Goal: Task Accomplishment & Management: Use online tool/utility

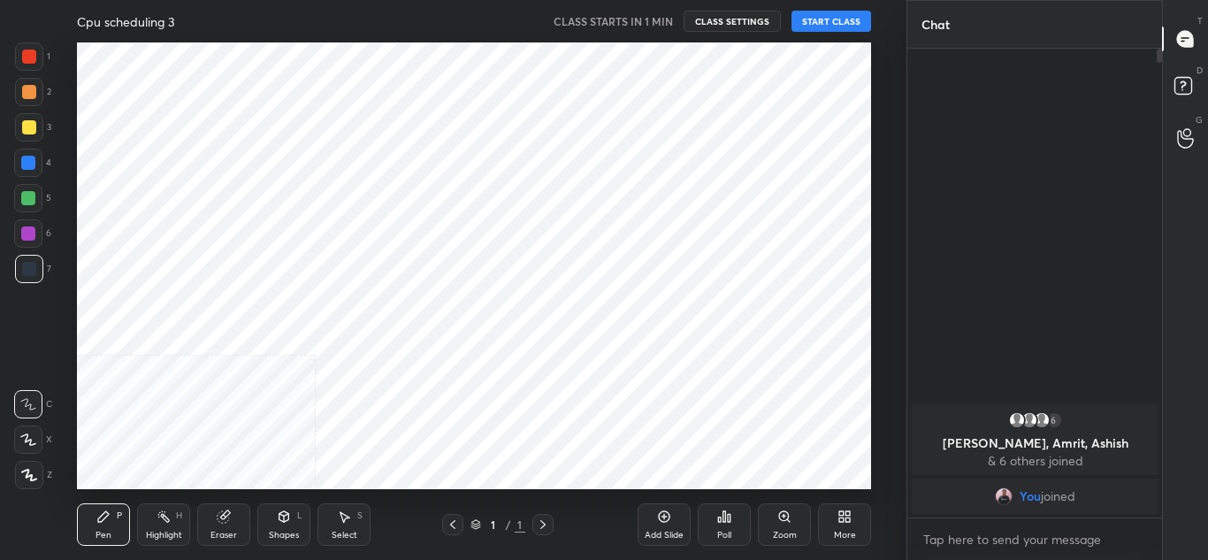
scroll to position [447, 835]
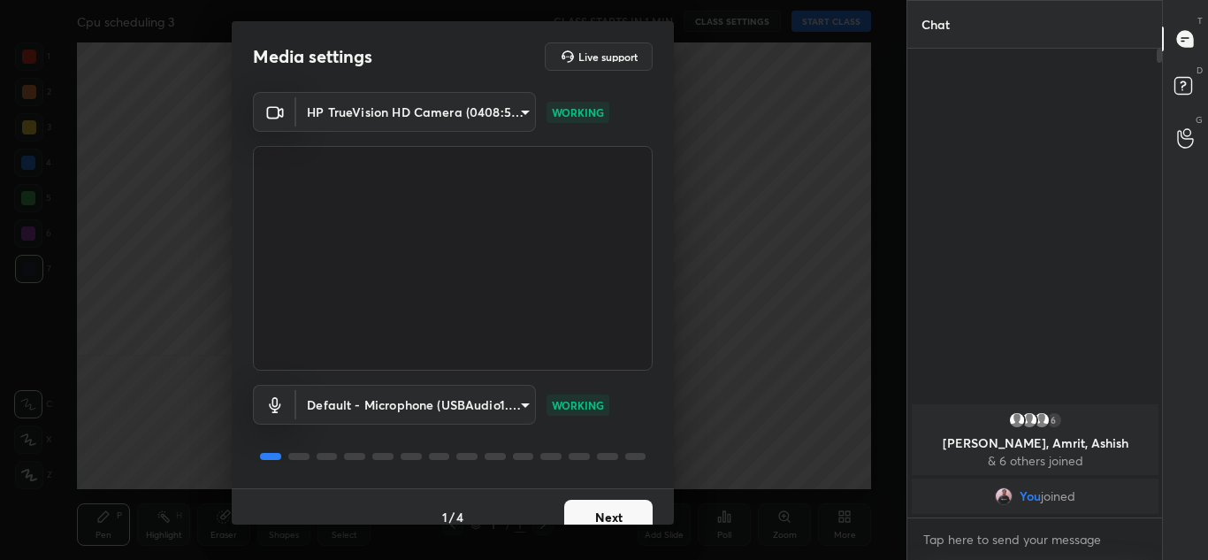
click at [594, 514] on button "Next" at bounding box center [608, 517] width 88 height 35
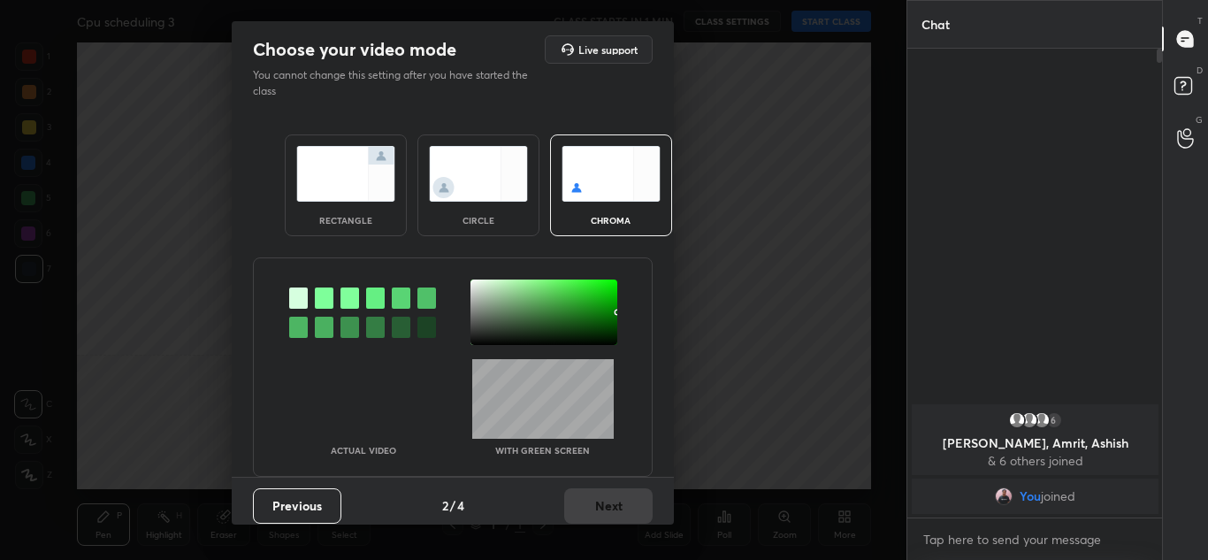
click at [325, 174] on img at bounding box center [345, 174] width 99 height 56
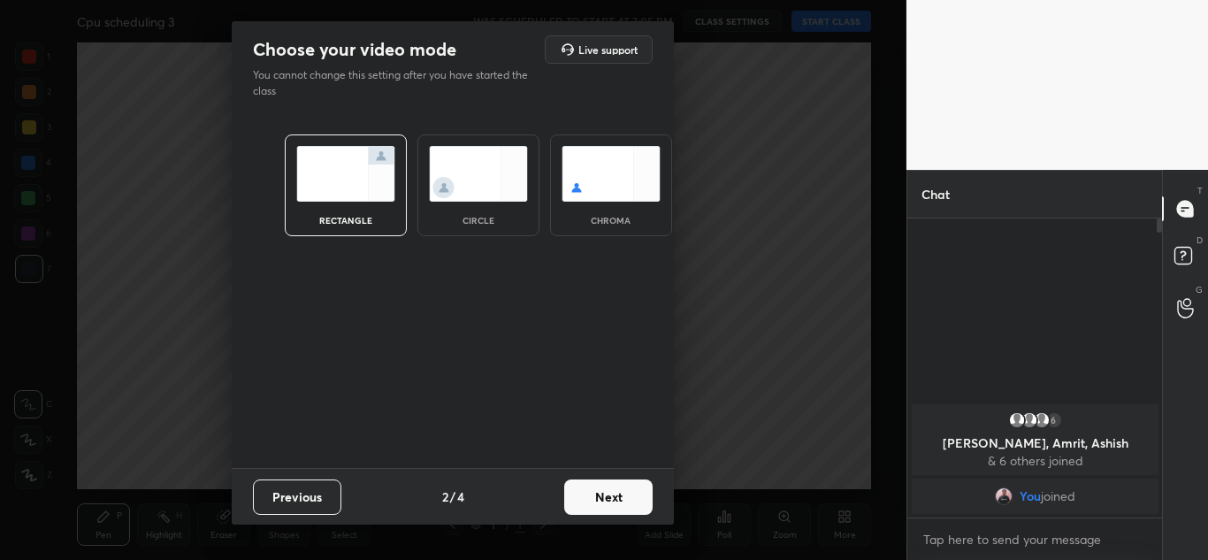
click at [606, 501] on button "Next" at bounding box center [608, 496] width 88 height 35
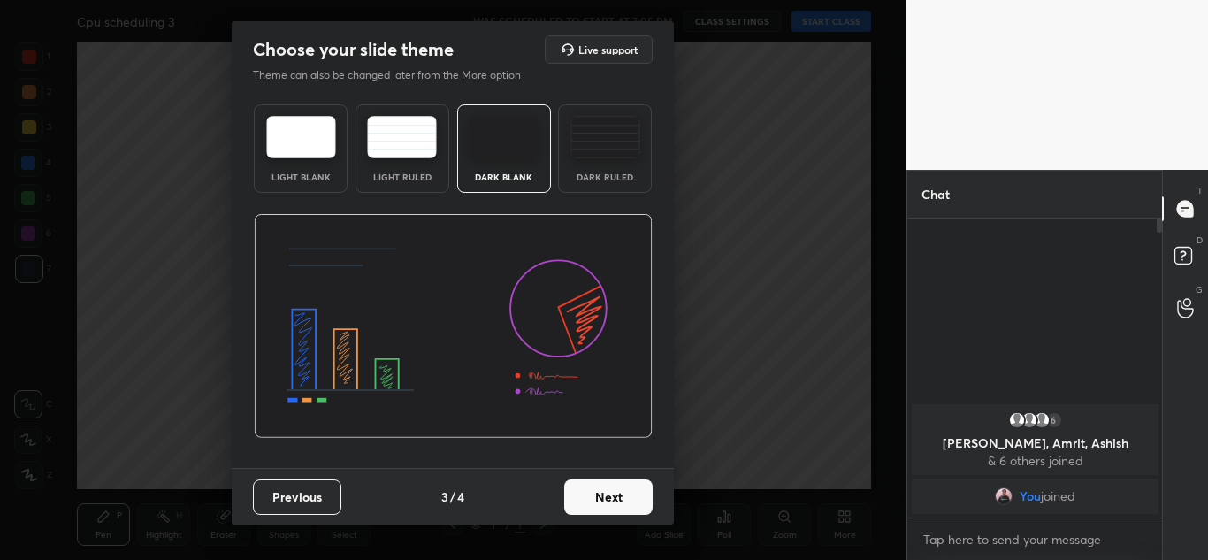
click at [606, 501] on button "Next" at bounding box center [608, 496] width 88 height 35
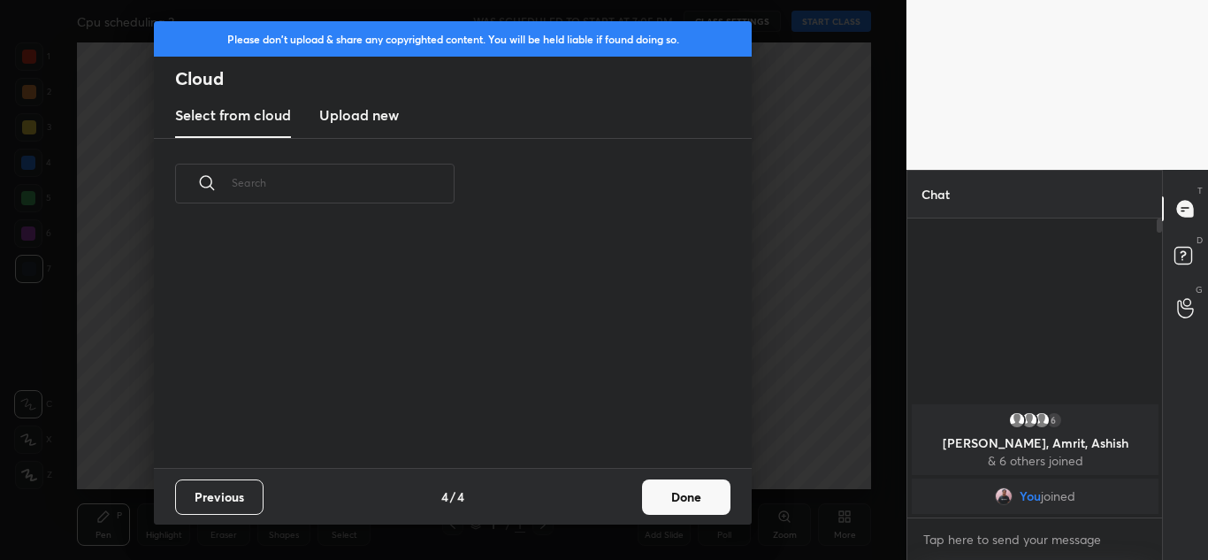
scroll to position [239, 568]
click at [377, 114] on h3 "Upload new" at bounding box center [359, 114] width 80 height 21
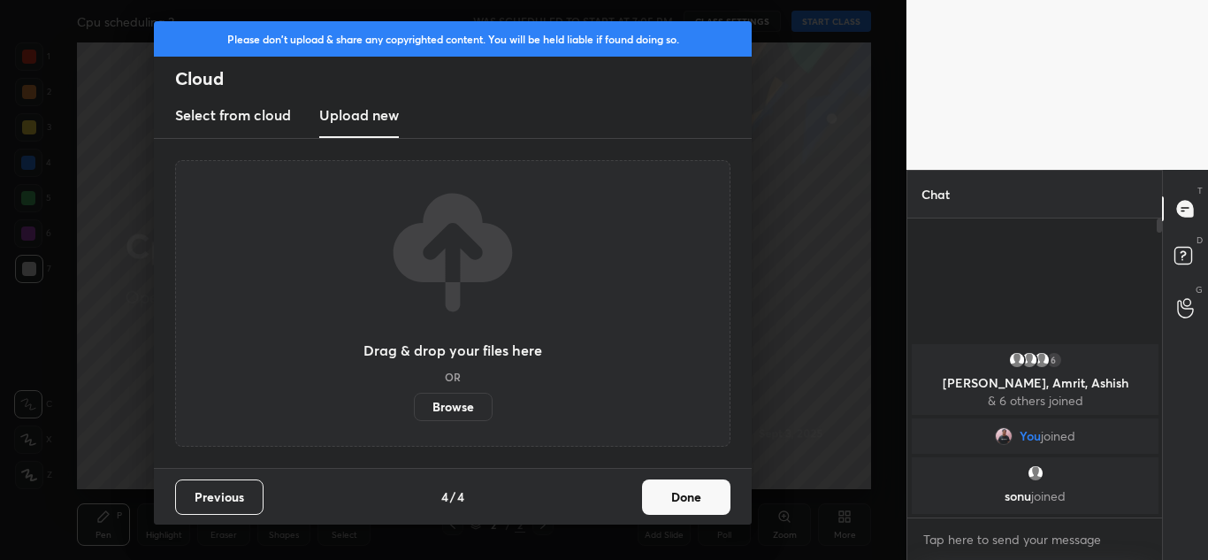
click at [452, 401] on label "Browse" at bounding box center [453, 407] width 79 height 28
click at [414, 401] on input "Browse" at bounding box center [414, 407] width 0 height 28
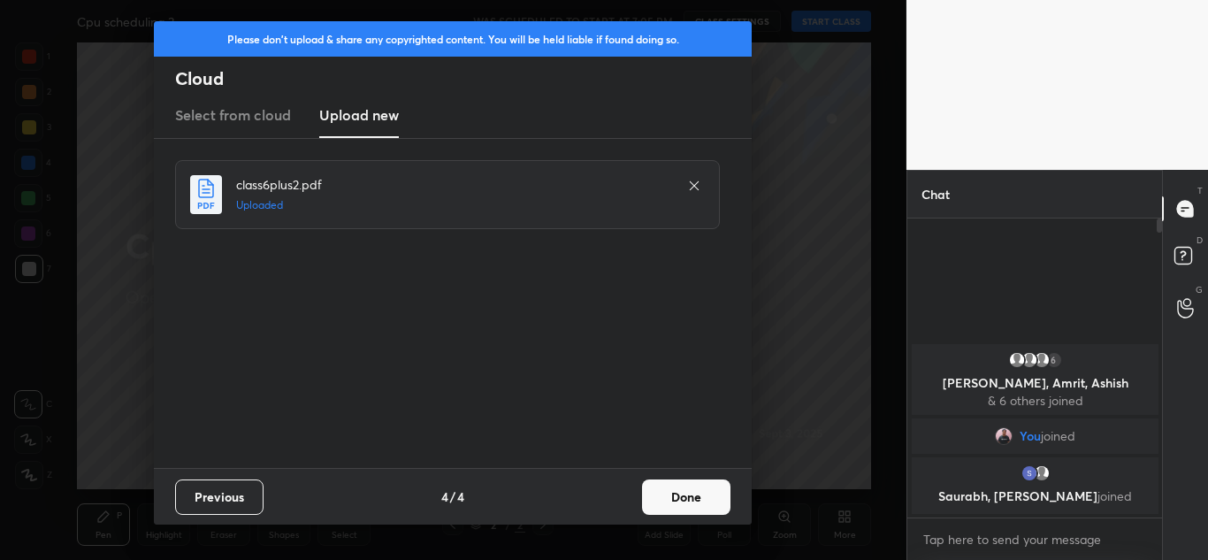
click at [700, 492] on button "Done" at bounding box center [686, 496] width 88 height 35
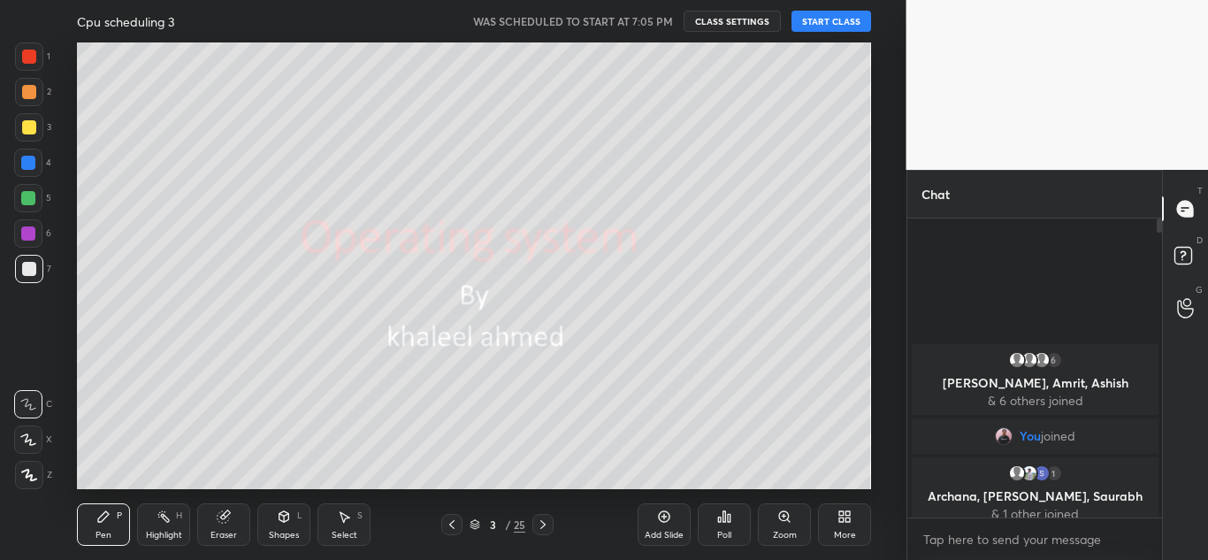
click at [839, 18] on button "START CLASS" at bounding box center [832, 21] width 80 height 21
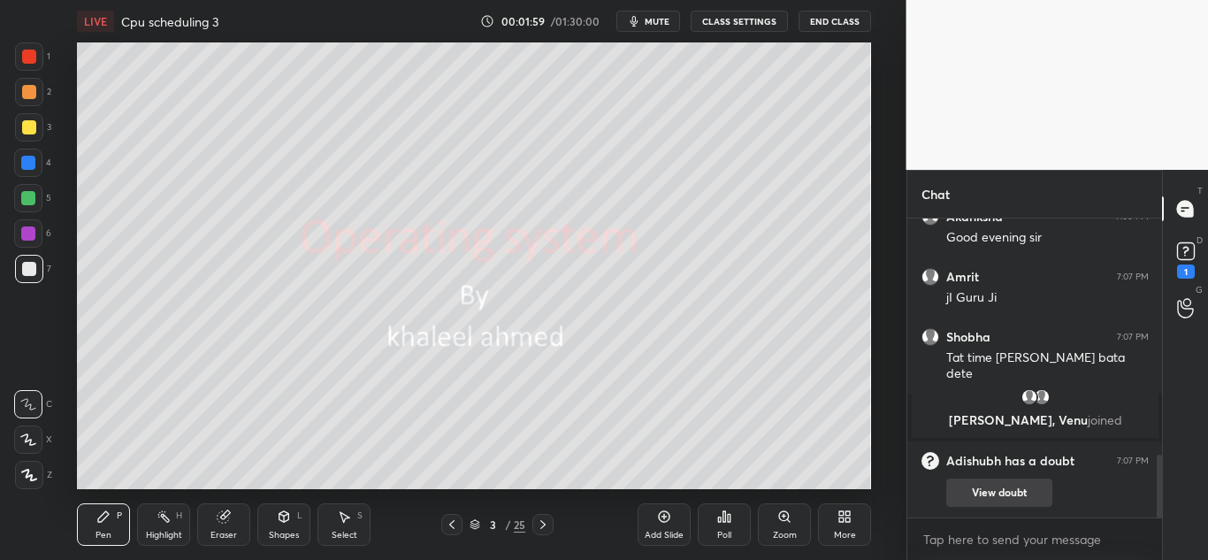
scroll to position [1190, 0]
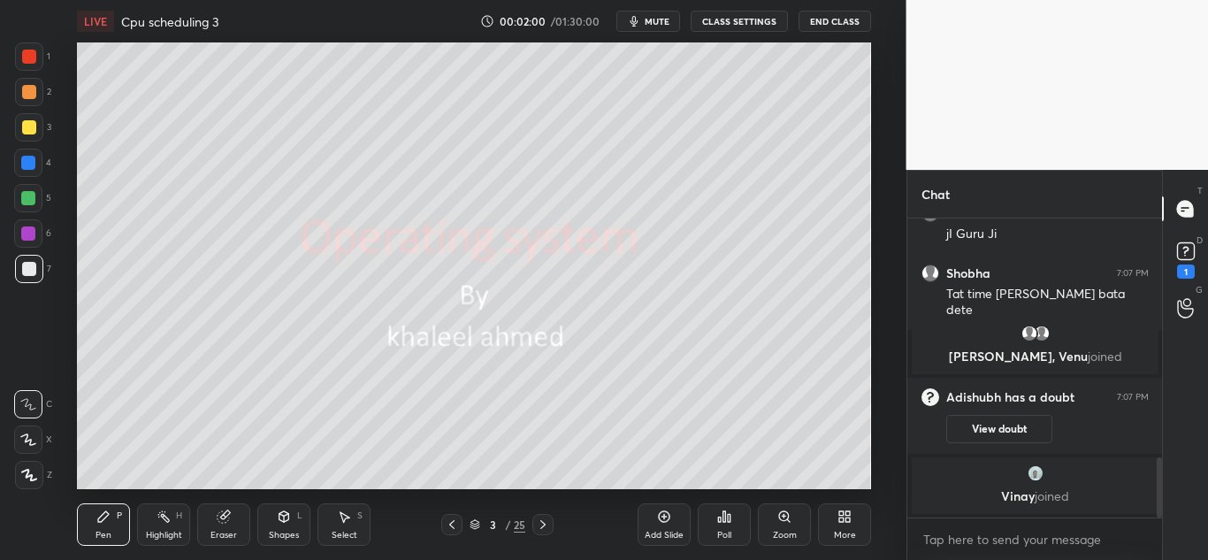
click at [989, 428] on button "View doubt" at bounding box center [999, 429] width 106 height 28
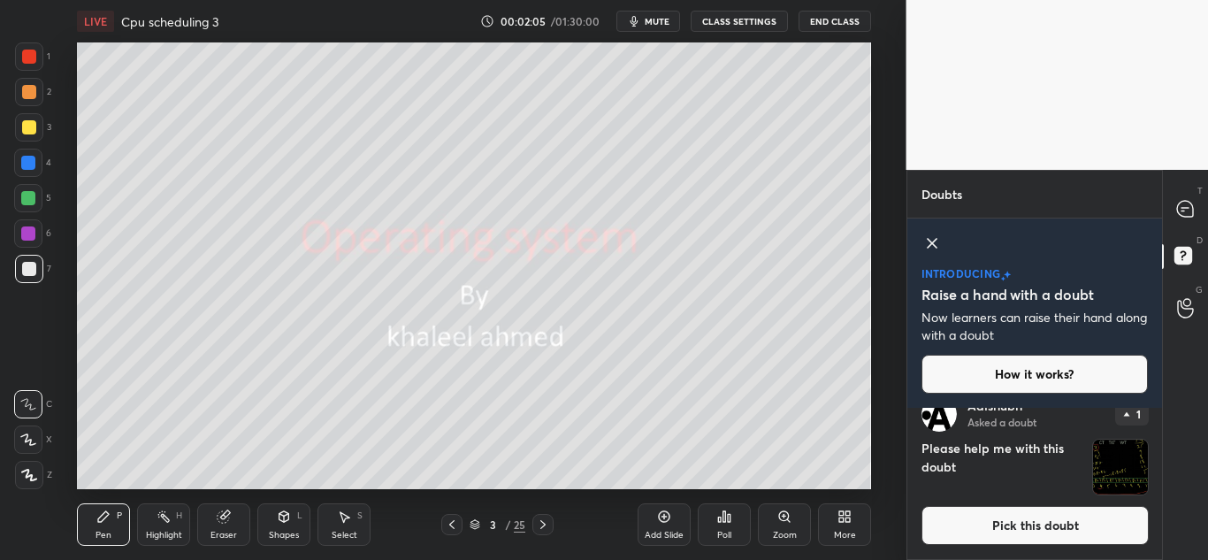
click at [996, 524] on button "Pick this doubt" at bounding box center [1035, 525] width 227 height 39
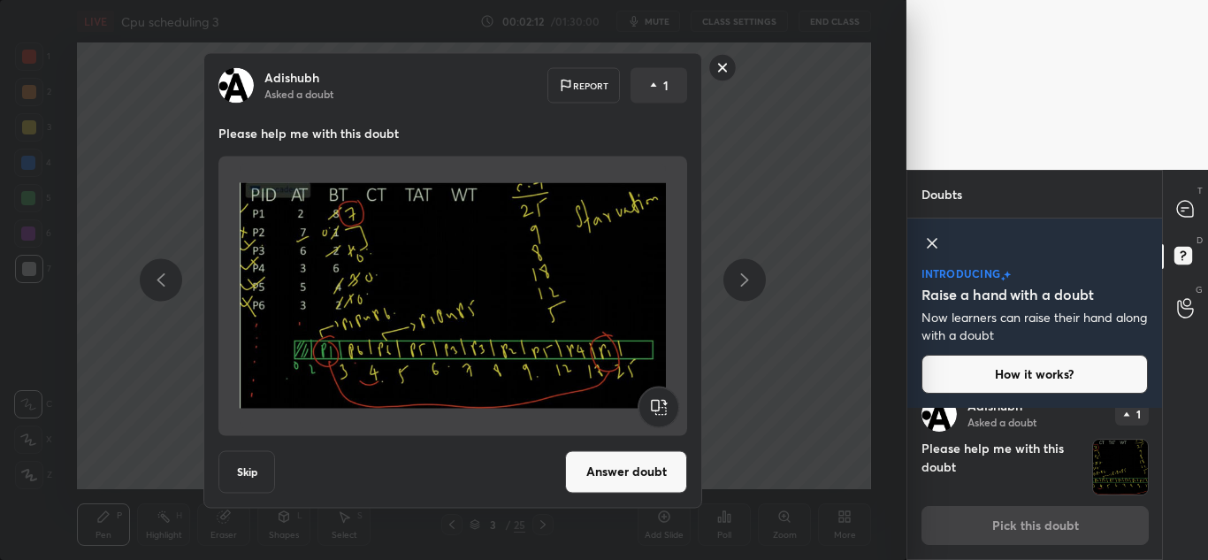
click at [610, 475] on button "Answer doubt" at bounding box center [626, 471] width 122 height 42
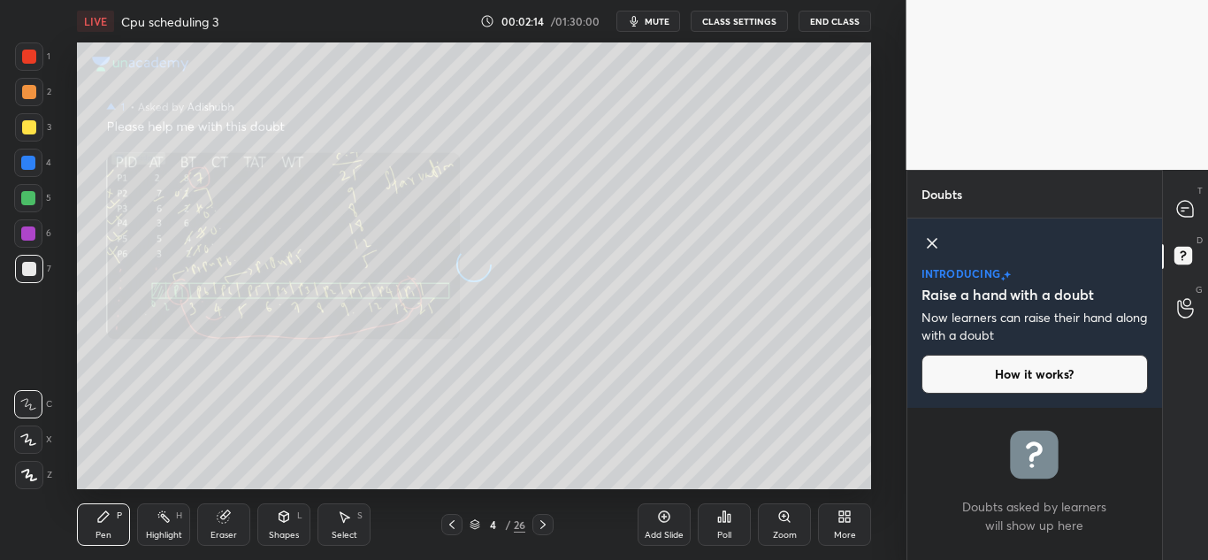
scroll to position [0, 0]
click at [1005, 371] on button "How it works?" at bounding box center [1035, 374] width 227 height 39
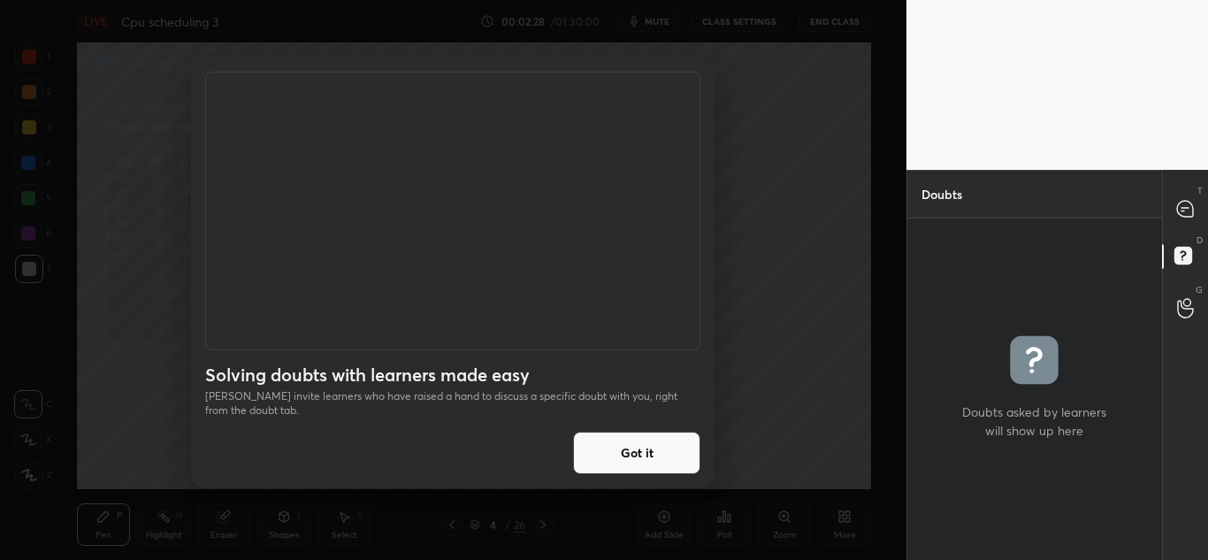
click at [639, 447] on button "Got it" at bounding box center [636, 453] width 127 height 42
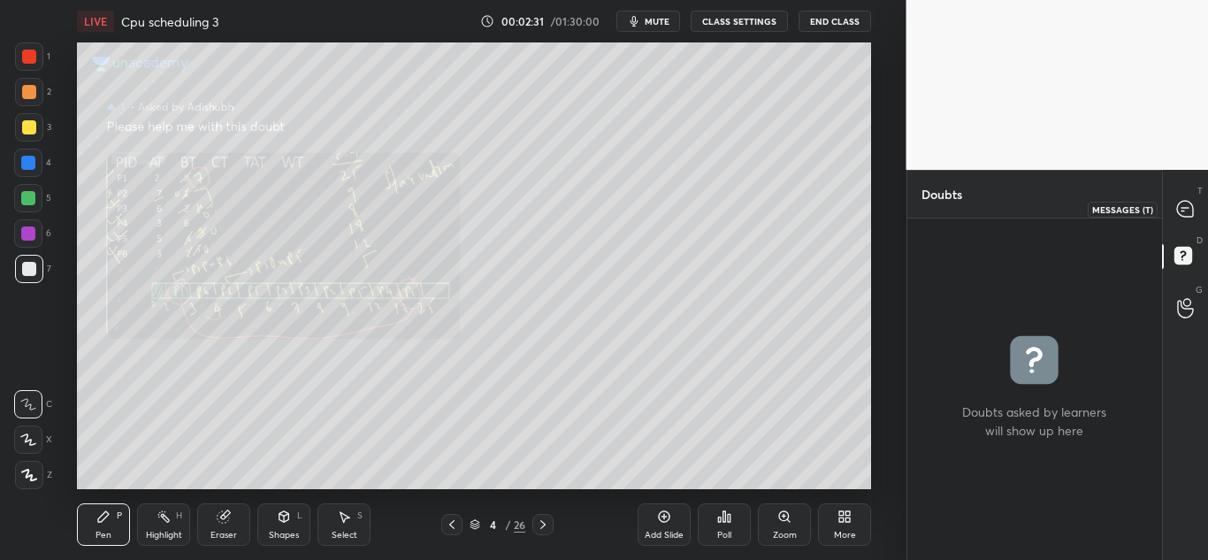
click at [1183, 203] on icon at bounding box center [1185, 209] width 16 height 16
type textarea "x"
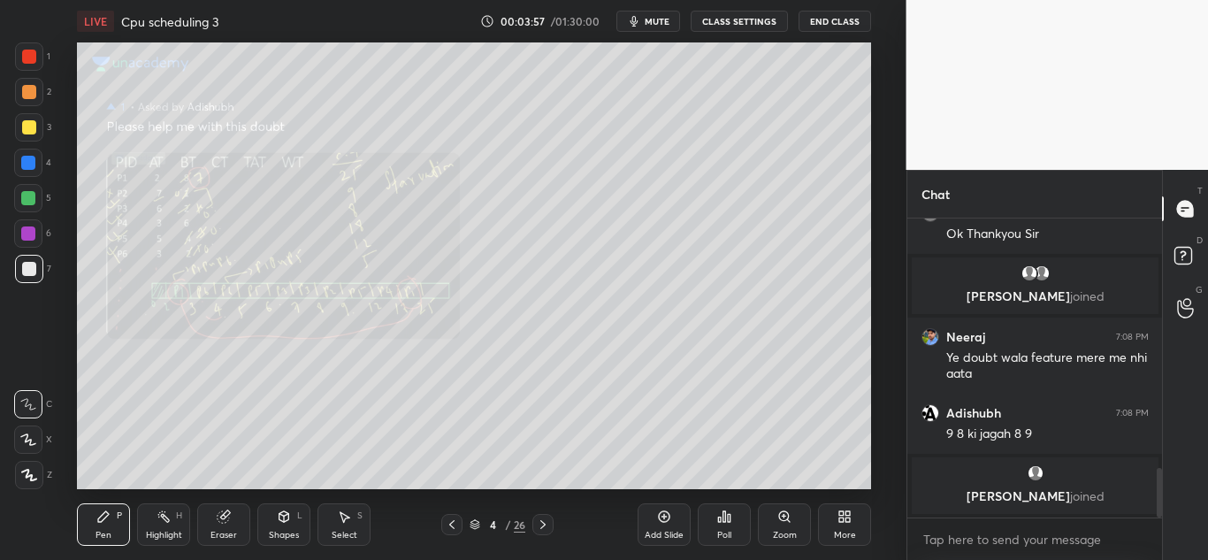
scroll to position [1541, 0]
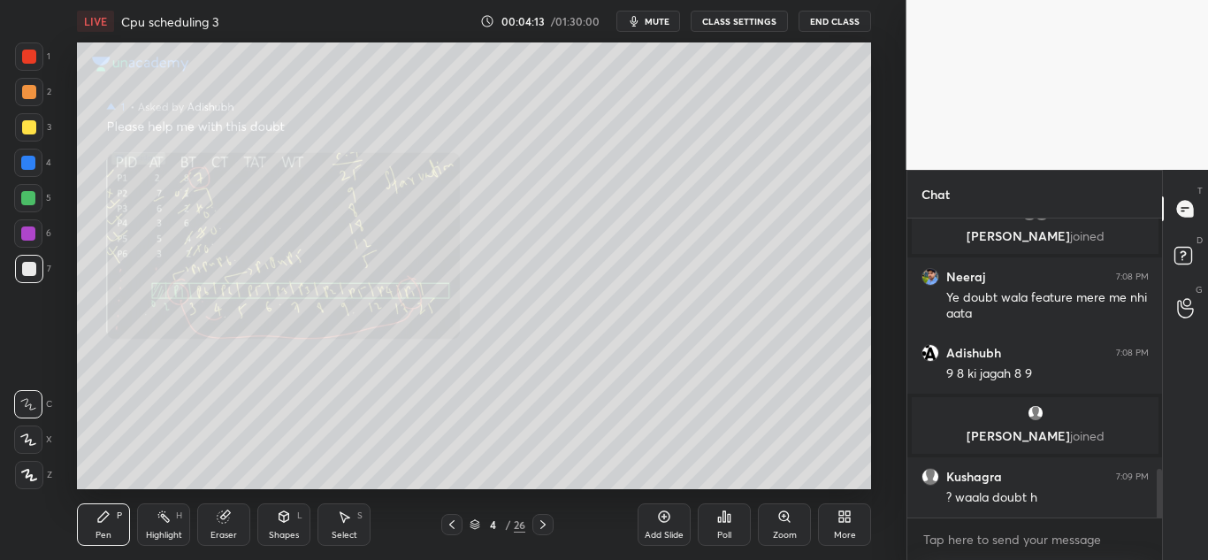
click at [225, 517] on icon at bounding box center [223, 516] width 11 height 11
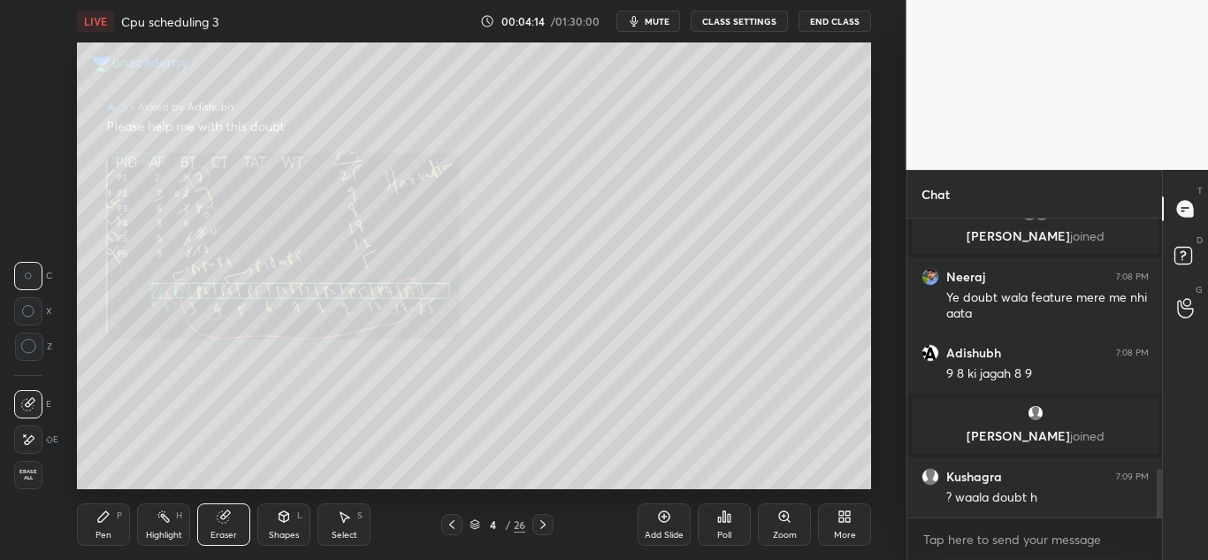
click at [22, 349] on circle at bounding box center [28, 347] width 14 height 14
click at [101, 516] on icon at bounding box center [103, 516] width 11 height 11
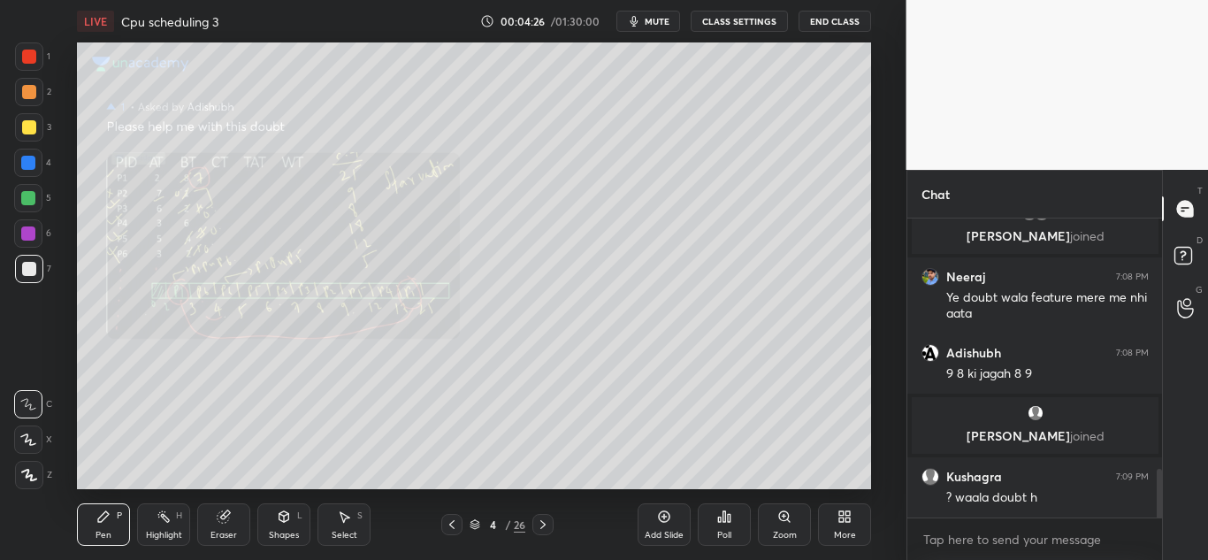
click at [27, 475] on icon at bounding box center [29, 475] width 14 height 11
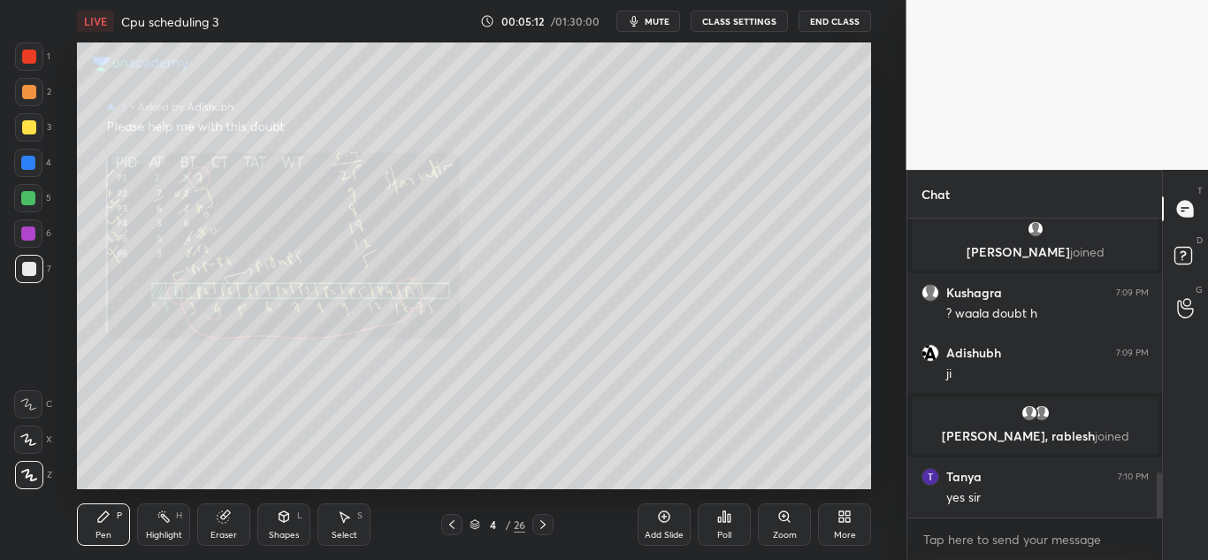
scroll to position [1733, 0]
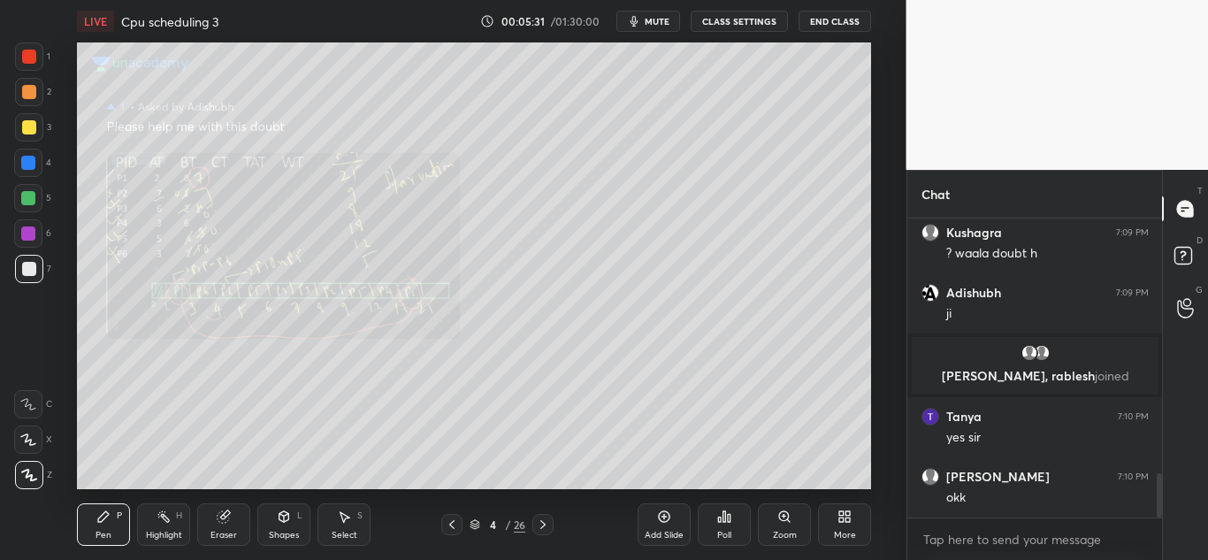
click at [19, 123] on div at bounding box center [29, 127] width 28 height 28
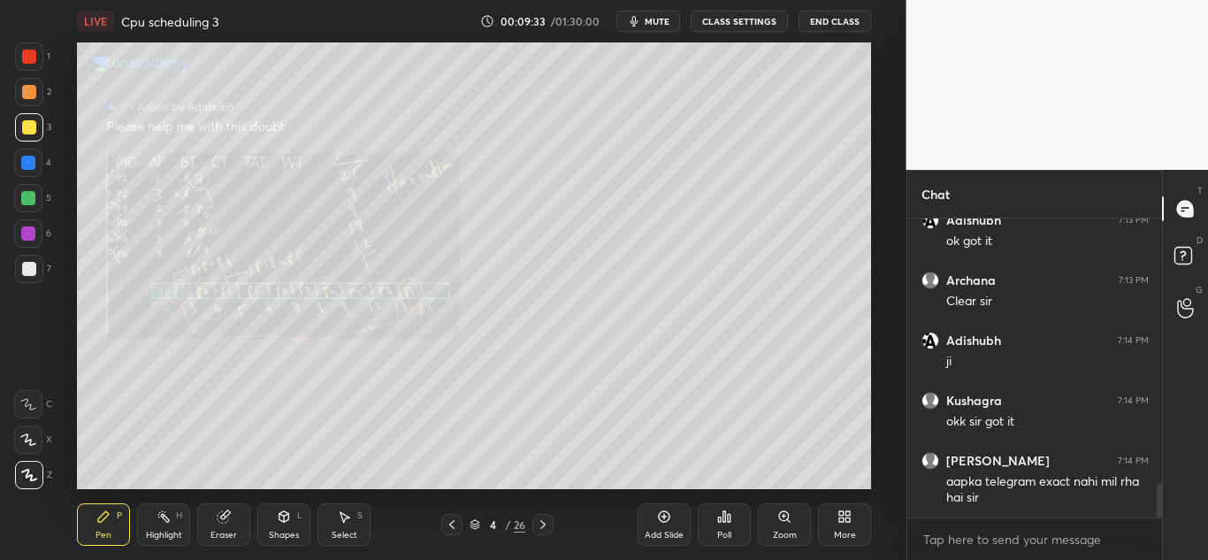
scroll to position [2382, 0]
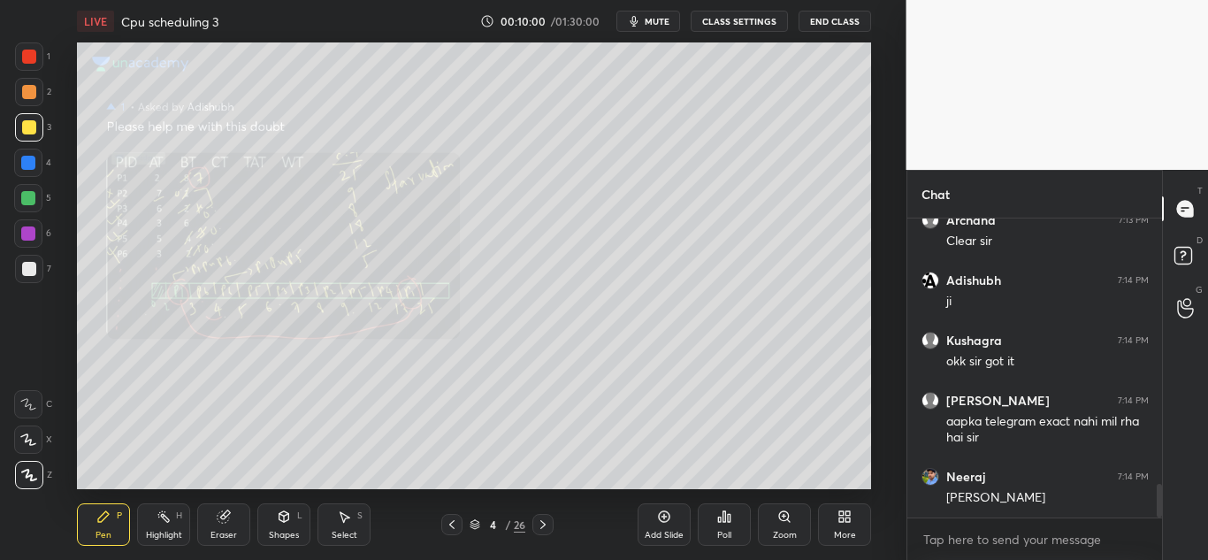
click at [539, 527] on icon at bounding box center [543, 524] width 14 height 14
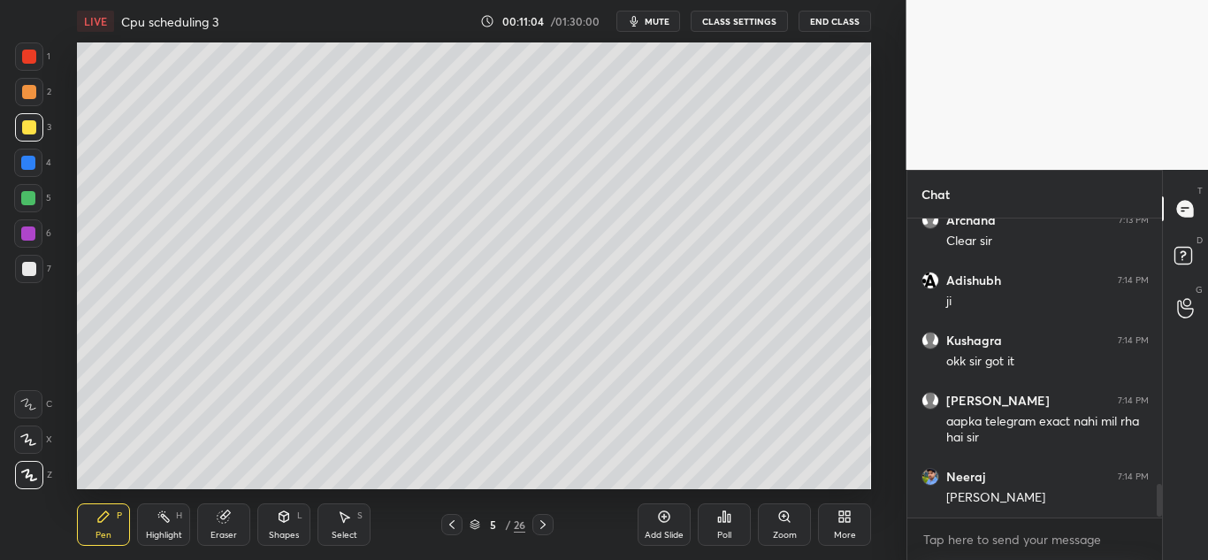
scroll to position [2446, 0]
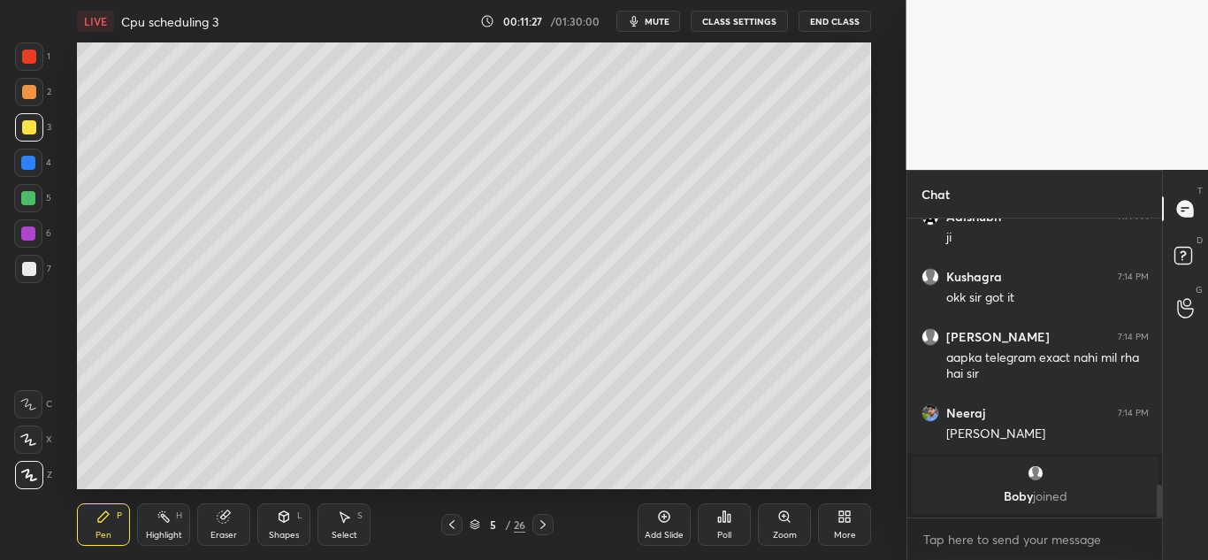
click at [539, 523] on icon at bounding box center [543, 524] width 14 height 14
click at [542, 524] on icon at bounding box center [543, 524] width 14 height 14
click at [542, 531] on icon at bounding box center [543, 524] width 14 height 14
click at [544, 528] on icon at bounding box center [543, 524] width 14 height 14
click at [540, 524] on icon at bounding box center [543, 524] width 14 height 14
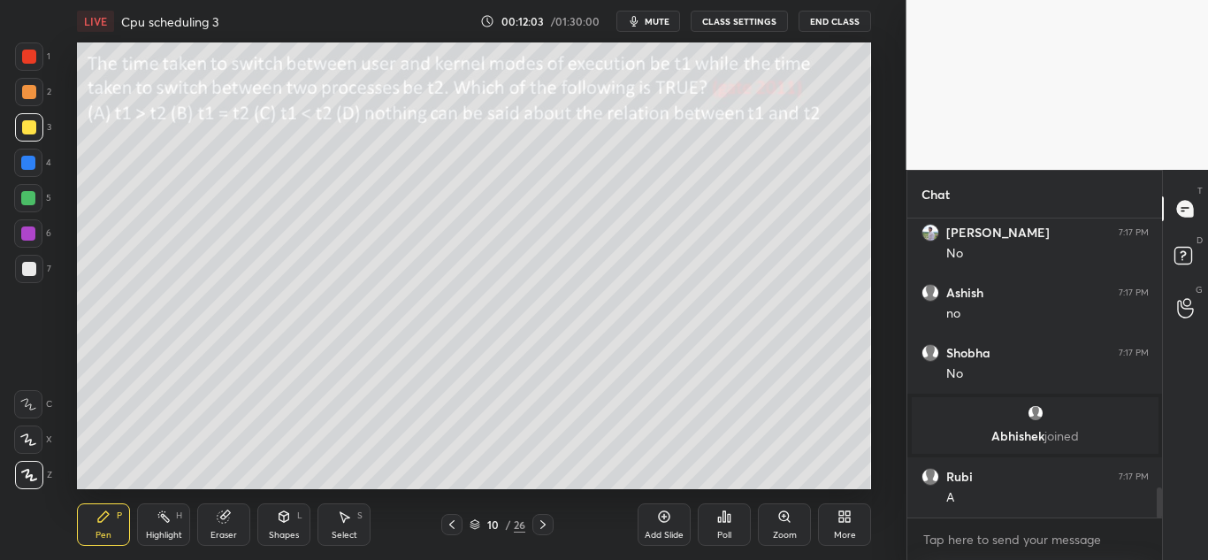
scroll to position [2772, 0]
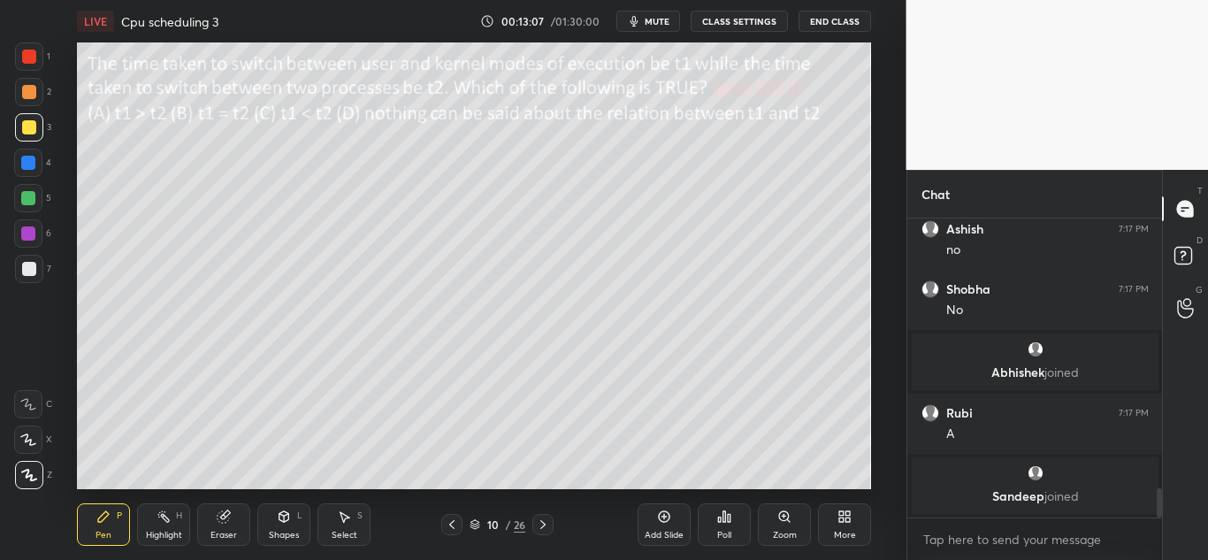
click at [32, 56] on div at bounding box center [29, 57] width 14 height 14
click at [26, 130] on div at bounding box center [29, 127] width 14 height 14
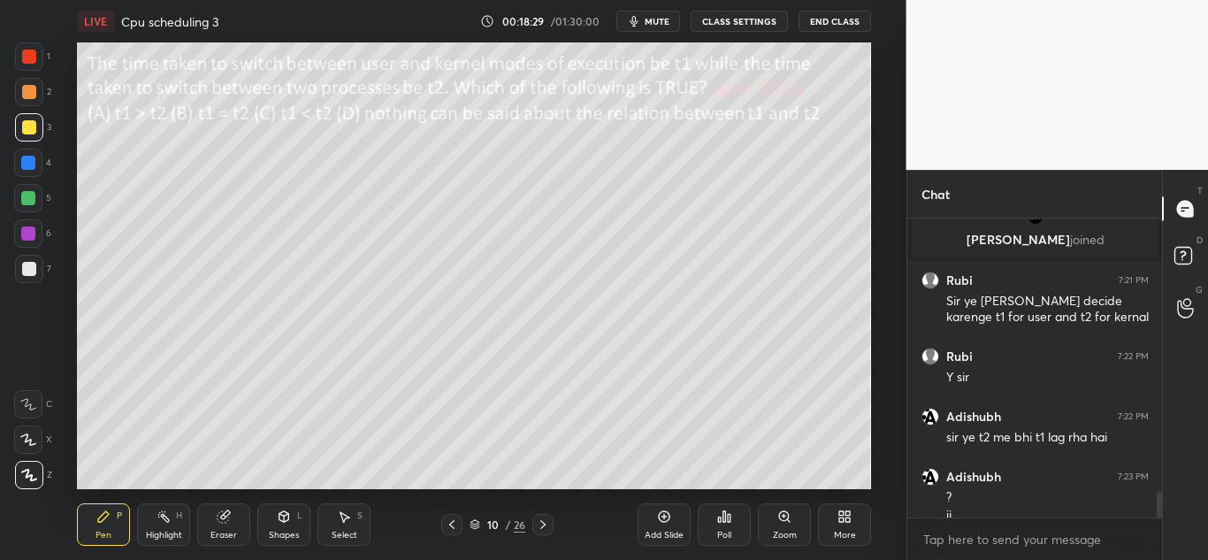
scroll to position [3074, 0]
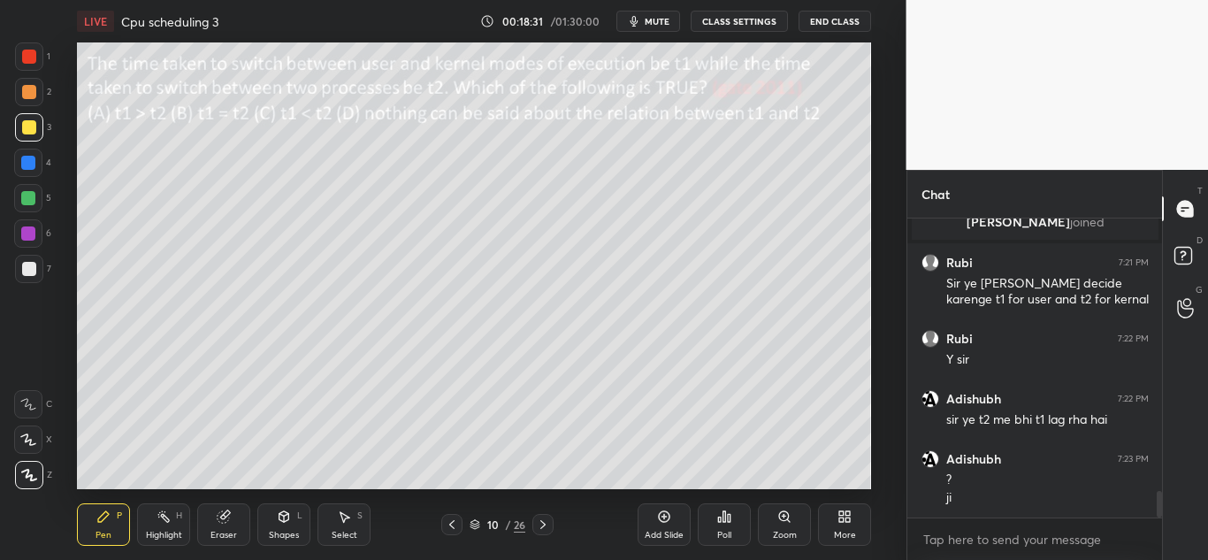
click at [541, 532] on div at bounding box center [542, 524] width 21 height 21
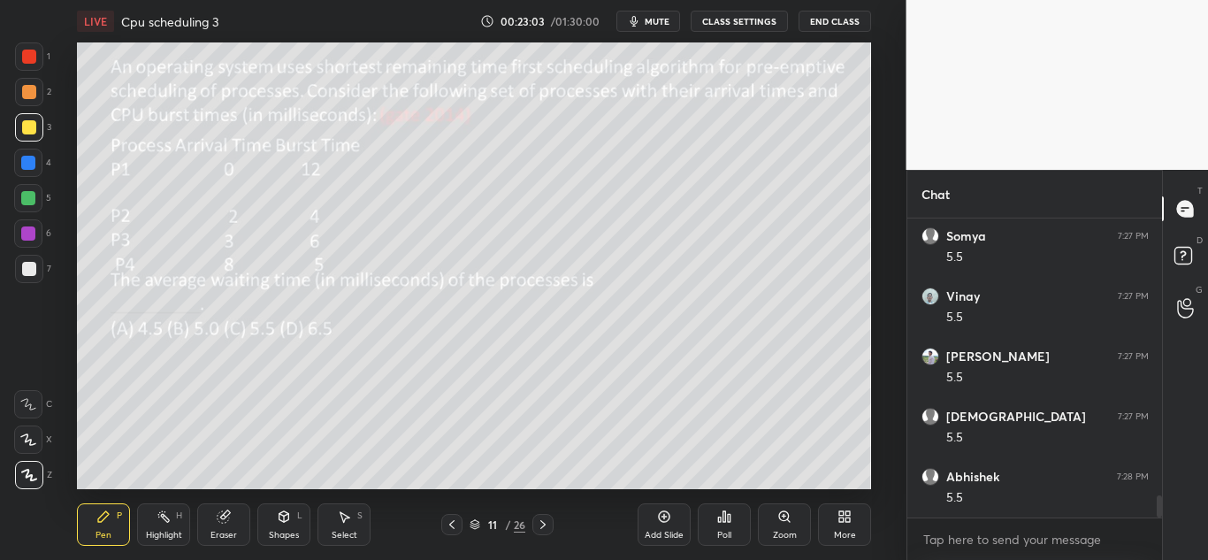
scroll to position [3716, 0]
click at [281, 517] on icon at bounding box center [284, 516] width 10 height 11
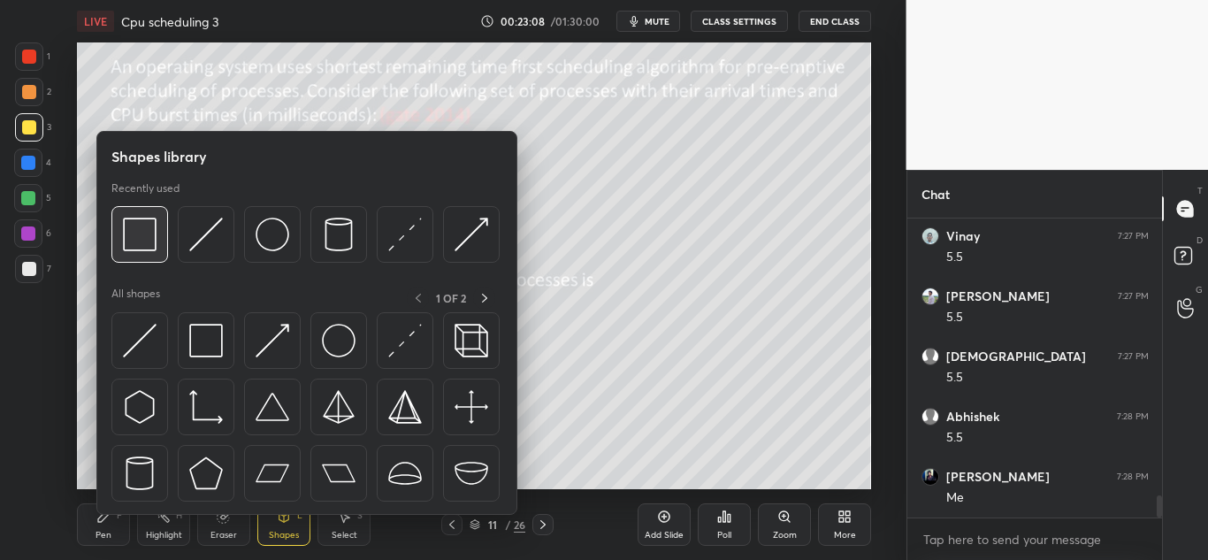
click at [139, 225] on img at bounding box center [140, 235] width 34 height 34
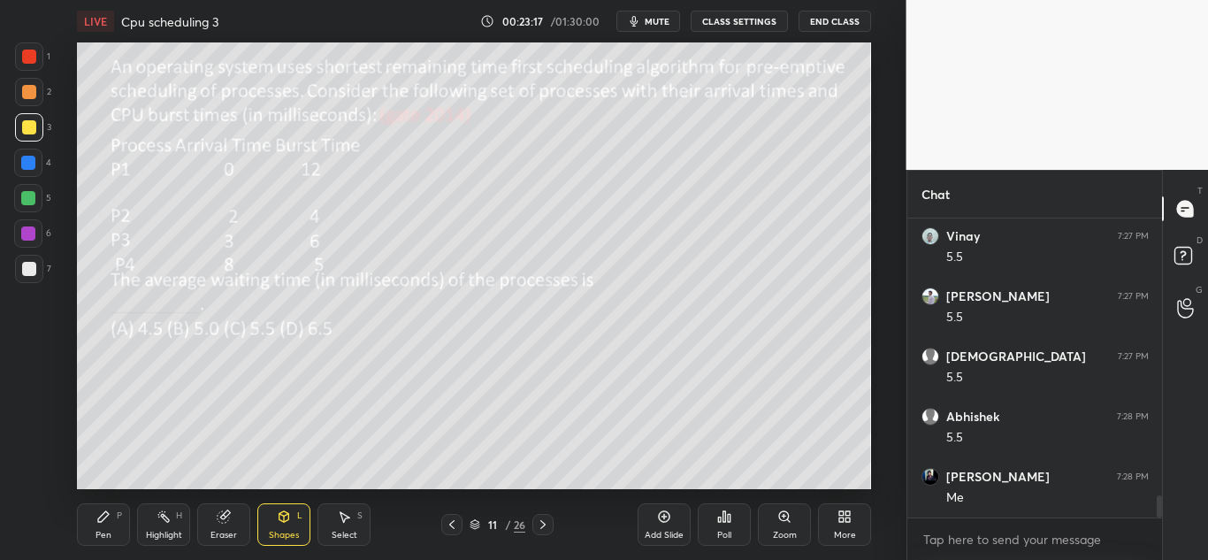
click at [100, 523] on icon at bounding box center [103, 516] width 14 height 14
click at [25, 195] on div at bounding box center [28, 198] width 14 height 14
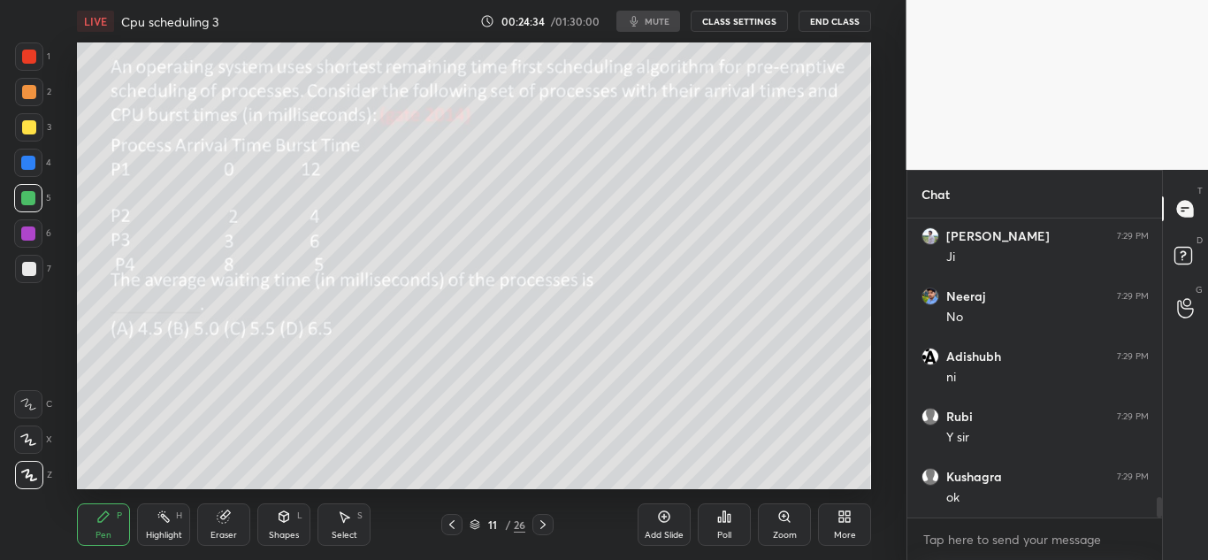
scroll to position [4153, 0]
click at [227, 512] on icon at bounding box center [226, 514] width 10 height 9
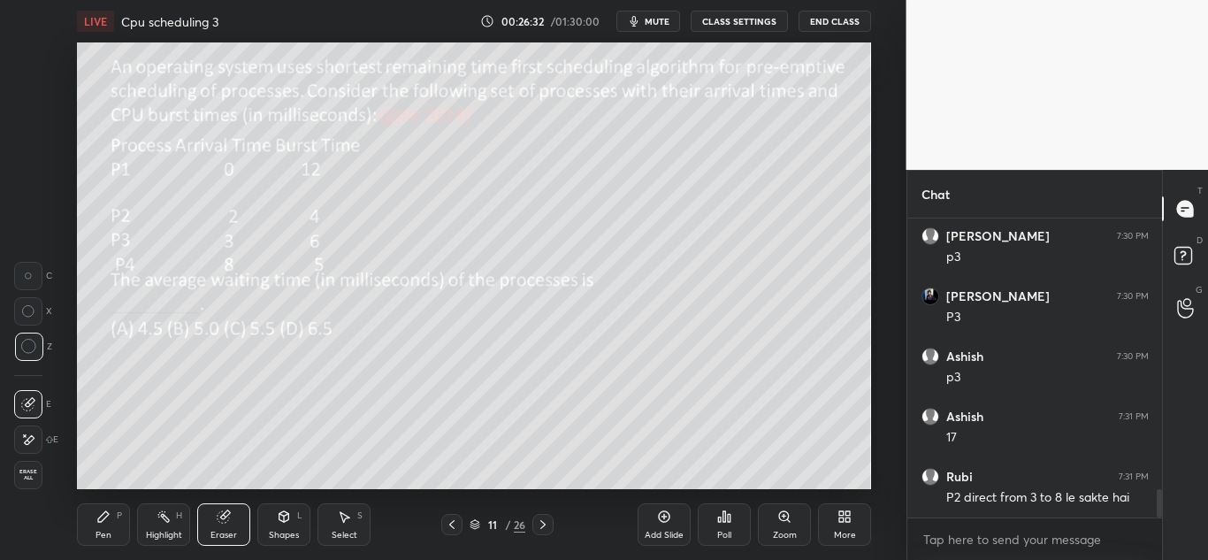
click at [107, 513] on icon at bounding box center [103, 516] width 11 height 11
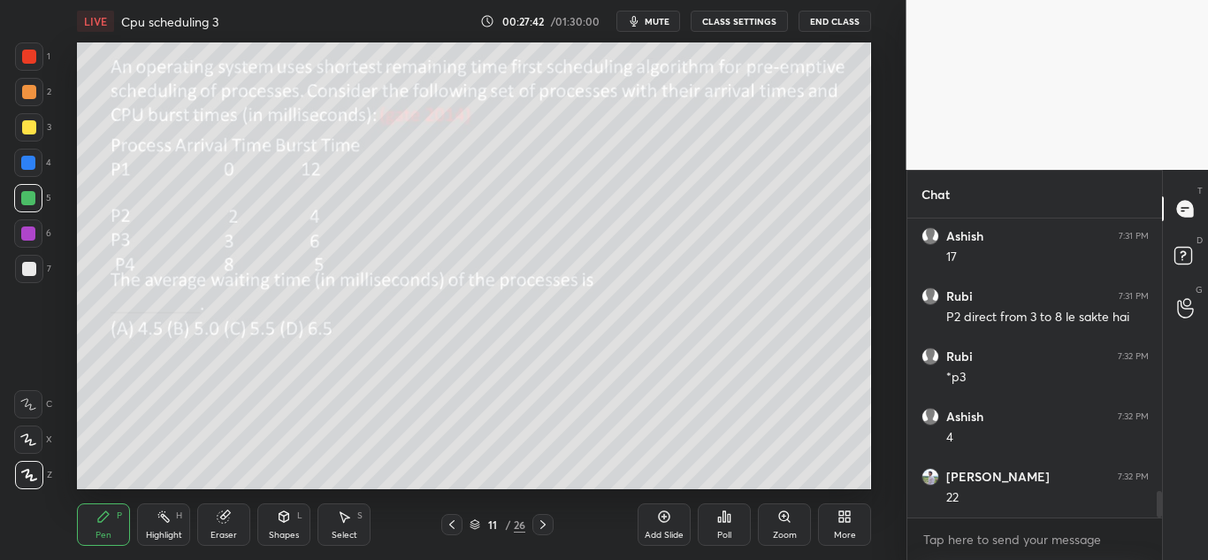
scroll to position [3131, 0]
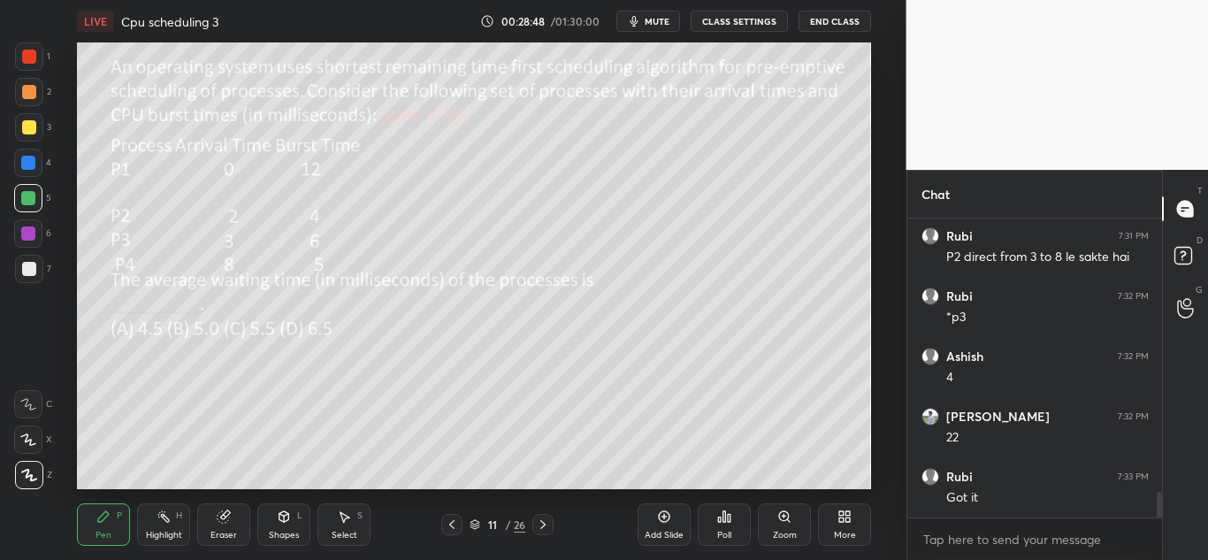
click at [543, 526] on icon at bounding box center [542, 524] width 5 height 9
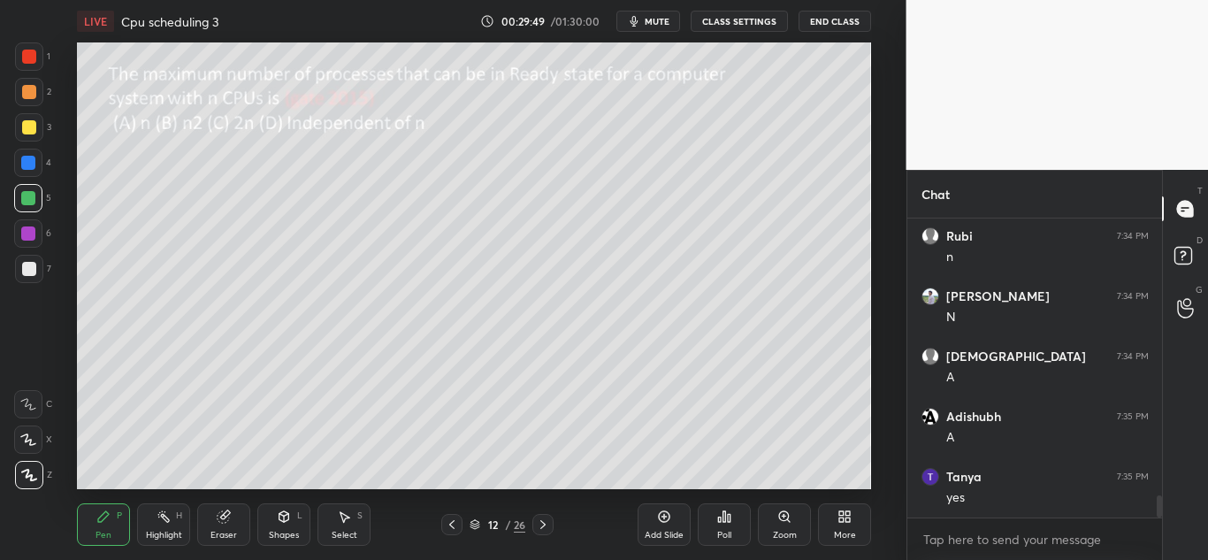
click at [281, 515] on icon at bounding box center [284, 515] width 10 height 3
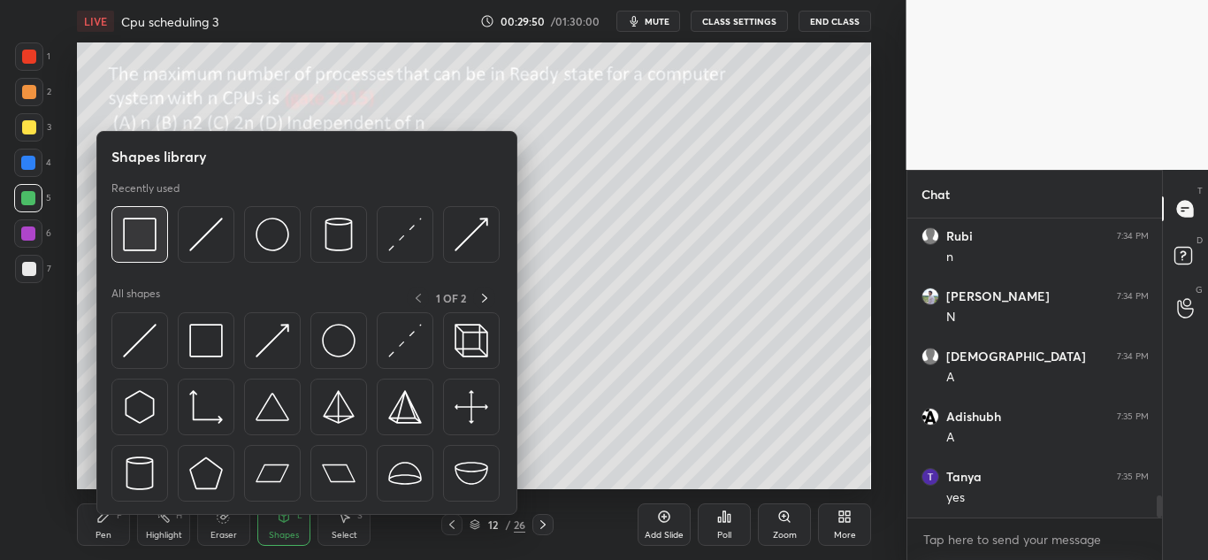
click at [140, 235] on img at bounding box center [140, 235] width 34 height 34
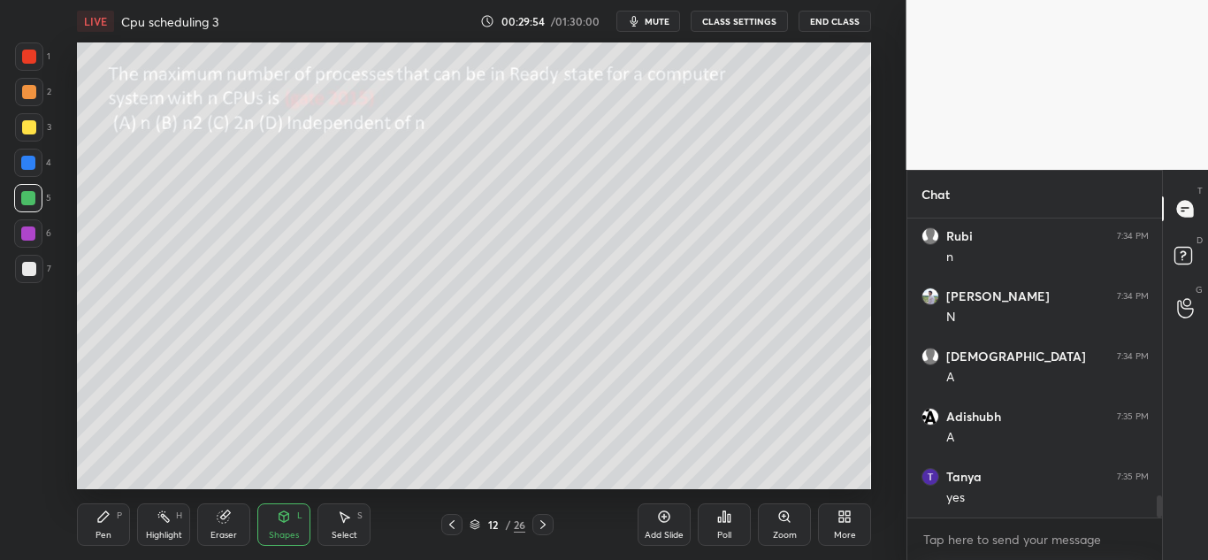
click at [104, 518] on icon at bounding box center [103, 516] width 11 height 11
click at [291, 508] on div "Shapes L" at bounding box center [283, 524] width 53 height 42
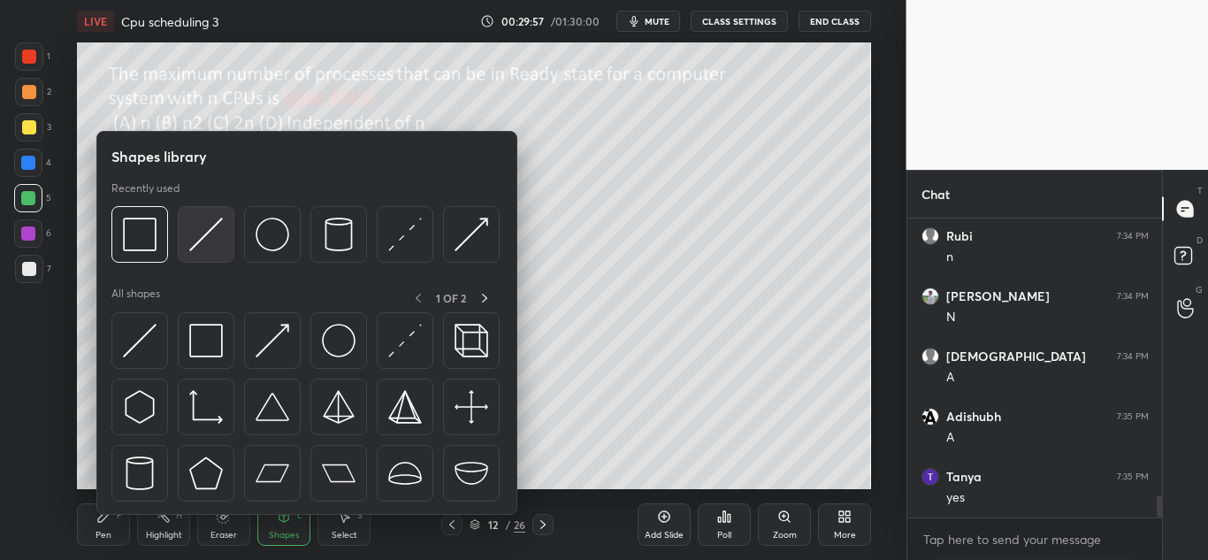
click at [221, 241] on img at bounding box center [206, 235] width 34 height 34
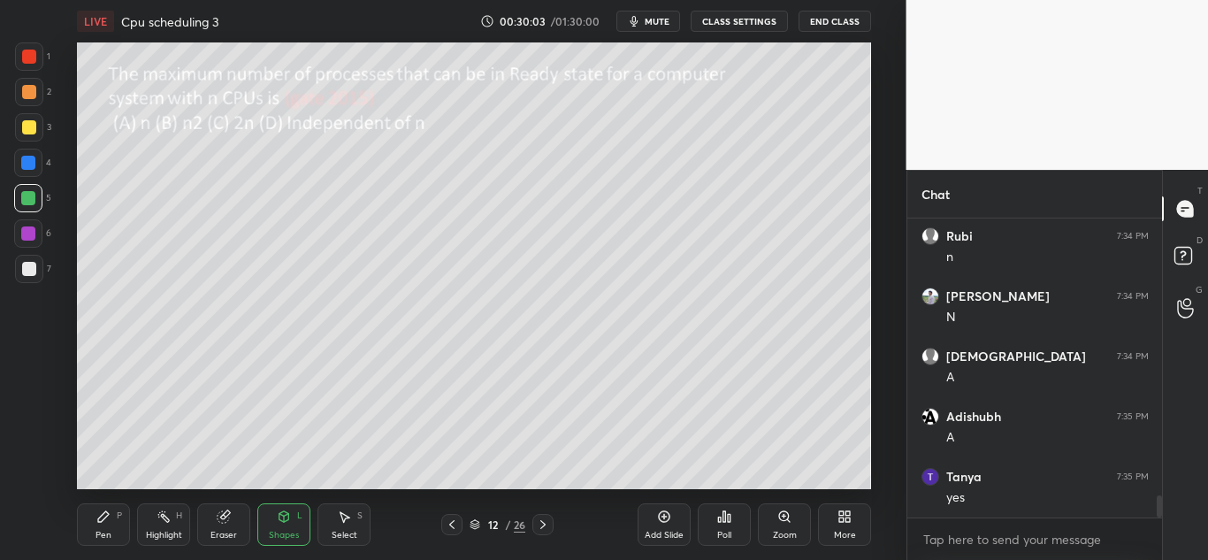
scroll to position [3792, 0]
click at [113, 511] on div "Pen P" at bounding box center [103, 524] width 53 height 42
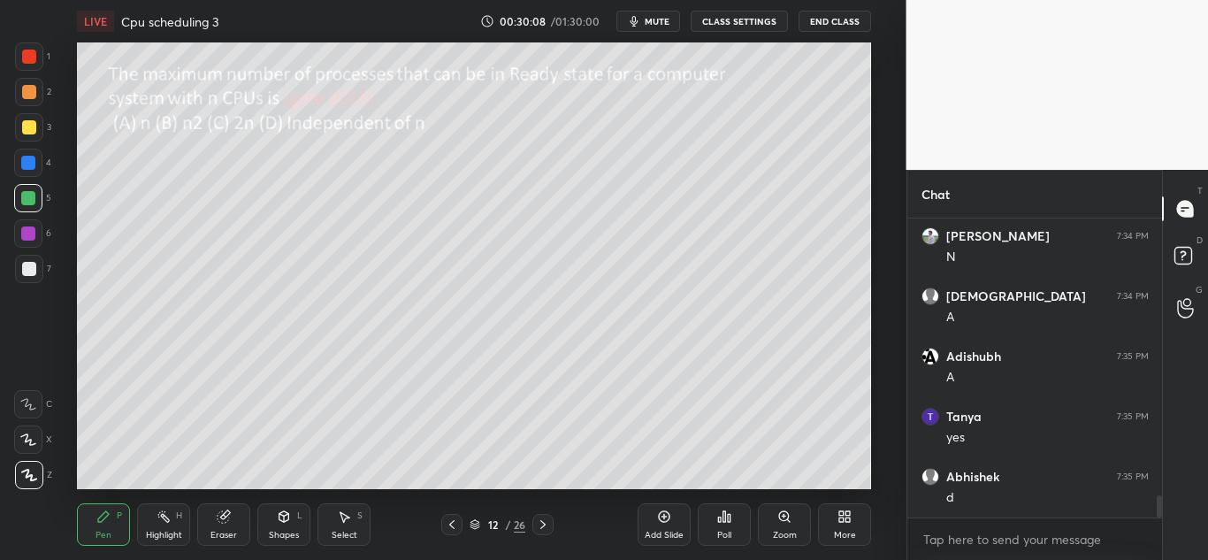
click at [19, 126] on div at bounding box center [29, 127] width 28 height 28
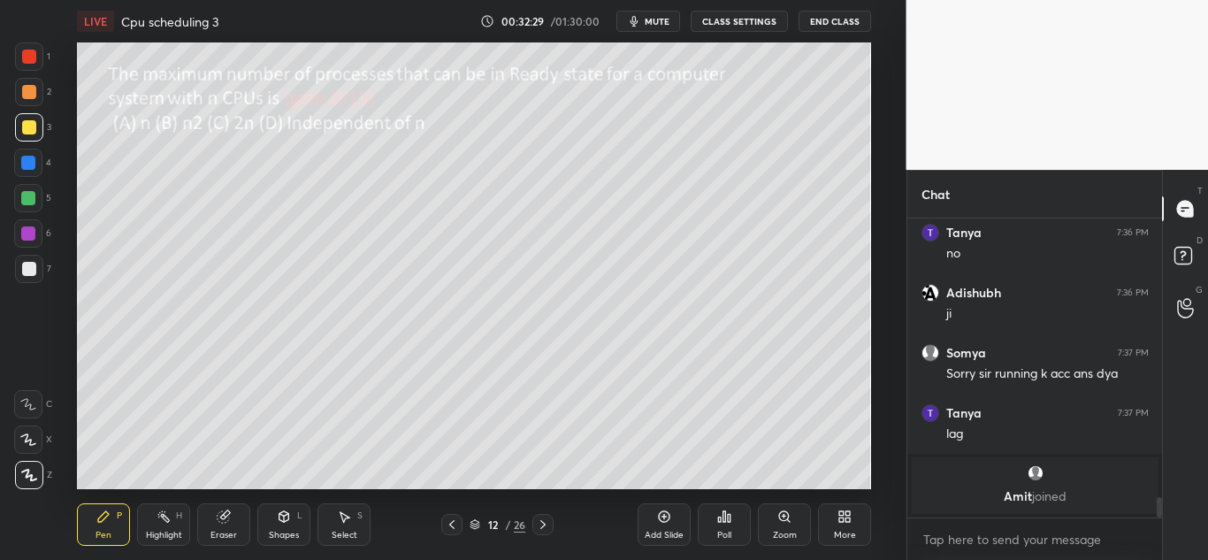
scroll to position [3396, 0]
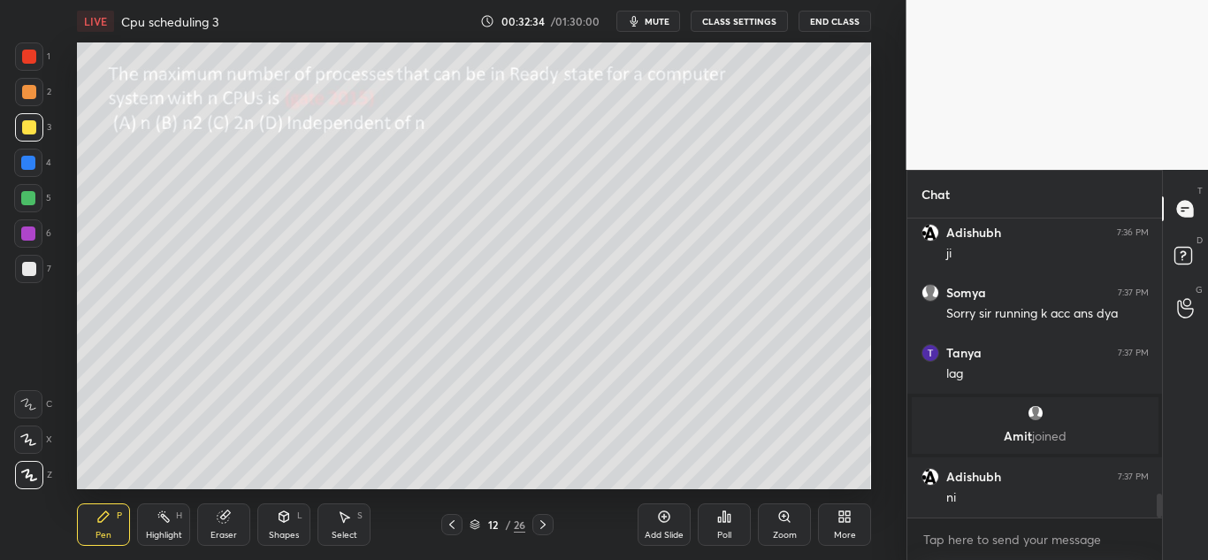
click at [543, 522] on icon at bounding box center [542, 524] width 5 height 9
click at [282, 516] on icon at bounding box center [284, 516] width 10 height 11
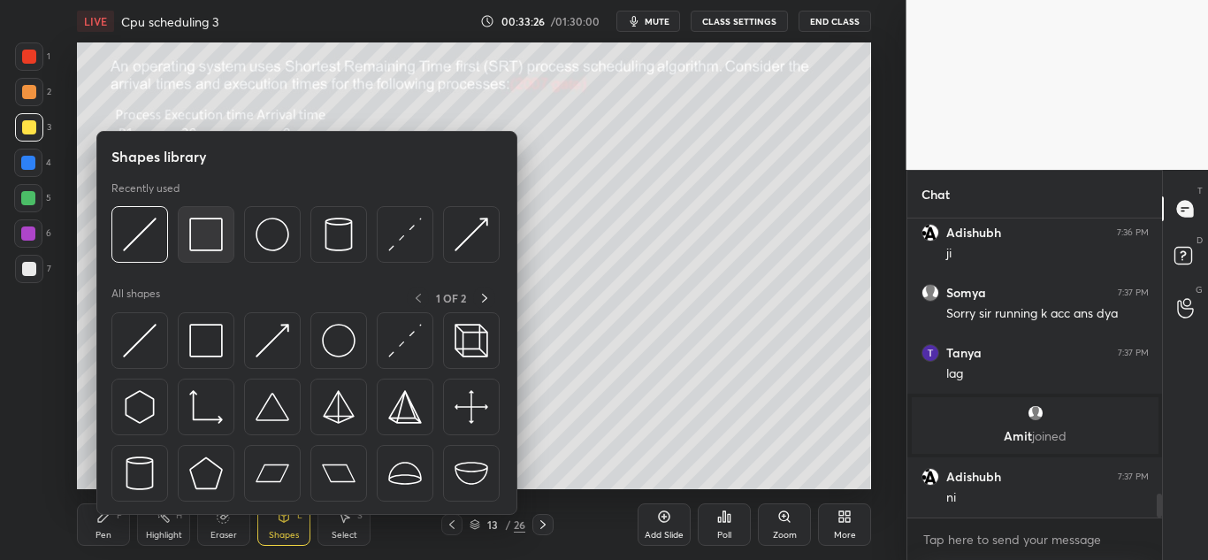
click at [215, 233] on img at bounding box center [206, 235] width 34 height 34
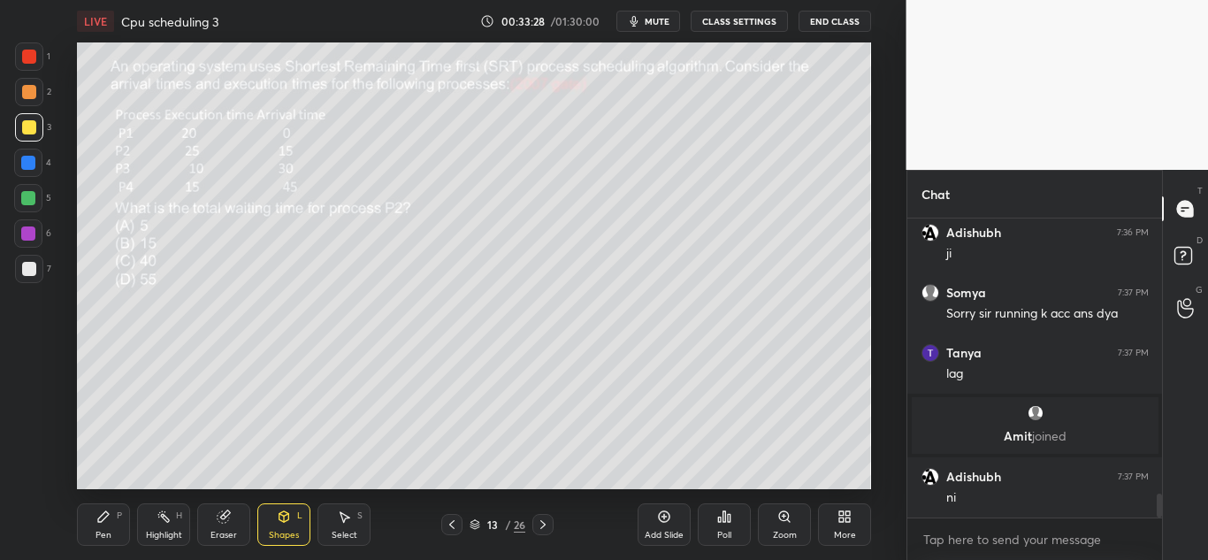
scroll to position [3456, 0]
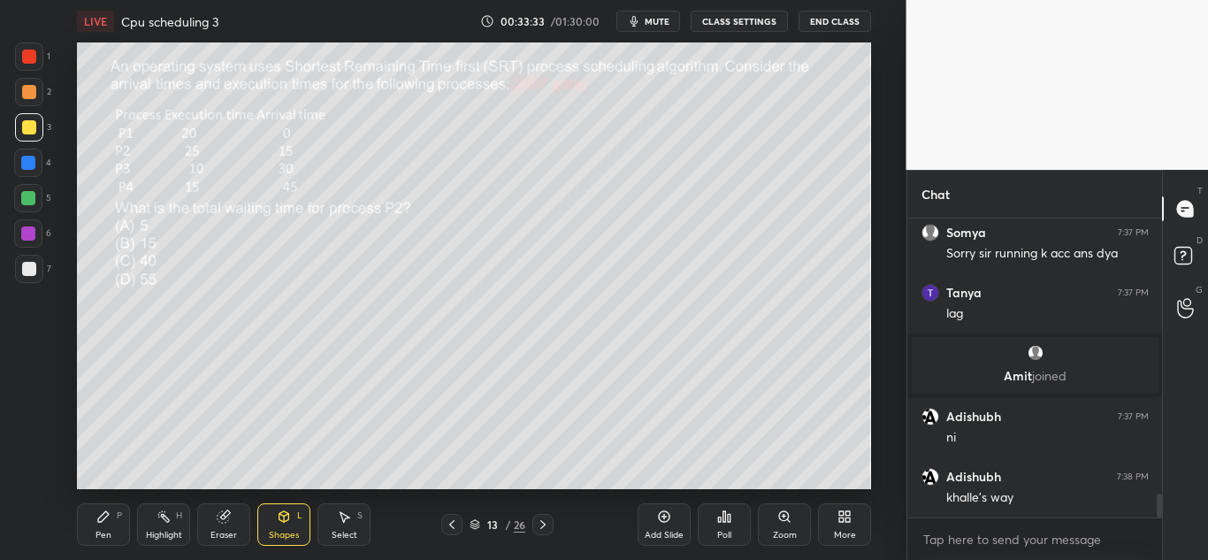
click at [106, 521] on icon at bounding box center [103, 516] width 14 height 14
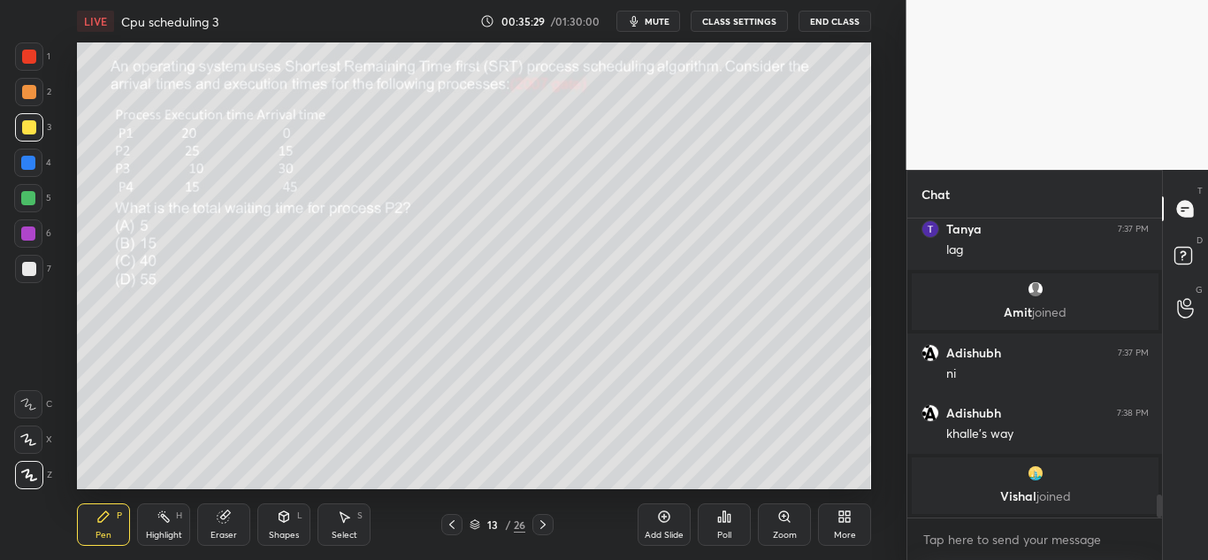
click at [35, 169] on div at bounding box center [28, 163] width 28 height 28
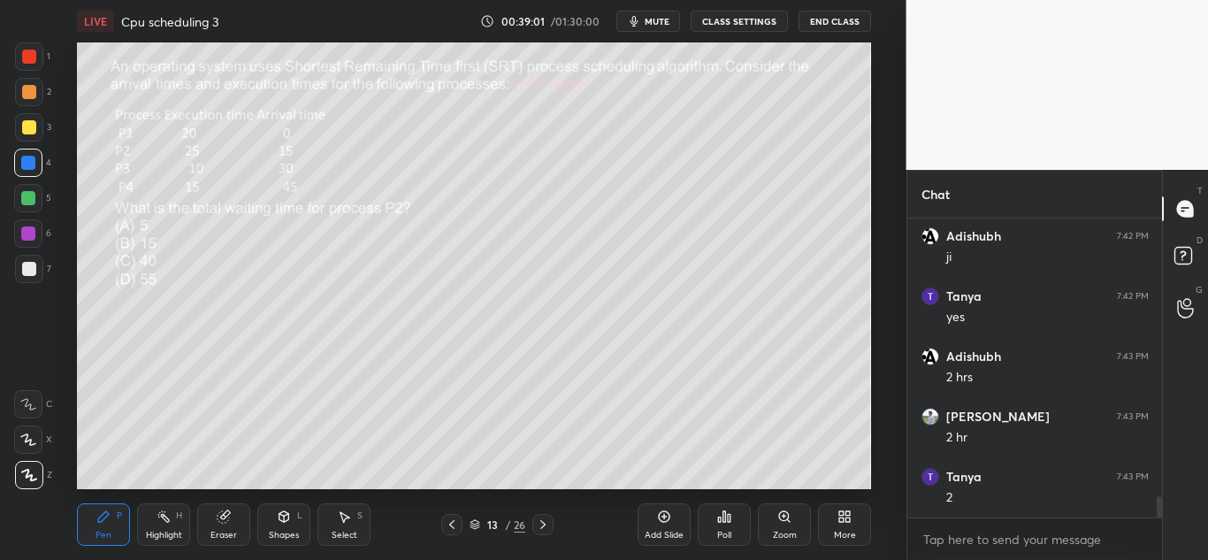
scroll to position [3833, 0]
click at [230, 514] on icon at bounding box center [226, 514] width 10 height 9
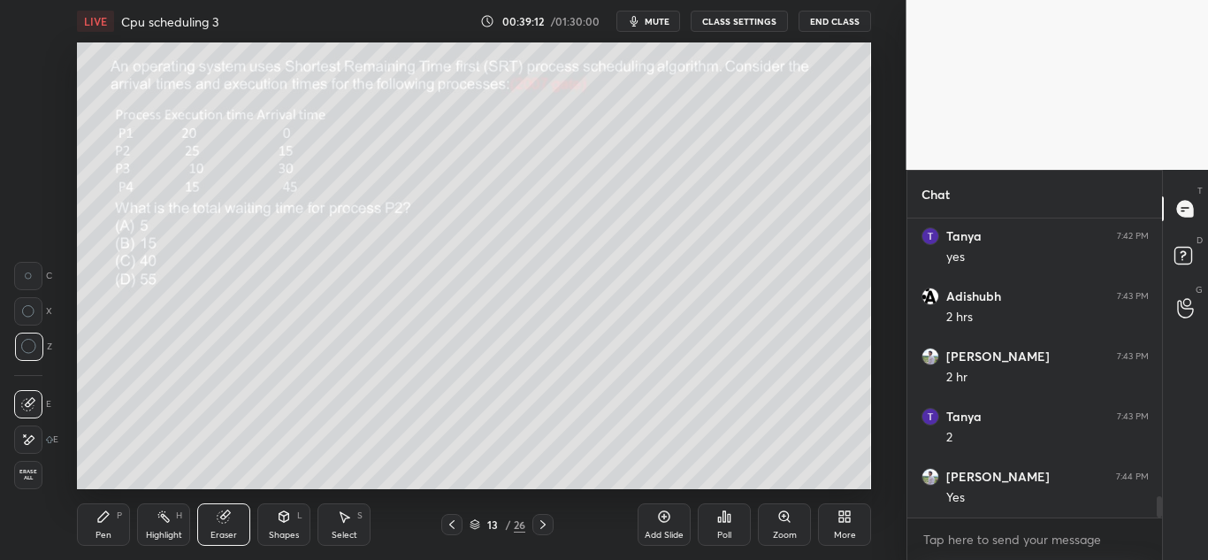
click at [102, 523] on icon at bounding box center [103, 516] width 14 height 14
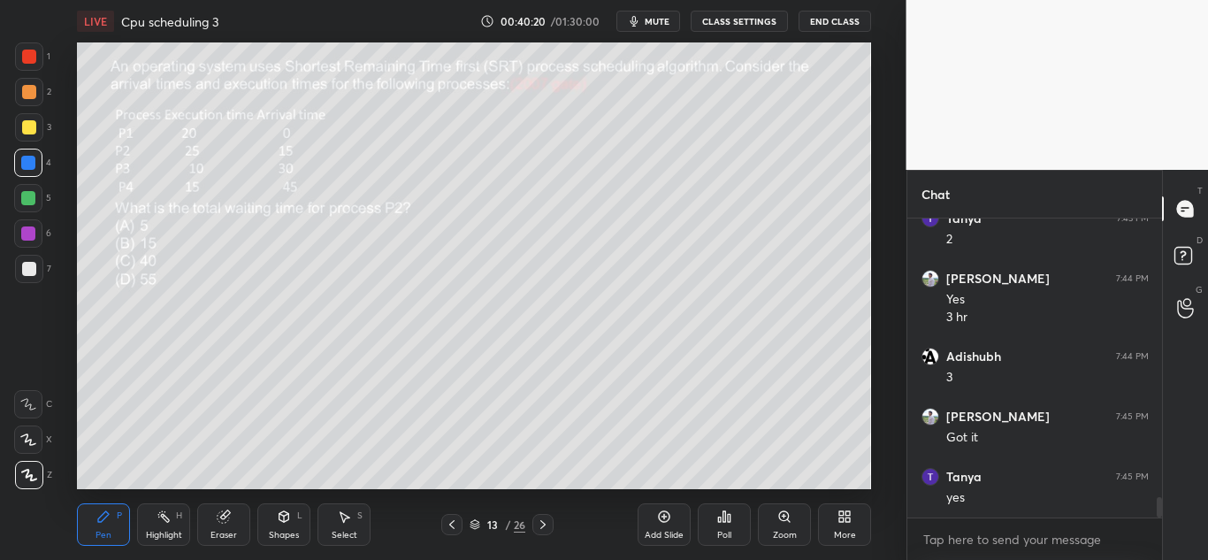
scroll to position [4091, 0]
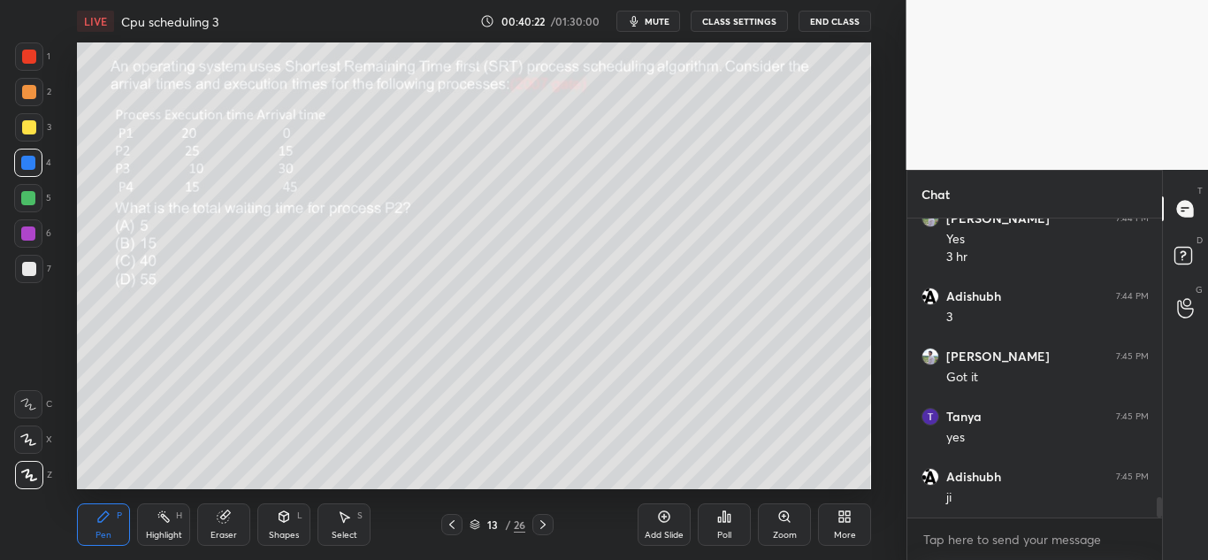
click at [545, 529] on icon at bounding box center [543, 524] width 14 height 14
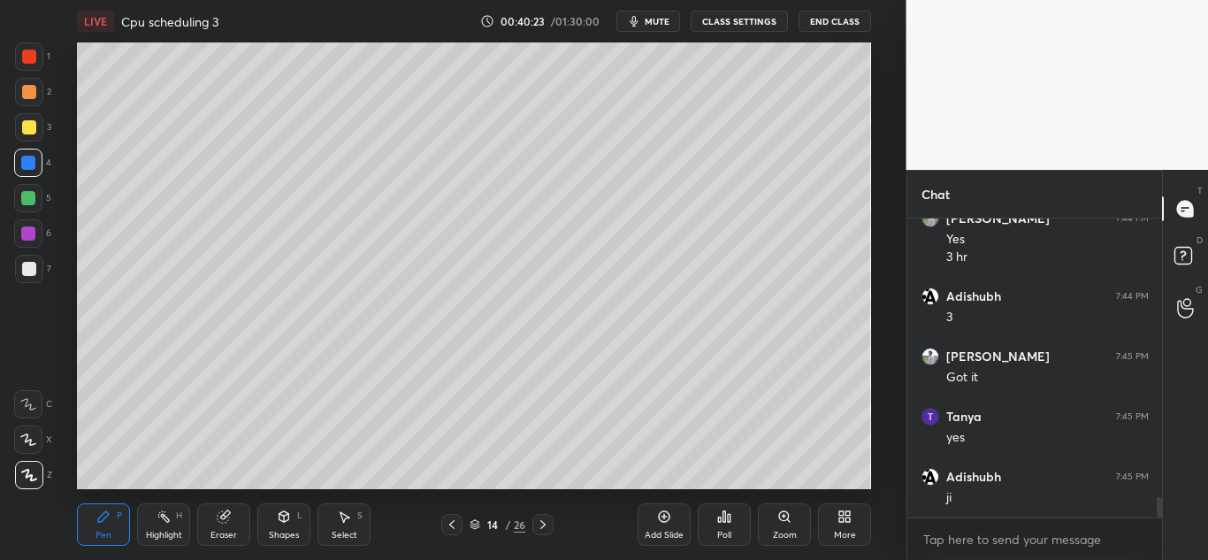
scroll to position [4151, 0]
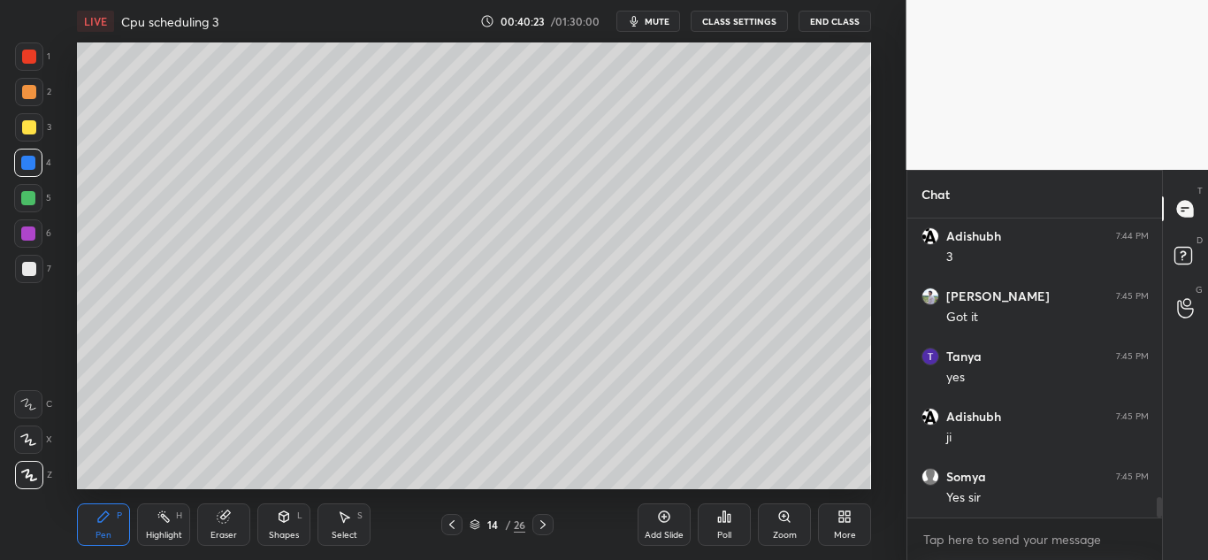
click at [543, 532] on div at bounding box center [542, 524] width 21 height 21
click at [544, 525] on icon at bounding box center [542, 524] width 5 height 9
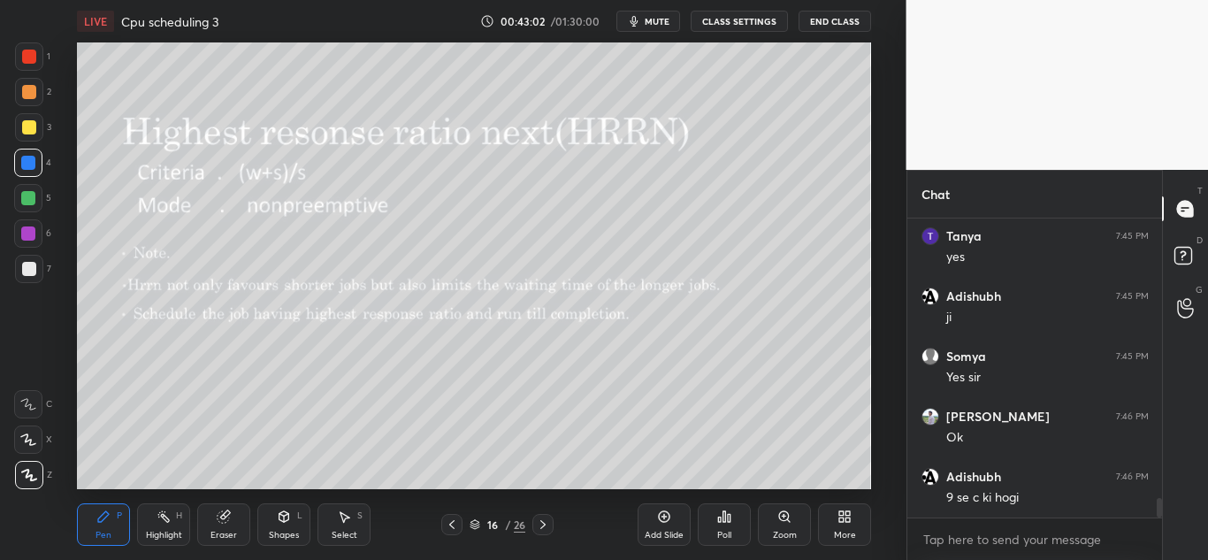
scroll to position [4332, 0]
click at [542, 520] on icon at bounding box center [543, 524] width 14 height 14
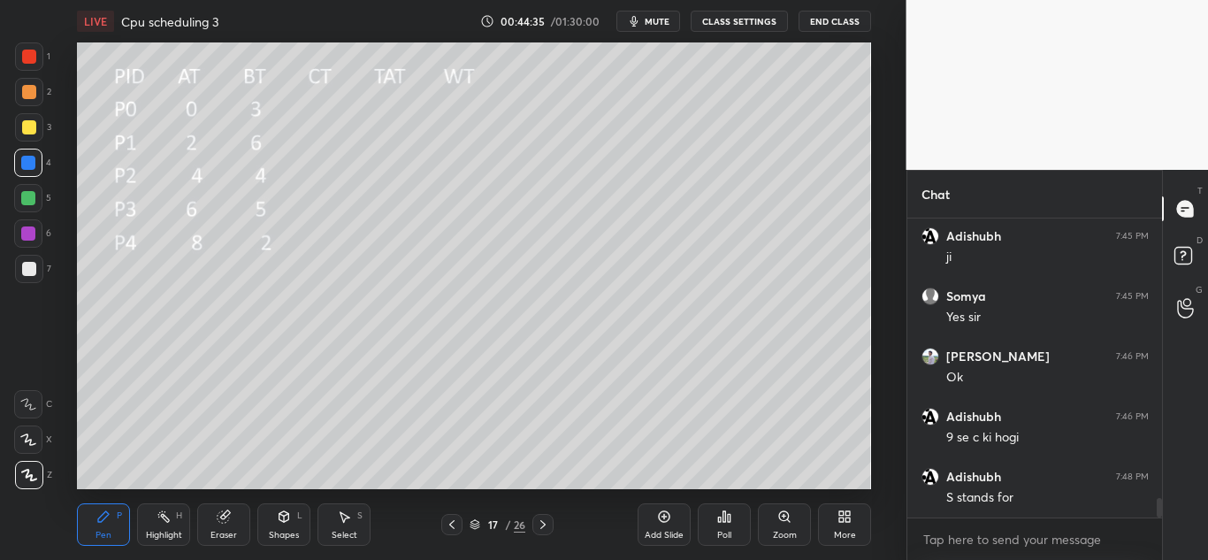
click at [283, 517] on icon at bounding box center [284, 516] width 10 height 11
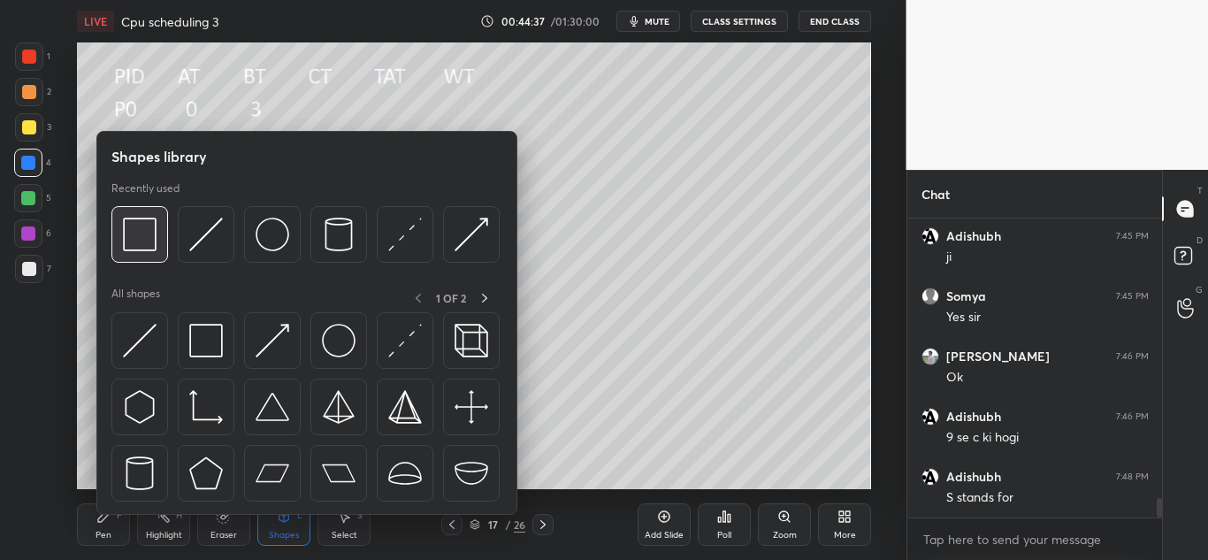
click at [149, 233] on img at bounding box center [140, 235] width 34 height 34
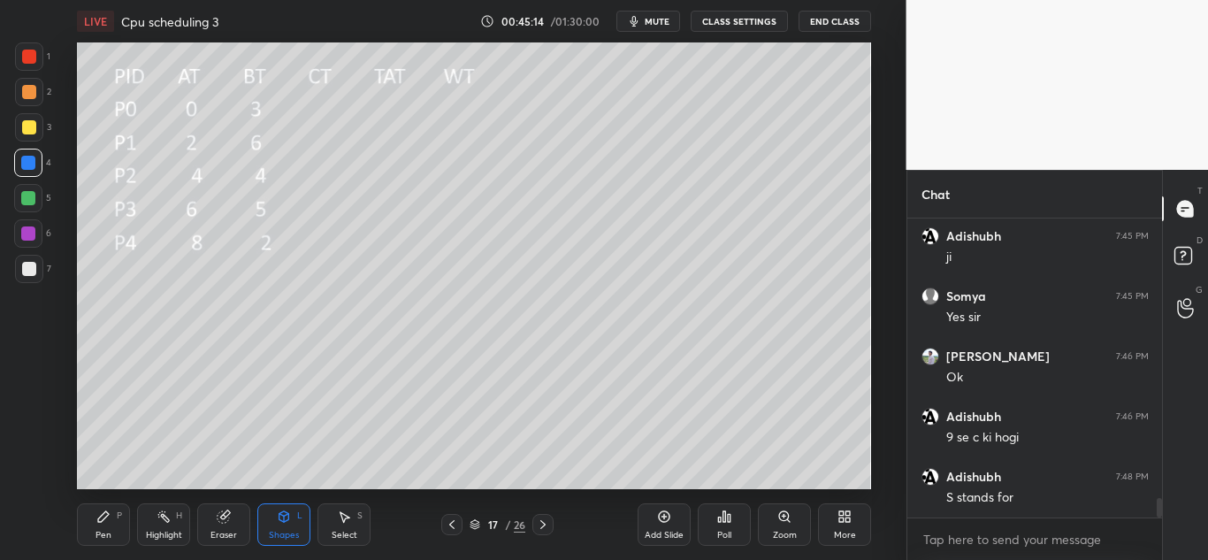
scroll to position [4392, 0]
click at [451, 526] on icon at bounding box center [451, 524] width 5 height 9
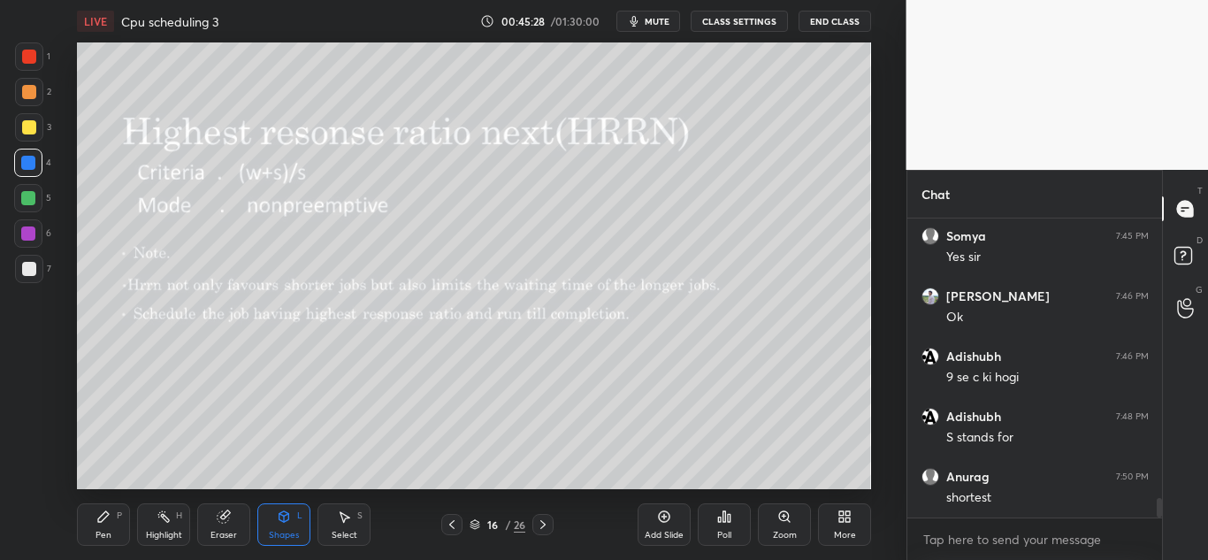
click at [545, 529] on icon at bounding box center [543, 524] width 14 height 14
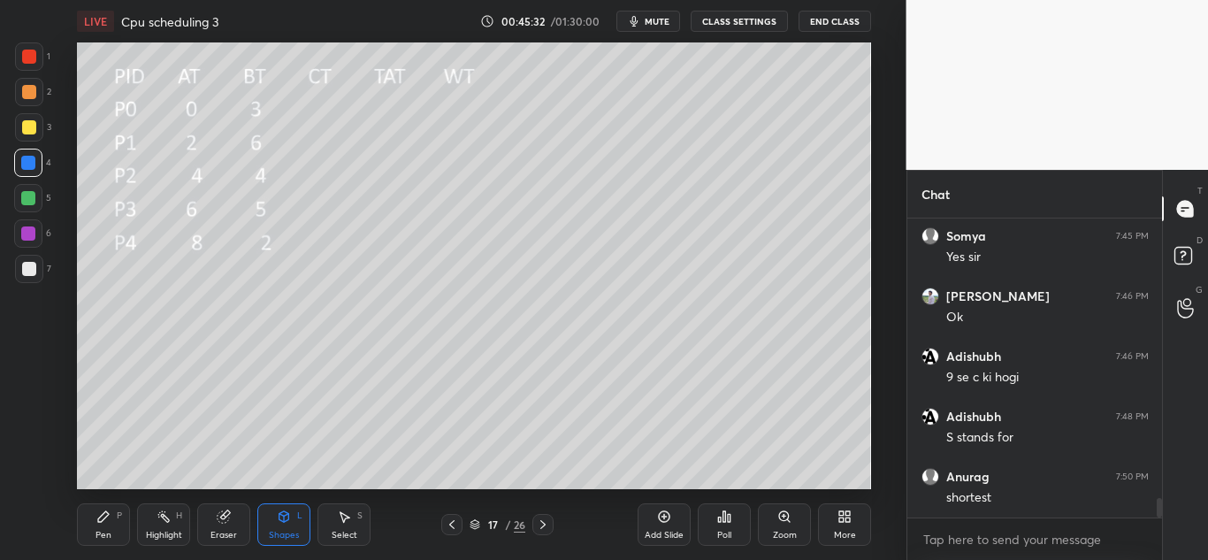
click at [27, 124] on div at bounding box center [29, 127] width 14 height 14
click at [111, 525] on div "Pen P" at bounding box center [103, 524] width 53 height 42
click at [456, 531] on icon at bounding box center [452, 524] width 14 height 14
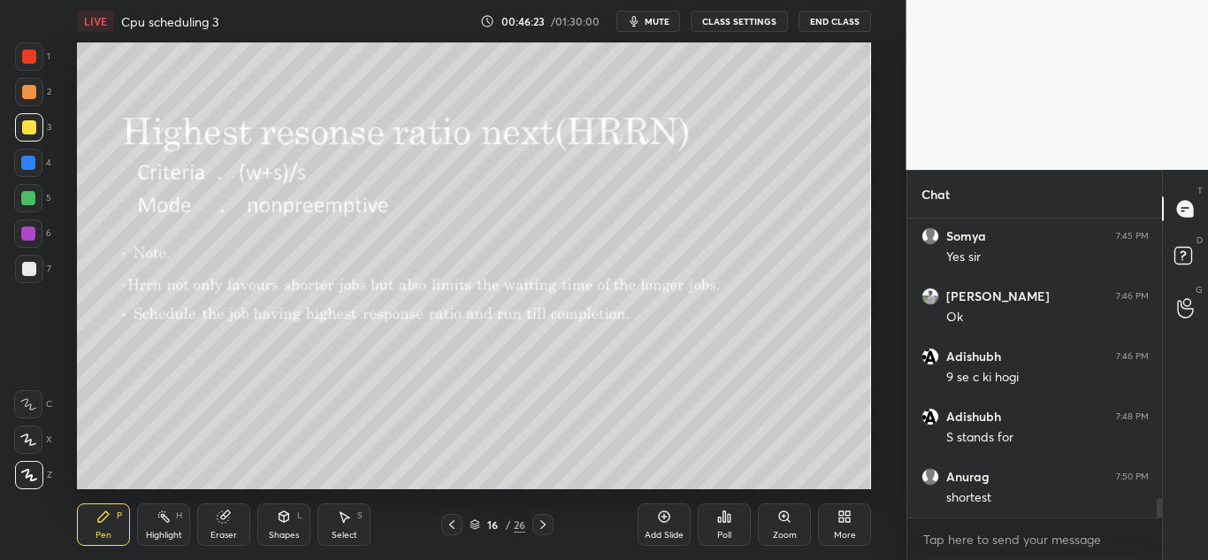
scroll to position [4452, 0]
click at [546, 519] on icon at bounding box center [543, 524] width 14 height 14
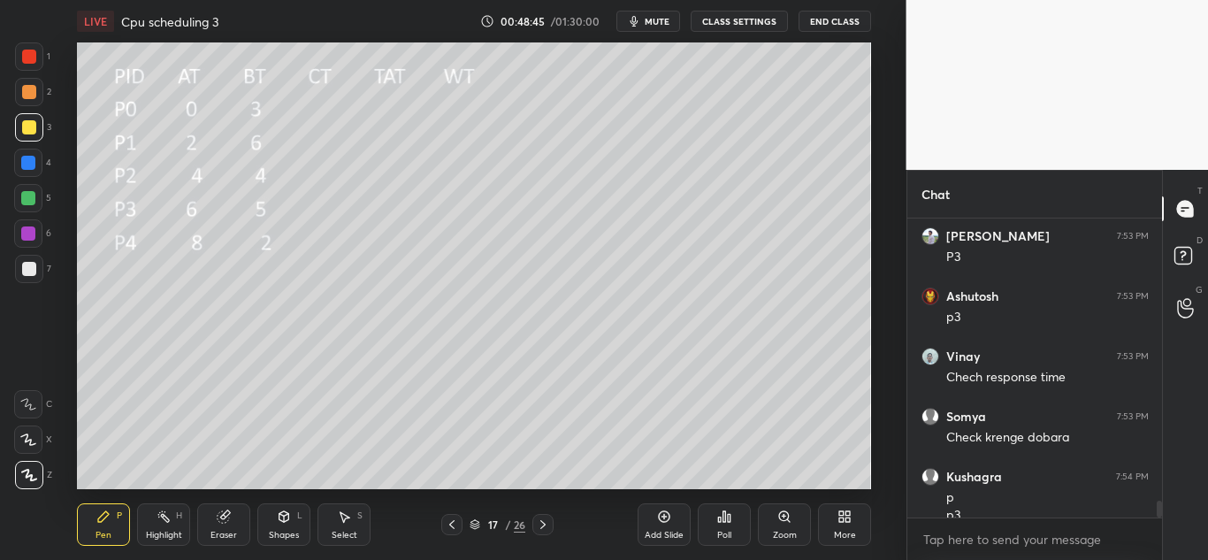
scroll to position [4951, 0]
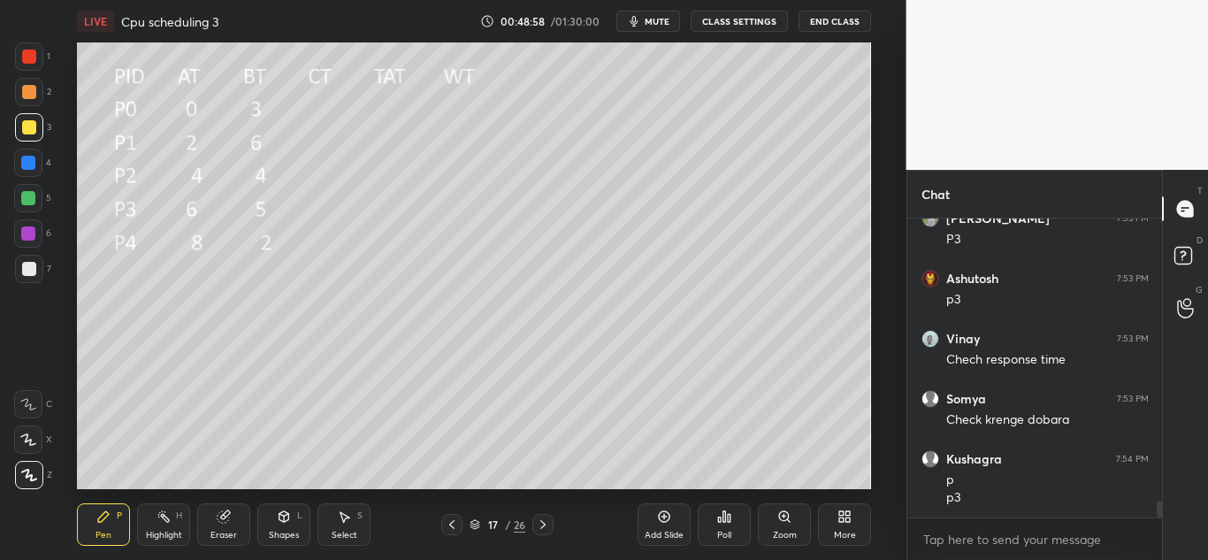
click at [229, 511] on icon at bounding box center [226, 514] width 10 height 9
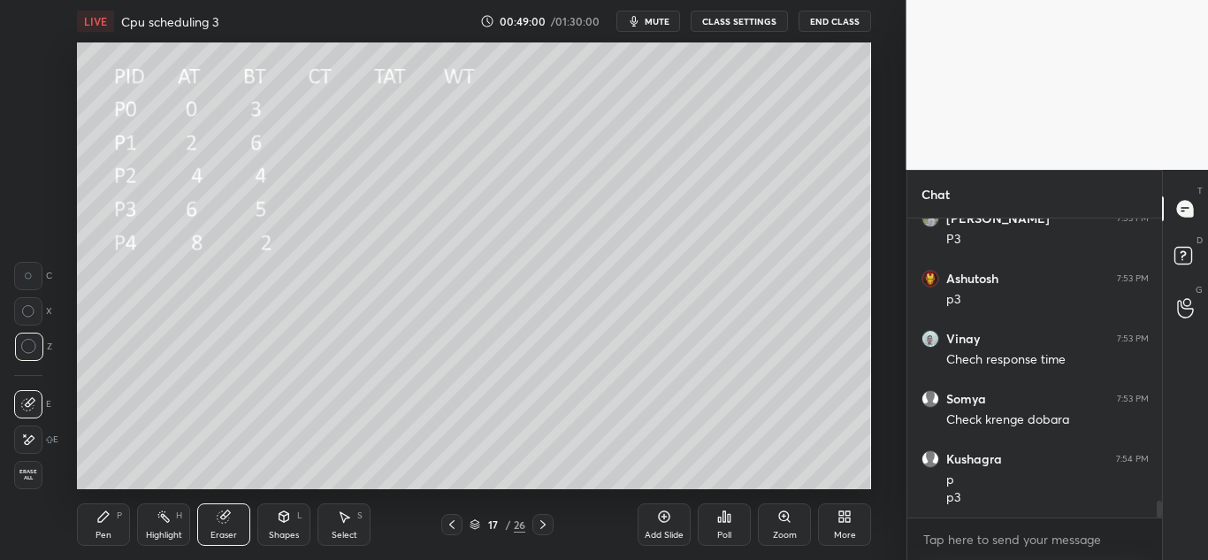
click at [116, 522] on div "Pen P" at bounding box center [103, 524] width 53 height 42
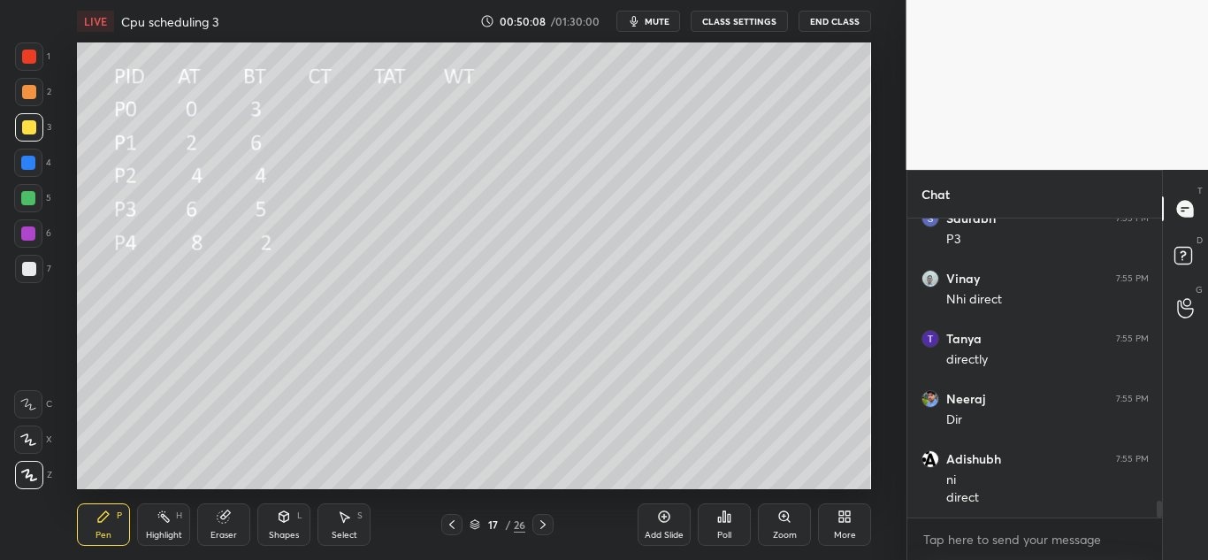
scroll to position [5014, 0]
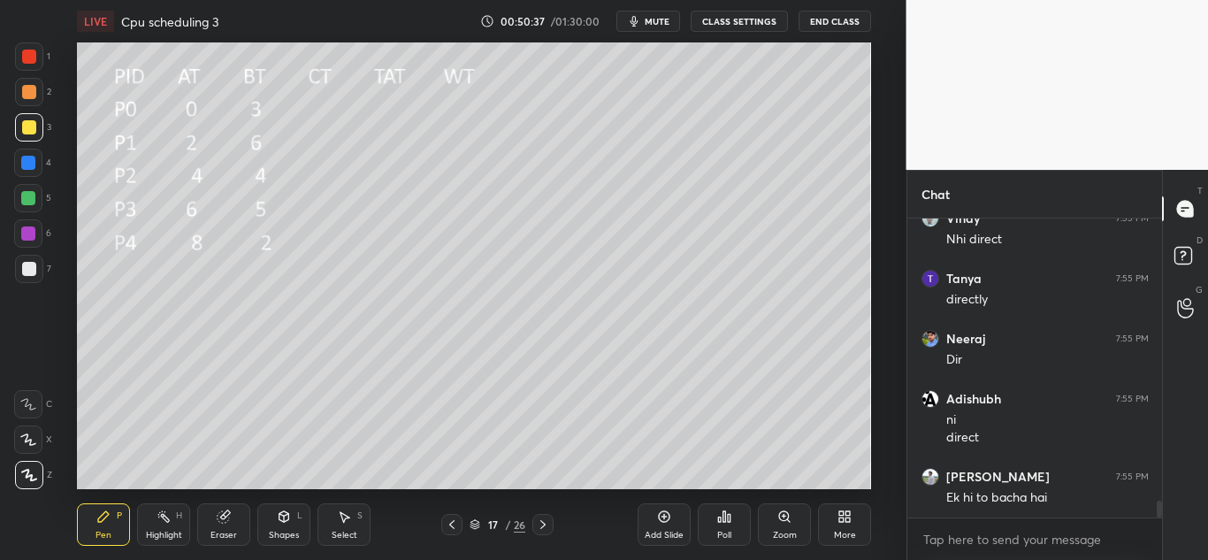
click at [37, 164] on div at bounding box center [28, 163] width 28 height 28
click at [34, 196] on div at bounding box center [28, 198] width 14 height 14
click at [31, 129] on div at bounding box center [29, 127] width 14 height 14
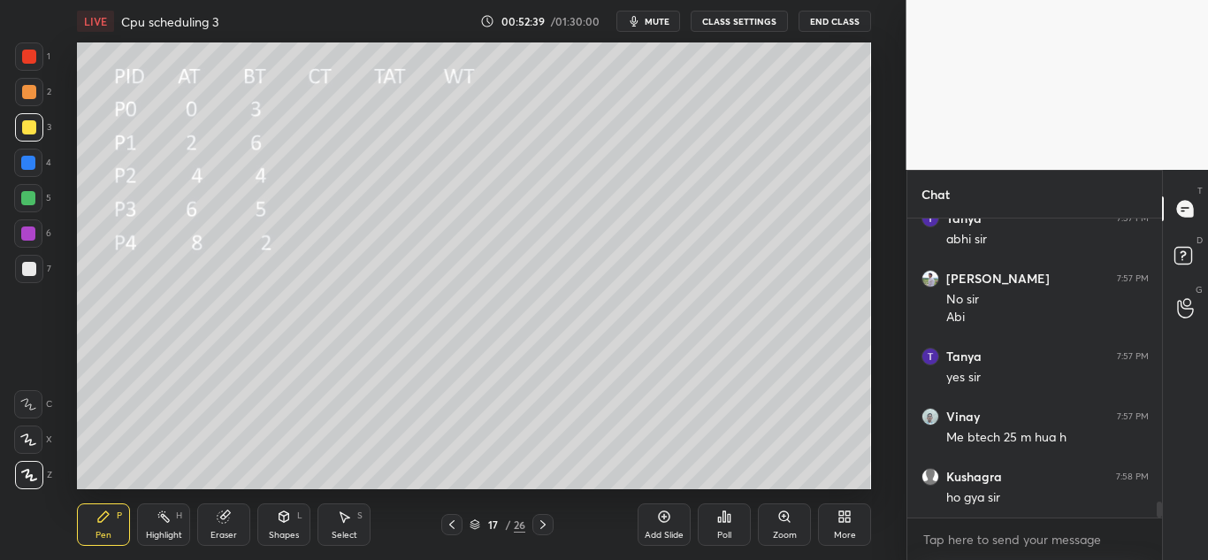
click at [545, 524] on icon at bounding box center [542, 524] width 5 height 9
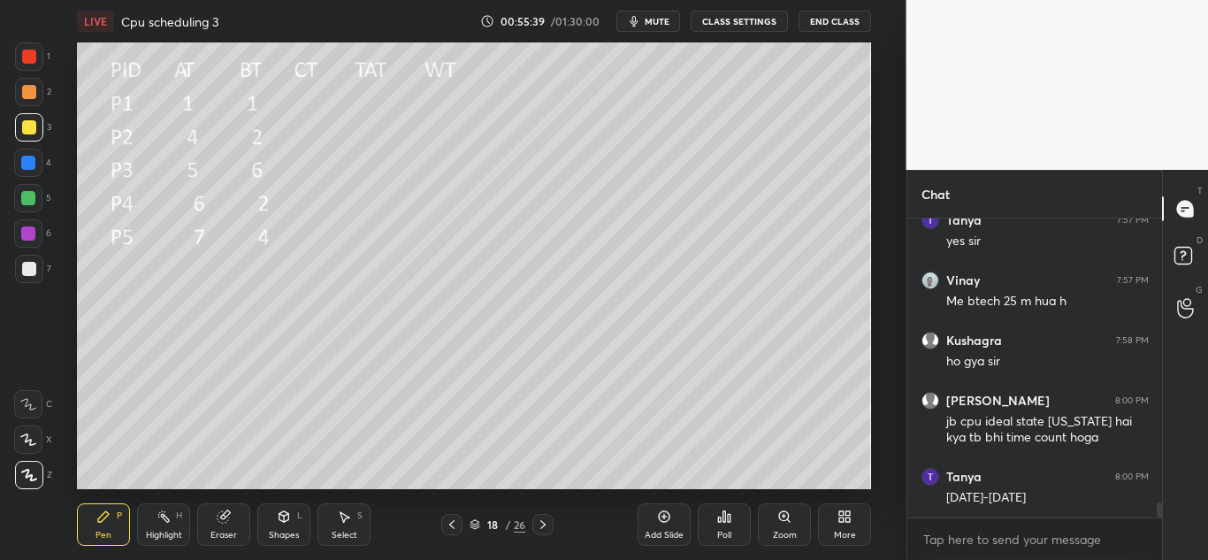
scroll to position [5713, 0]
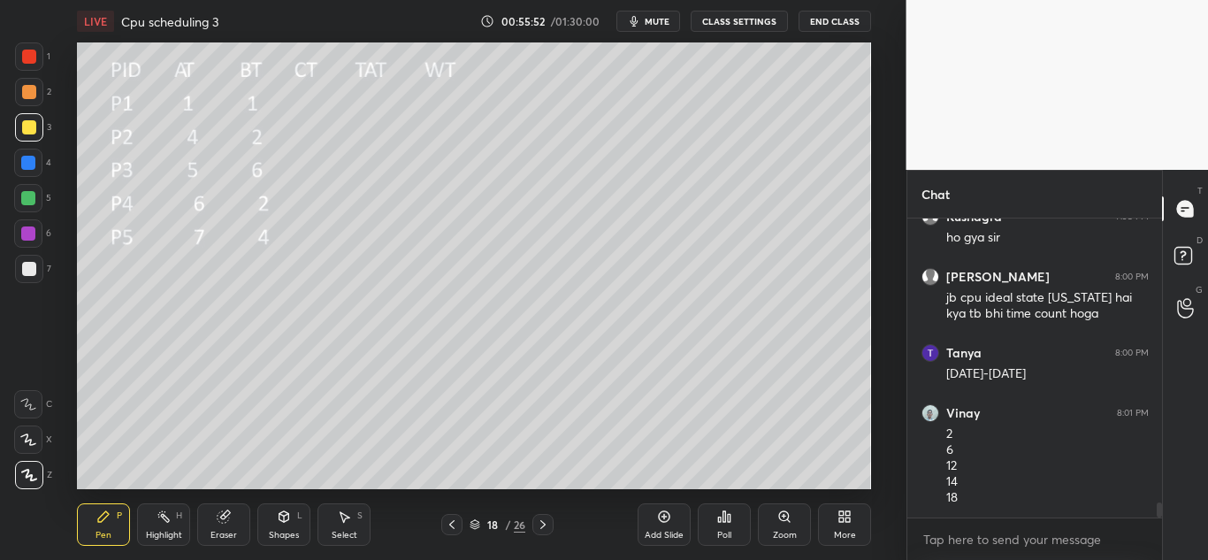
click at [651, 24] on span "mute" at bounding box center [657, 21] width 25 height 12
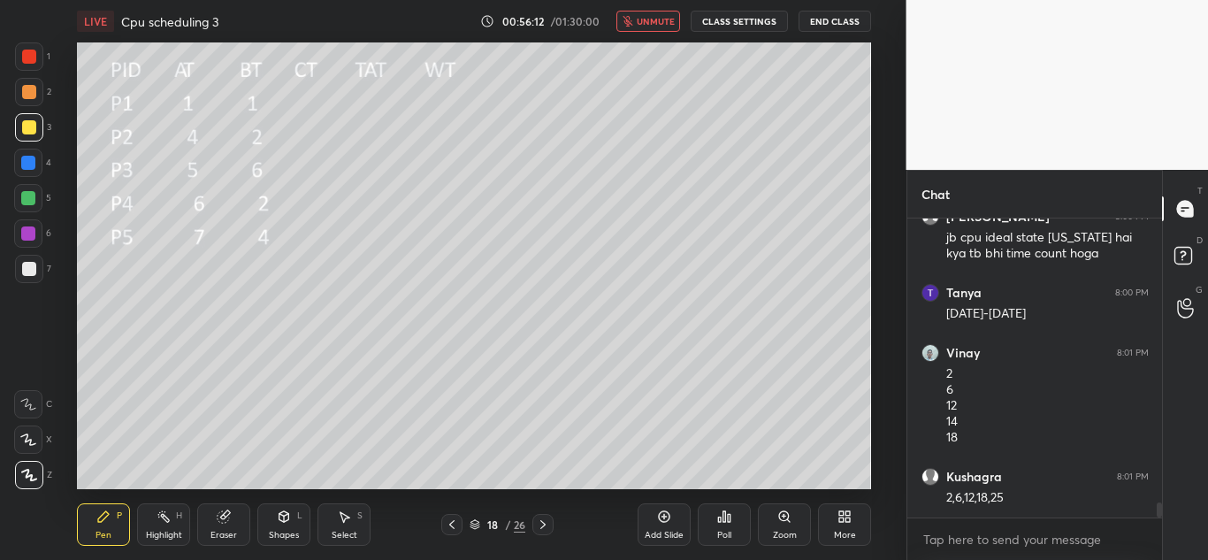
click at [279, 516] on icon at bounding box center [284, 516] width 14 height 14
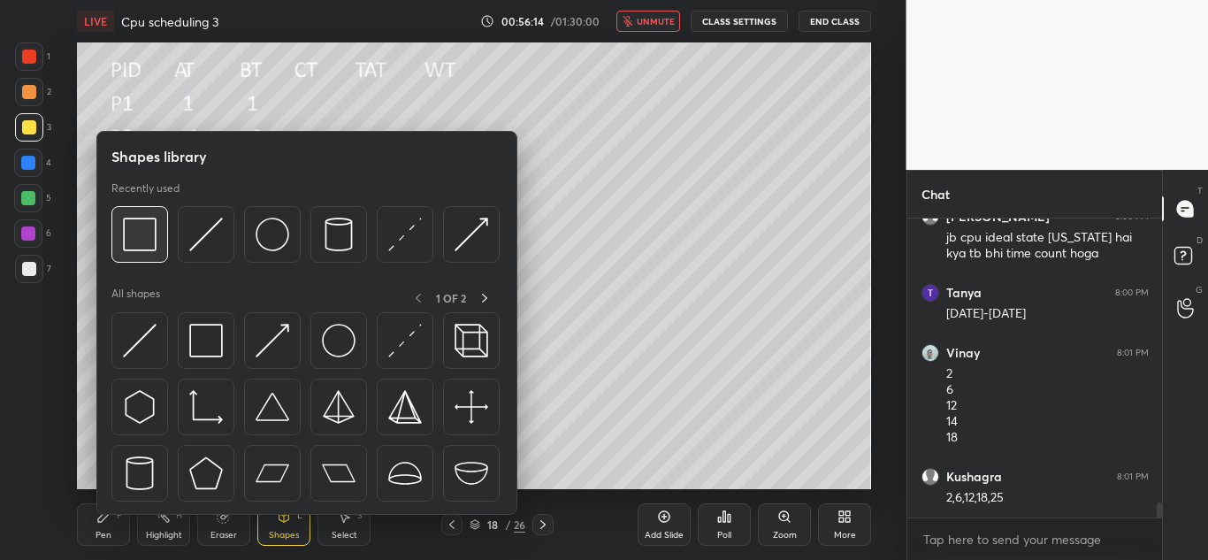
click at [145, 238] on img at bounding box center [140, 235] width 34 height 34
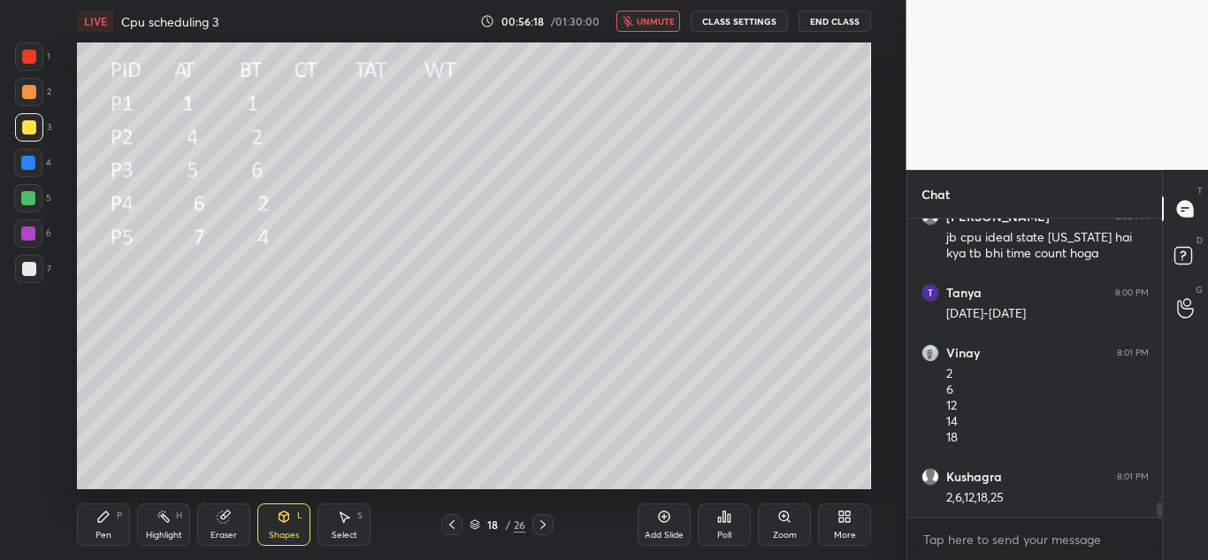
scroll to position [5833, 0]
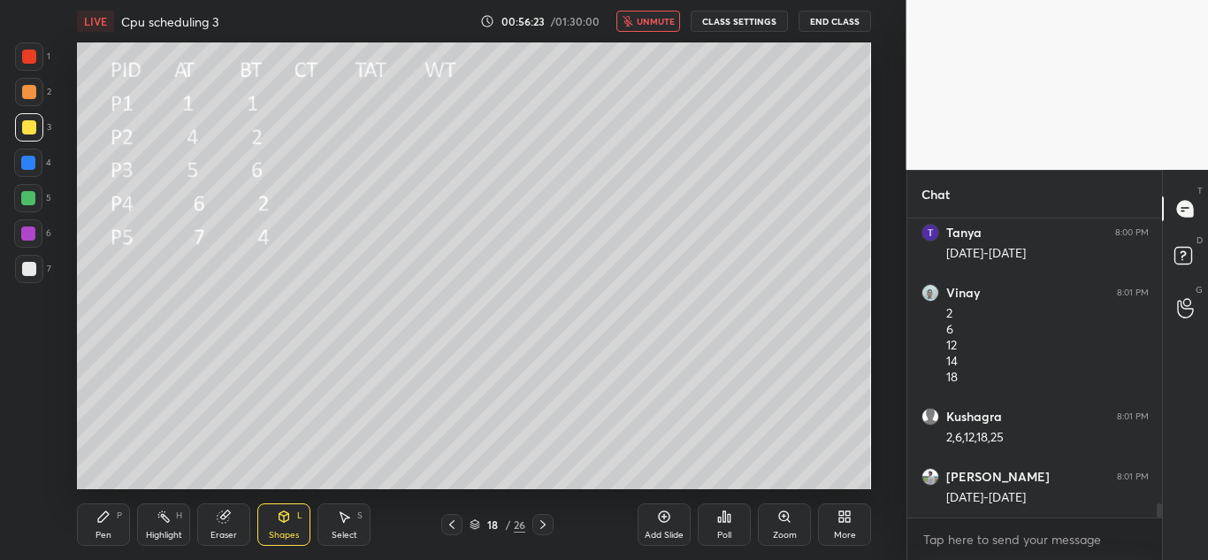
click at [90, 524] on div "Pen P" at bounding box center [103, 524] width 53 height 42
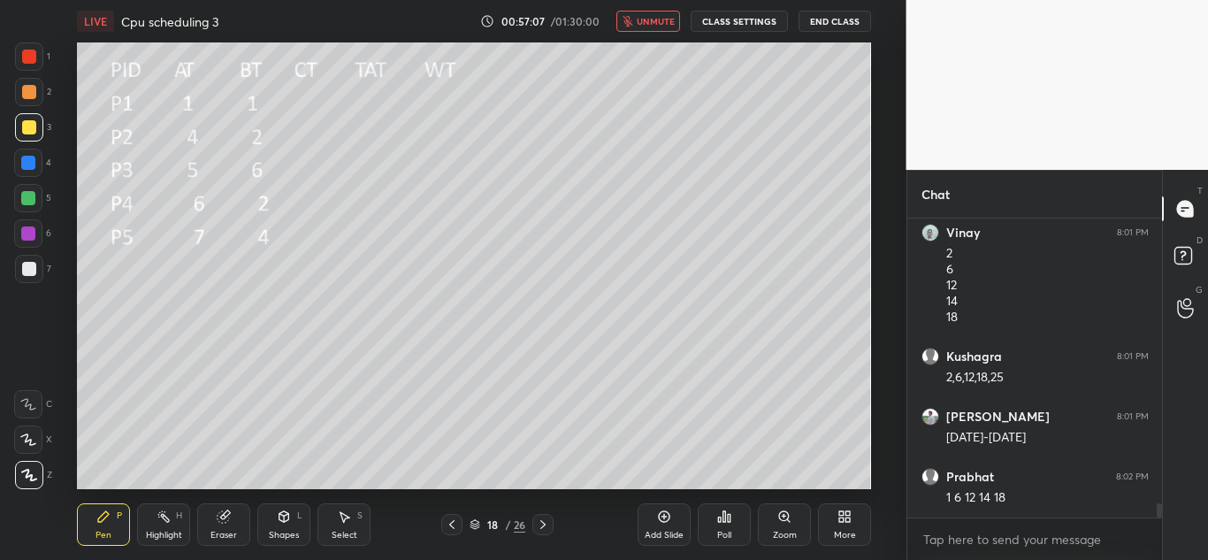
scroll to position [5954, 0]
click at [653, 23] on span "unmute" at bounding box center [656, 21] width 38 height 12
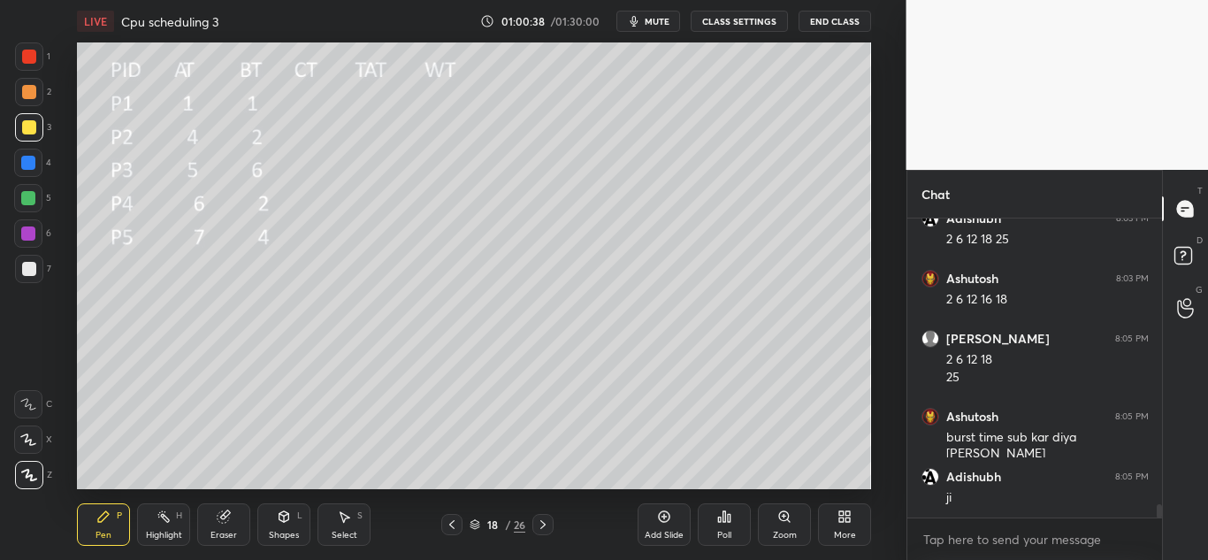
scroll to position [6332, 0]
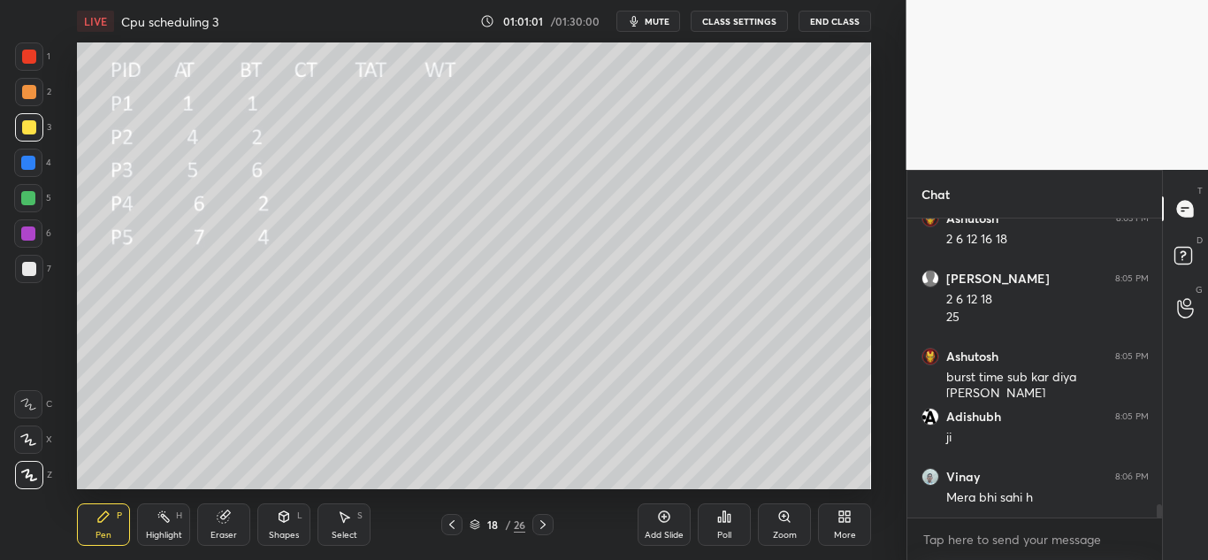
click at [540, 532] on div at bounding box center [542, 524] width 21 height 21
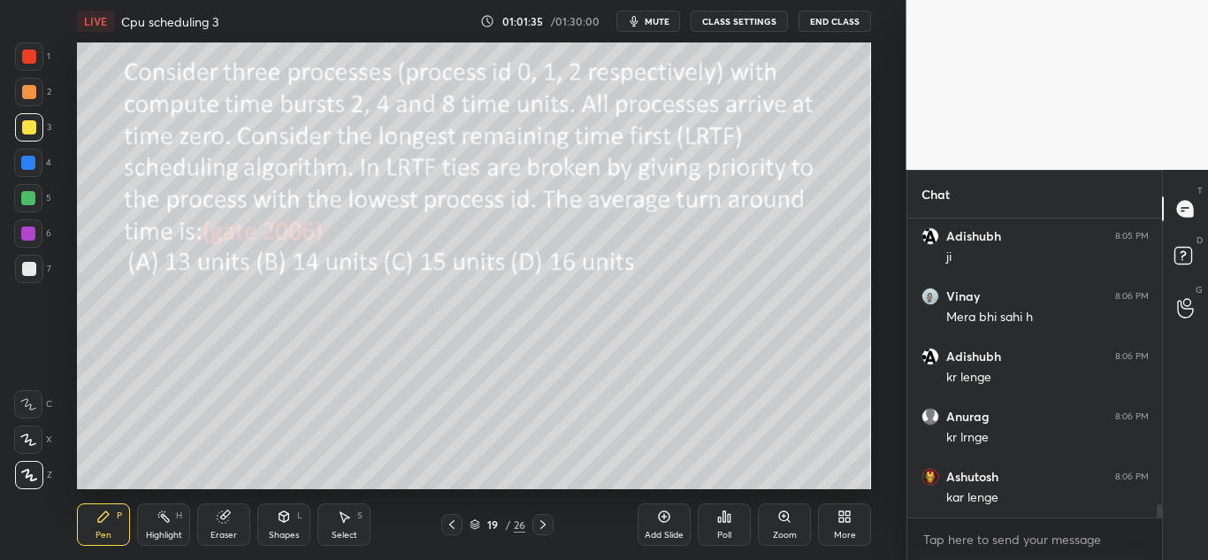
scroll to position [6573, 0]
click at [539, 529] on icon at bounding box center [543, 524] width 14 height 14
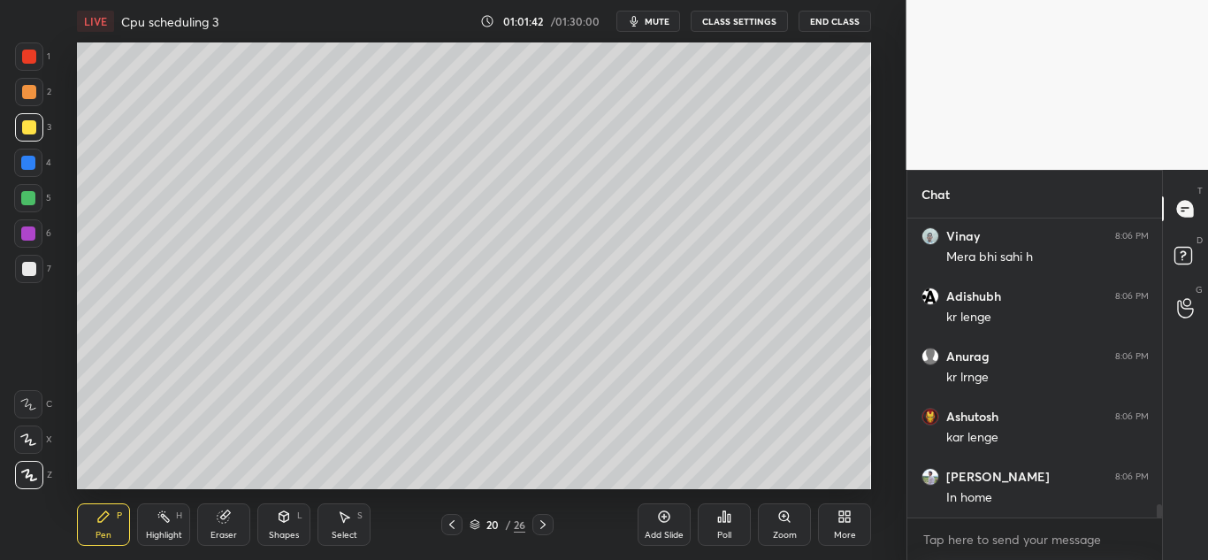
click at [539, 528] on icon at bounding box center [543, 524] width 14 height 14
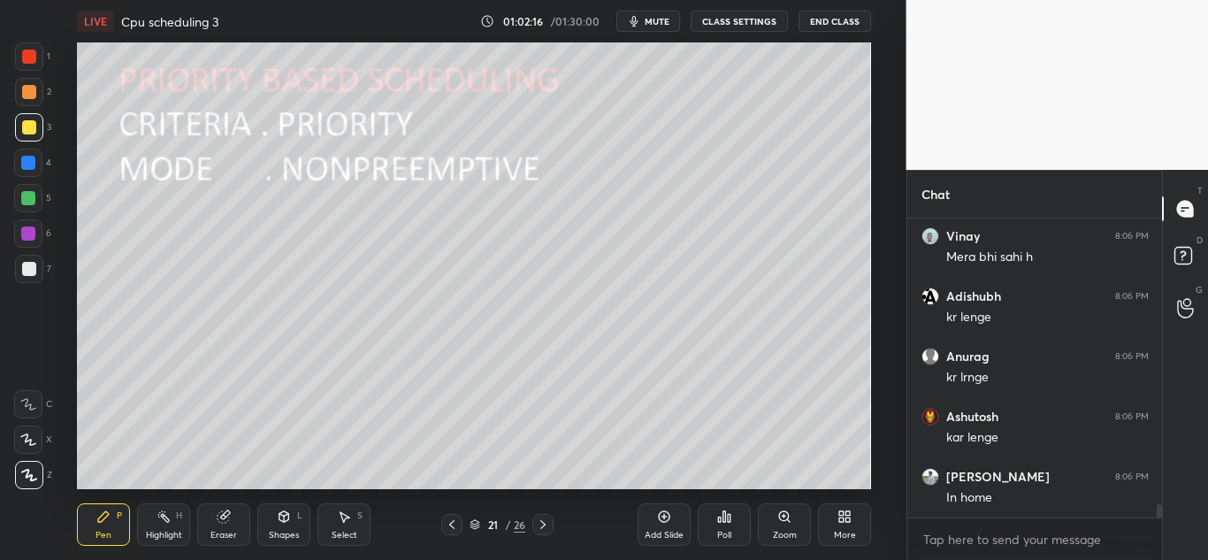
click at [546, 523] on icon at bounding box center [543, 524] width 14 height 14
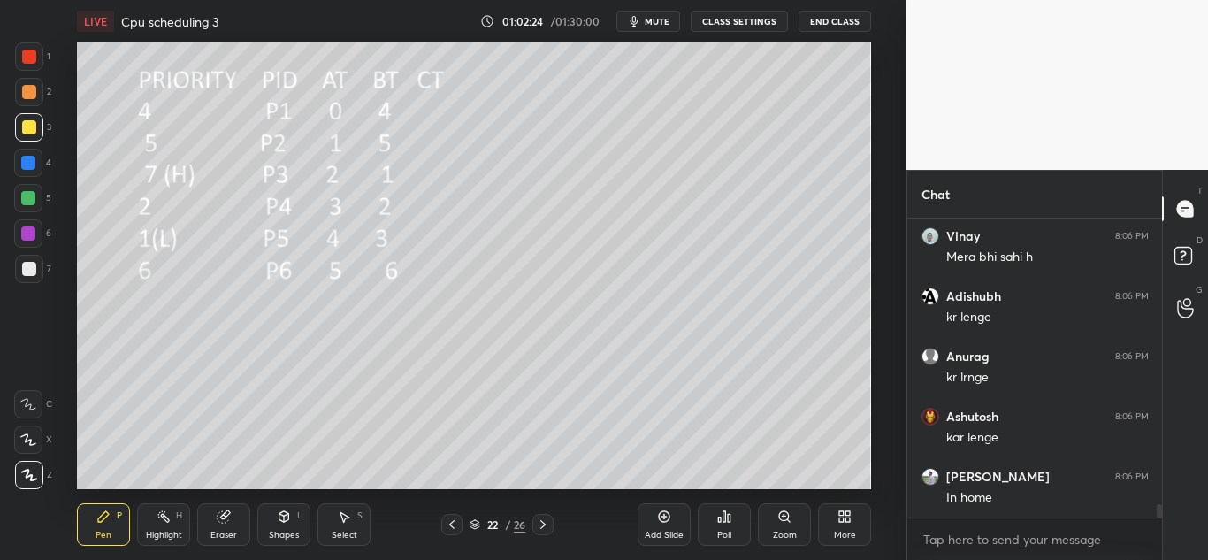
click at [542, 527] on icon at bounding box center [542, 524] width 5 height 9
click at [448, 526] on icon at bounding box center [452, 524] width 14 height 14
click at [454, 517] on icon at bounding box center [452, 524] width 14 height 14
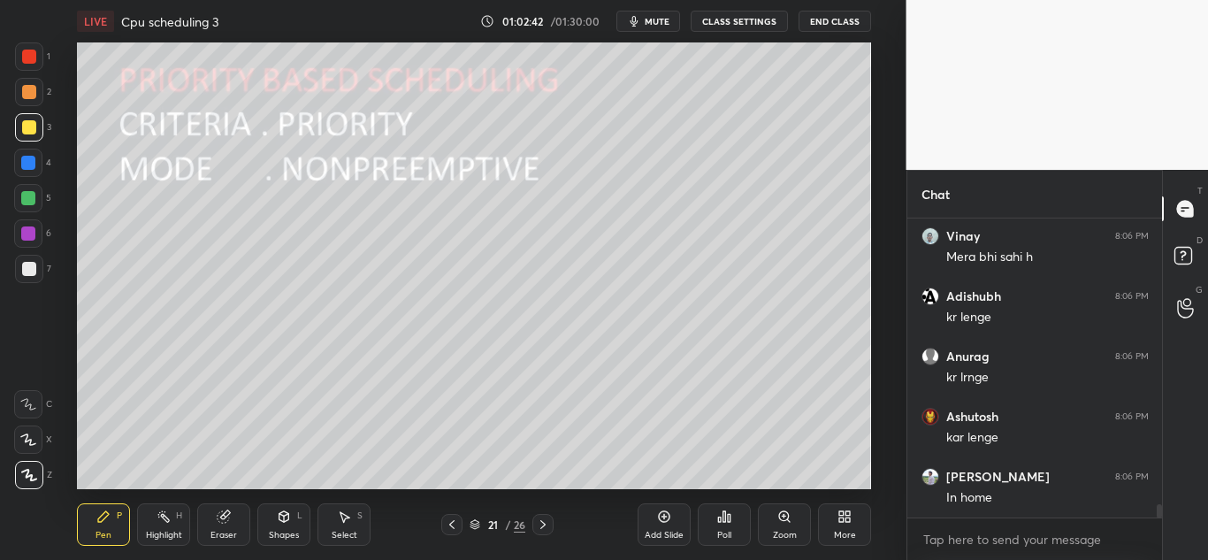
click at [547, 528] on icon at bounding box center [543, 524] width 14 height 14
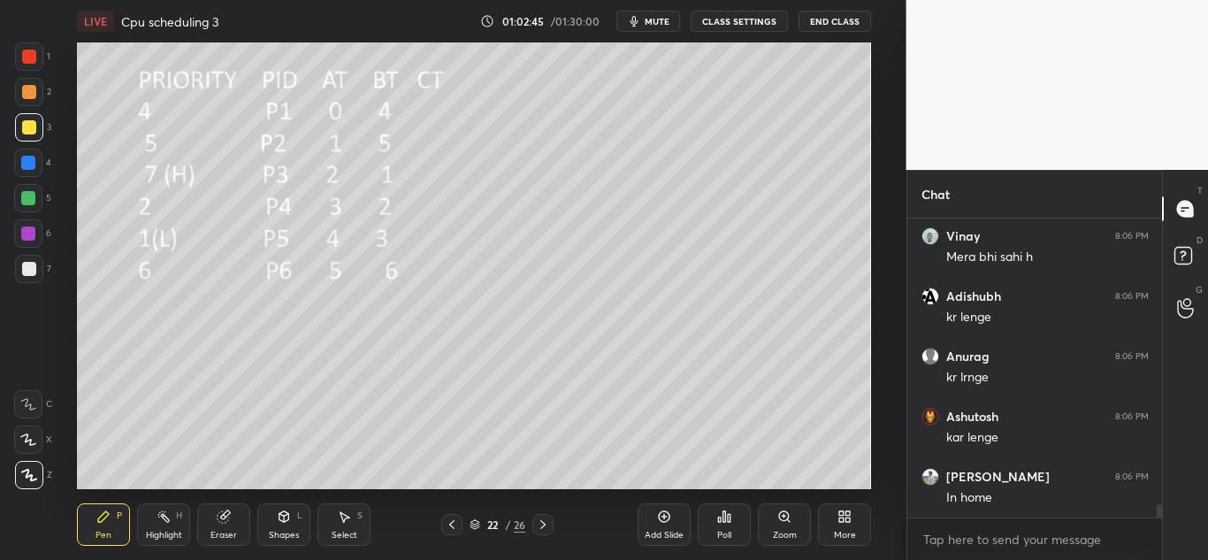
click at [287, 518] on icon at bounding box center [284, 516] width 10 height 11
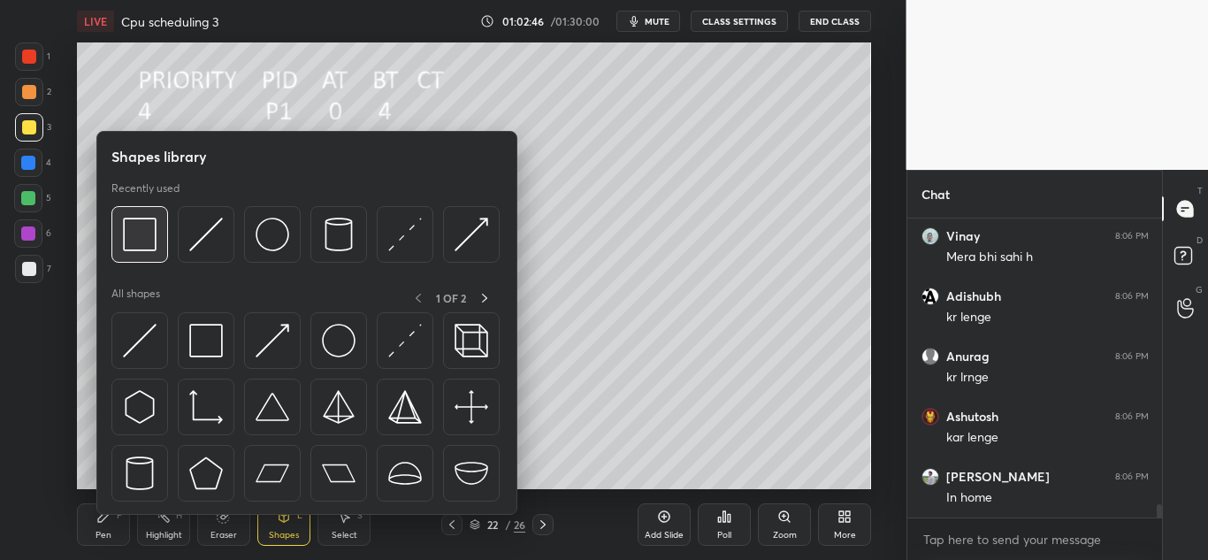
click at [146, 232] on img at bounding box center [140, 235] width 34 height 34
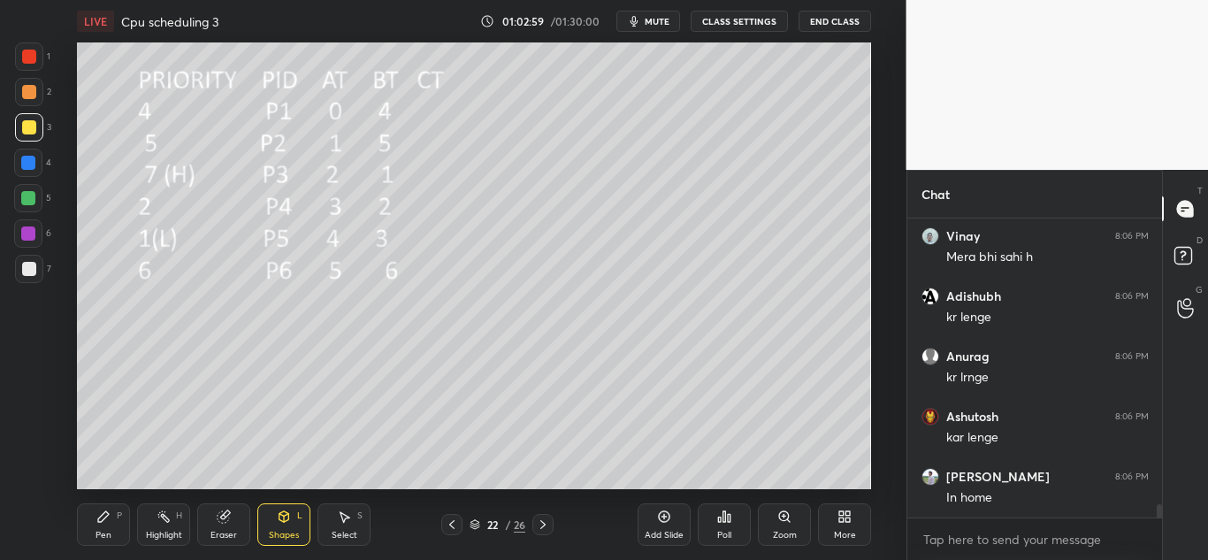
click at [117, 525] on div "Pen P" at bounding box center [103, 524] width 53 height 42
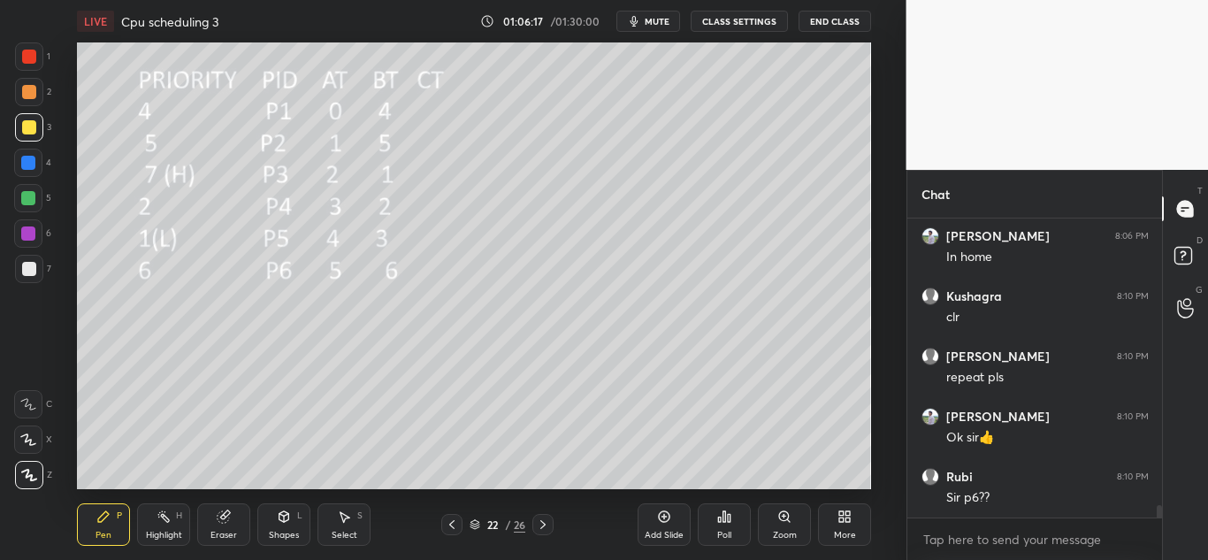
scroll to position [6873, 0]
click at [218, 521] on icon at bounding box center [224, 516] width 14 height 14
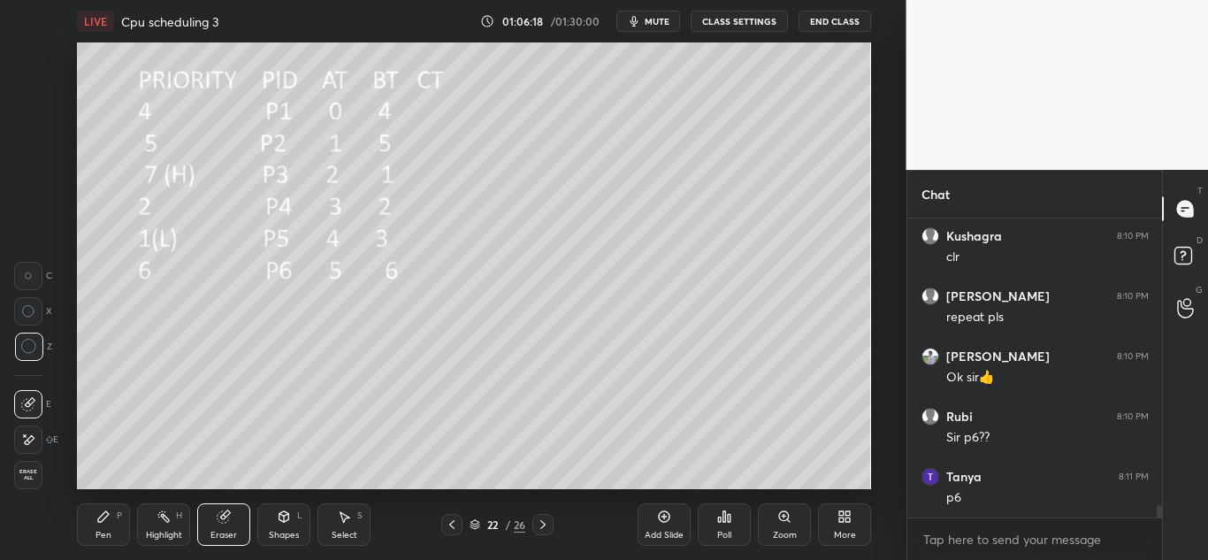
scroll to position [6933, 0]
click at [93, 522] on div "Pen P" at bounding box center [103, 524] width 53 height 42
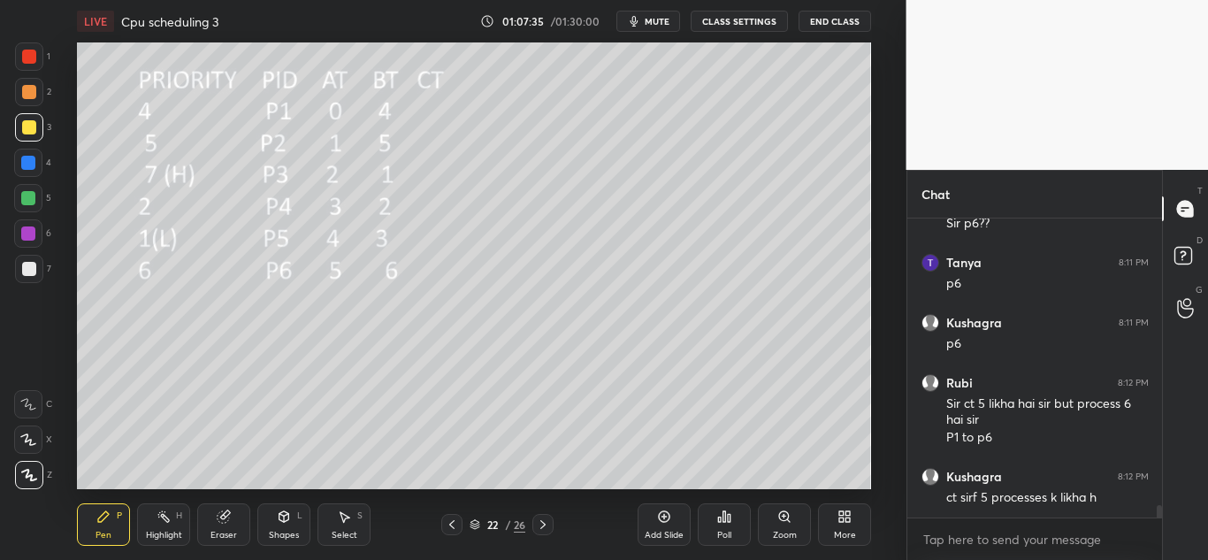
scroll to position [7147, 0]
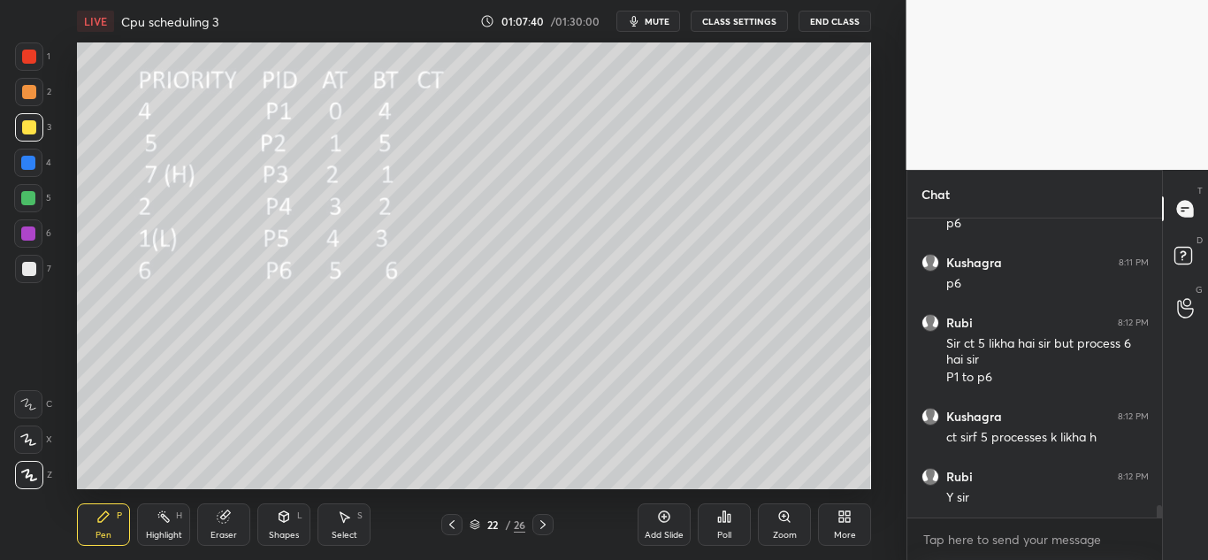
click at [539, 533] on div at bounding box center [542, 524] width 21 height 21
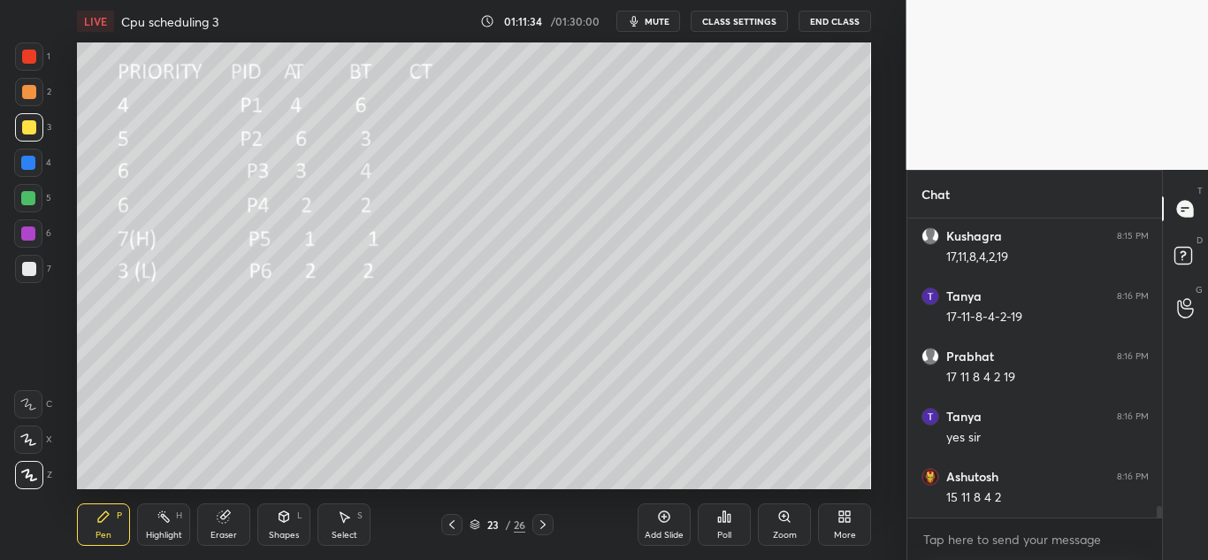
scroll to position [7644, 0]
click at [284, 519] on icon at bounding box center [284, 519] width 0 height 6
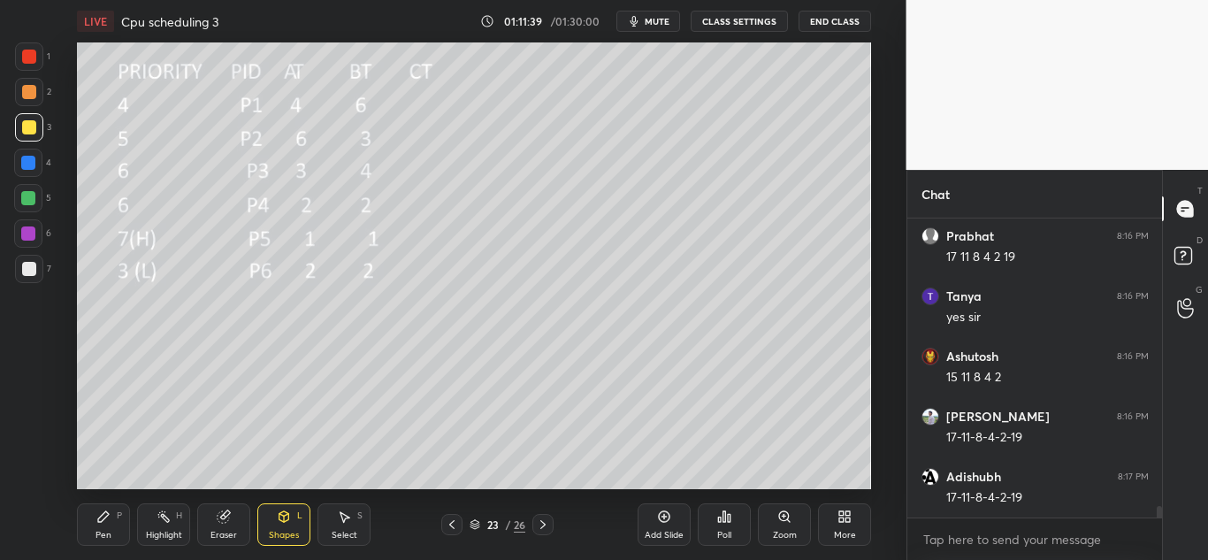
scroll to position [7765, 0]
click at [279, 520] on icon at bounding box center [284, 516] width 10 height 11
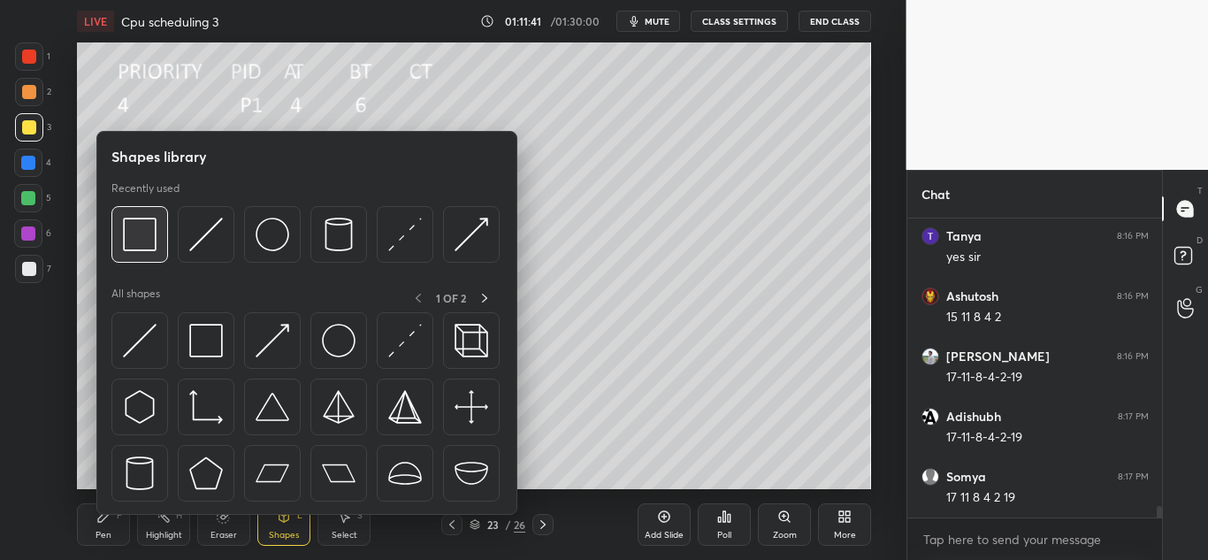
scroll to position [7825, 0]
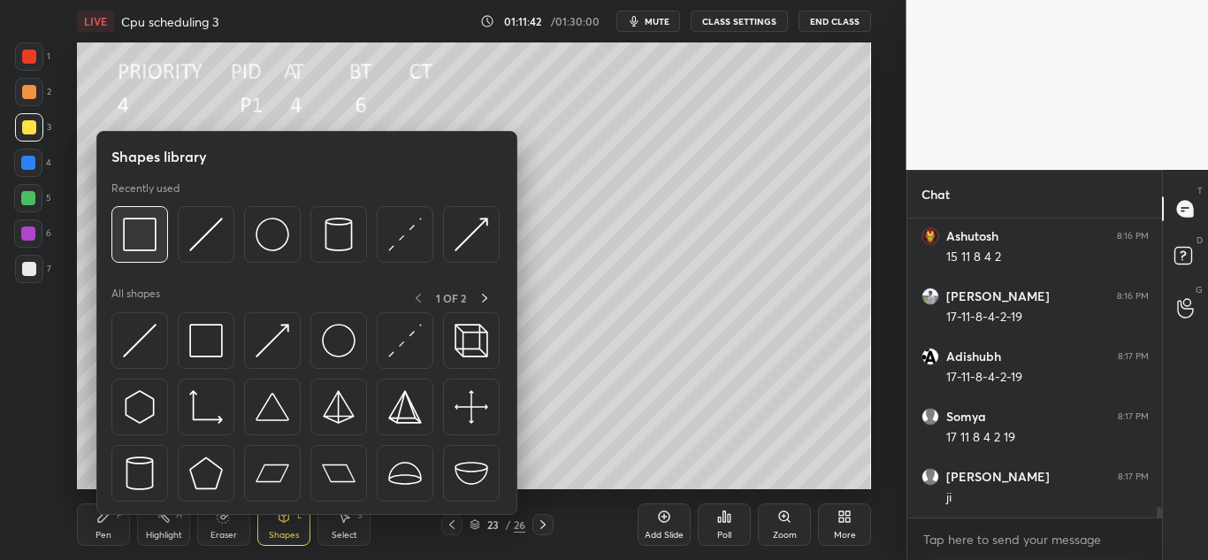
click at [131, 233] on img at bounding box center [140, 235] width 34 height 34
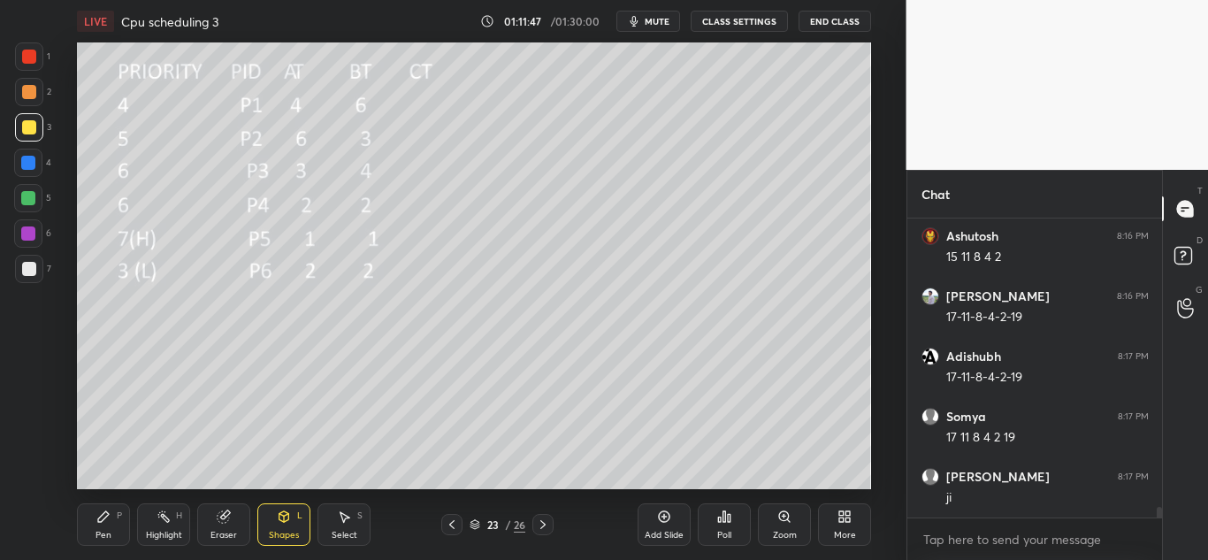
click at [105, 522] on icon at bounding box center [103, 516] width 14 height 14
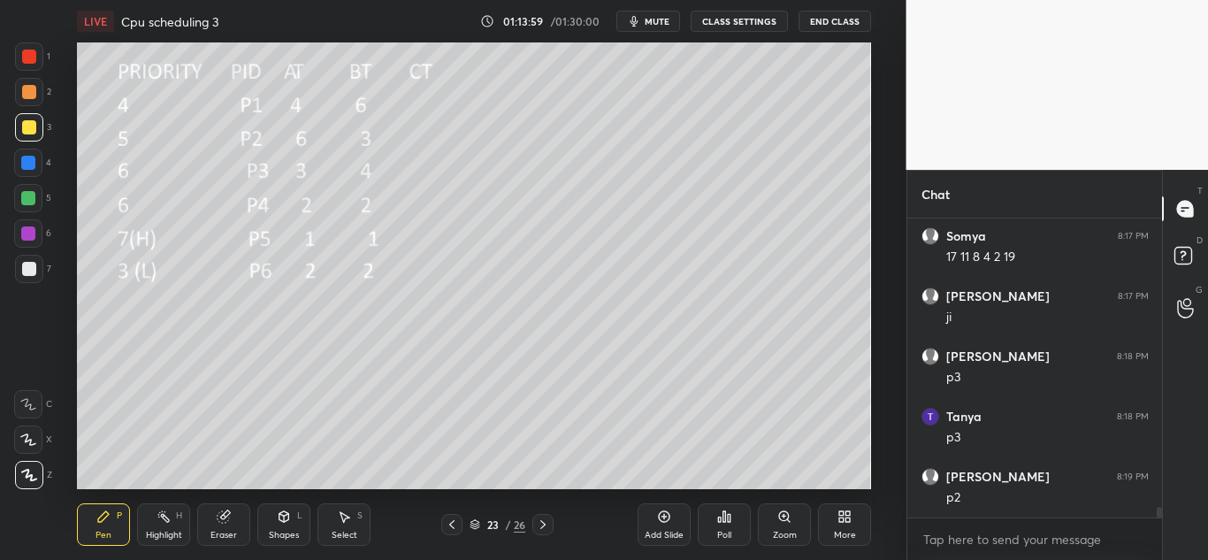
scroll to position [8065, 0]
click at [233, 516] on div "Eraser" at bounding box center [223, 524] width 53 height 42
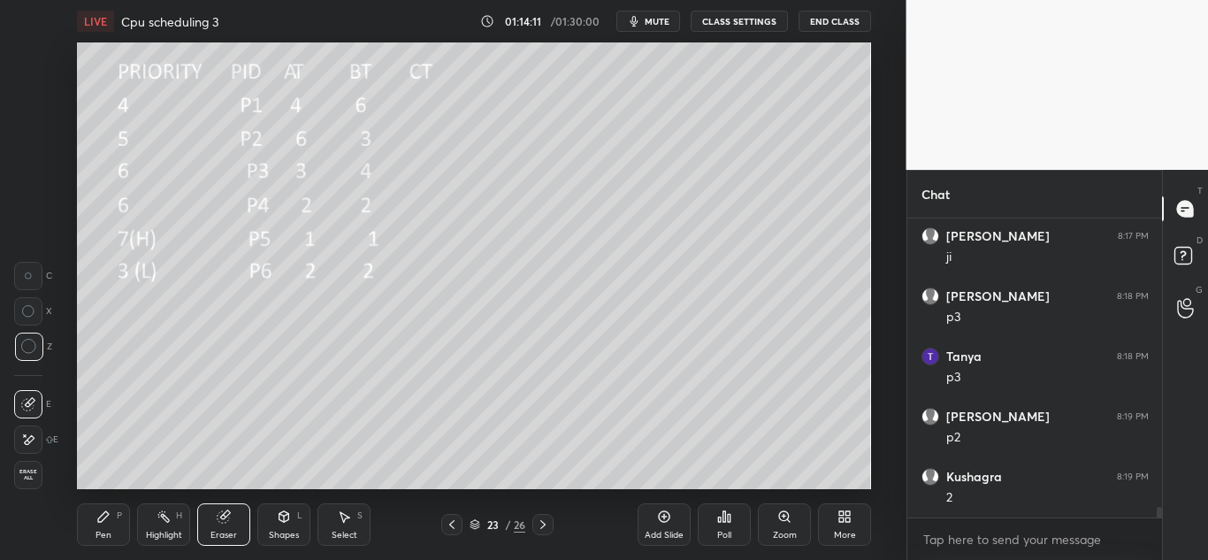
click at [119, 519] on div "P" at bounding box center [119, 515] width 5 height 9
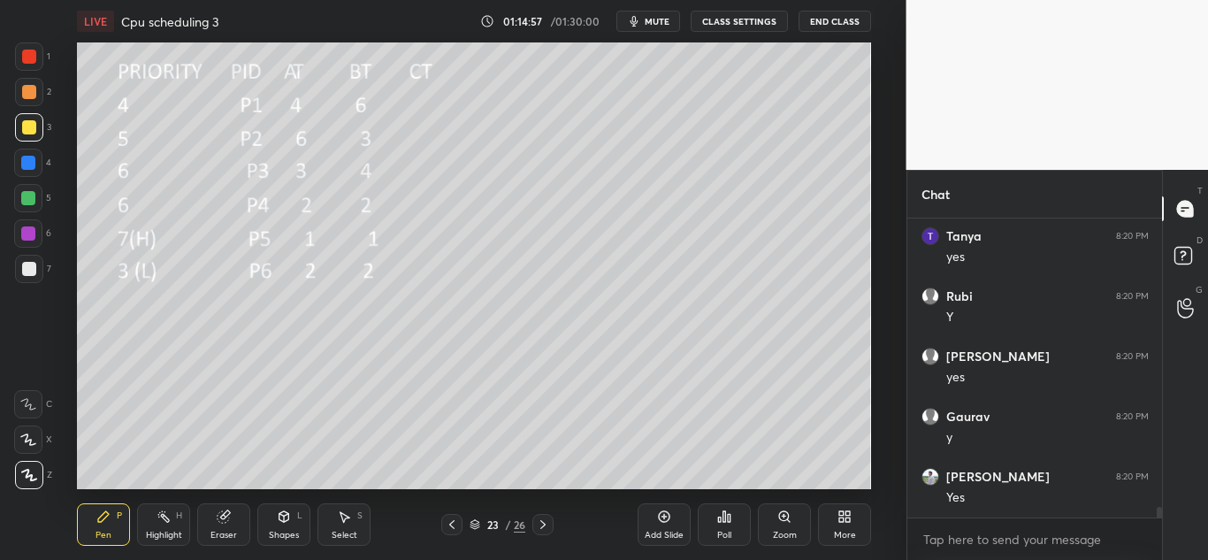
scroll to position [8426, 0]
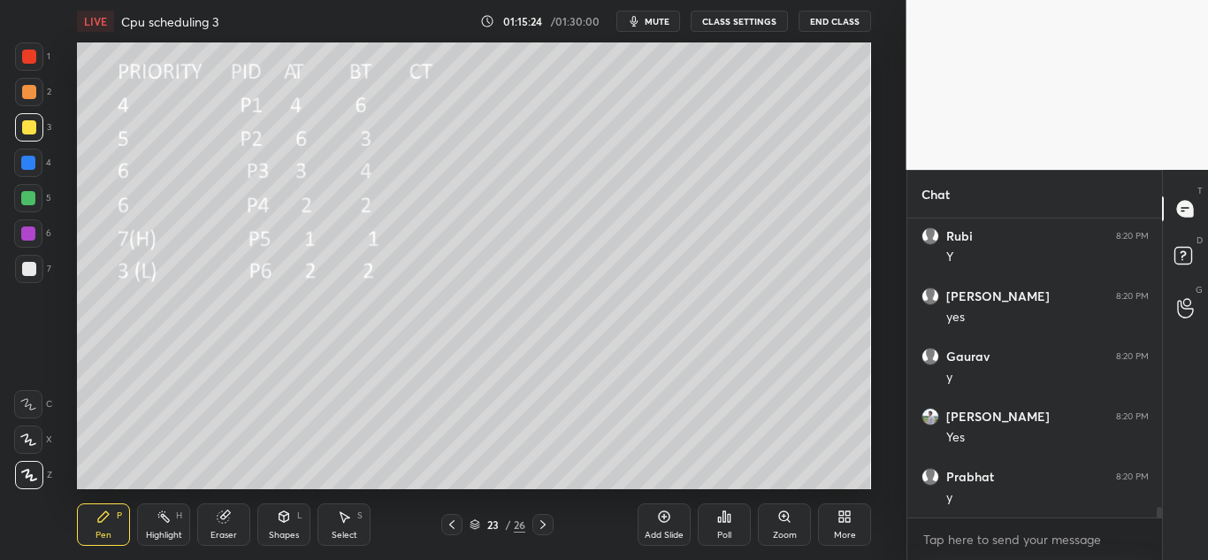
click at [543, 525] on icon at bounding box center [543, 524] width 14 height 14
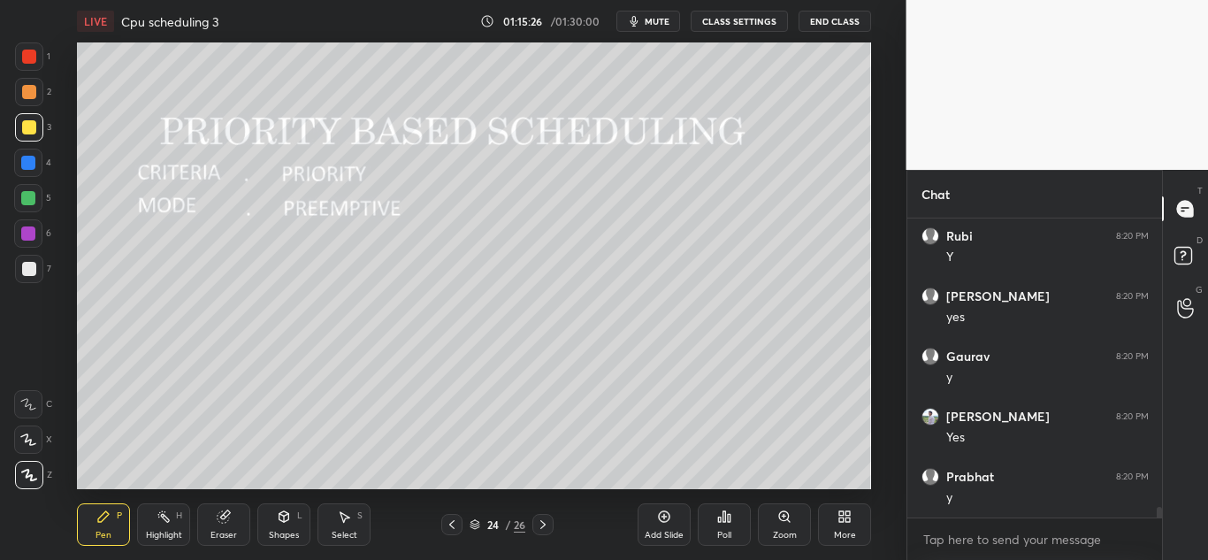
scroll to position [8486, 0]
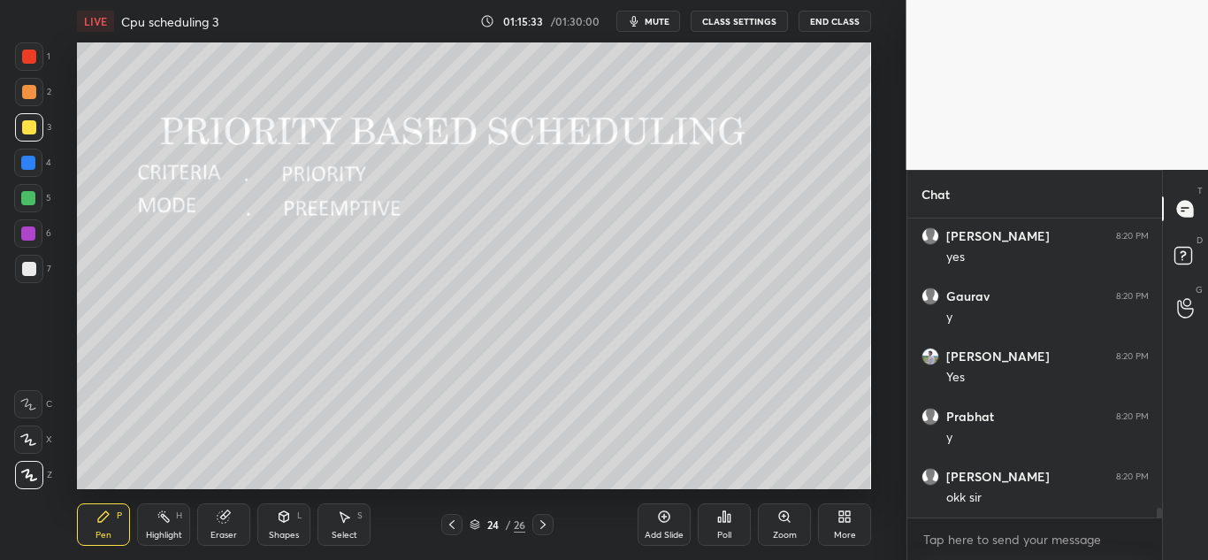
click at [546, 525] on icon at bounding box center [543, 524] width 14 height 14
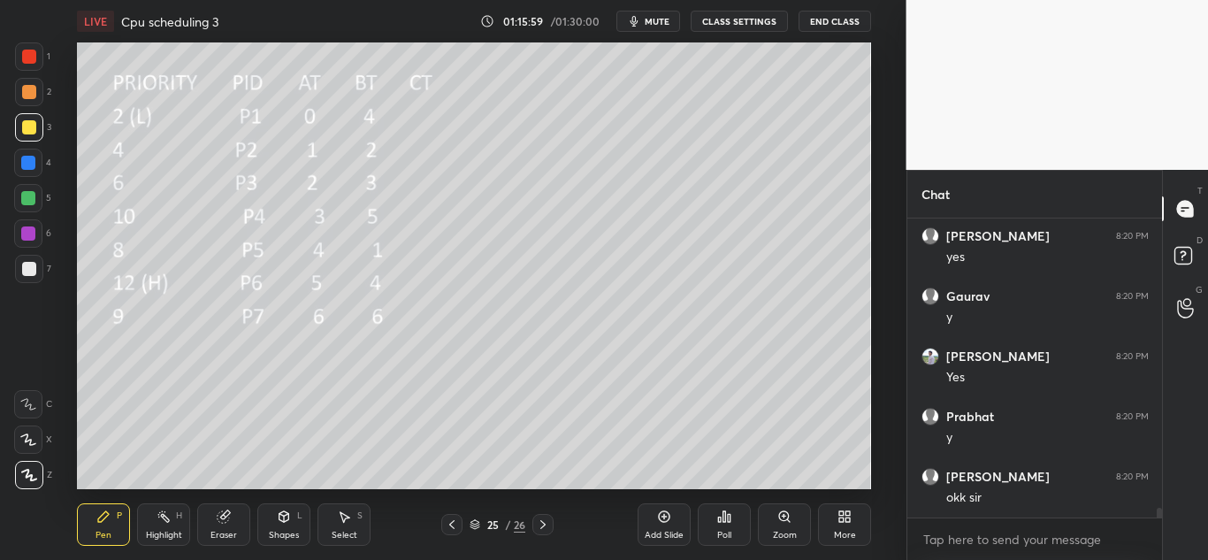
click at [279, 523] on icon at bounding box center [284, 516] width 14 height 14
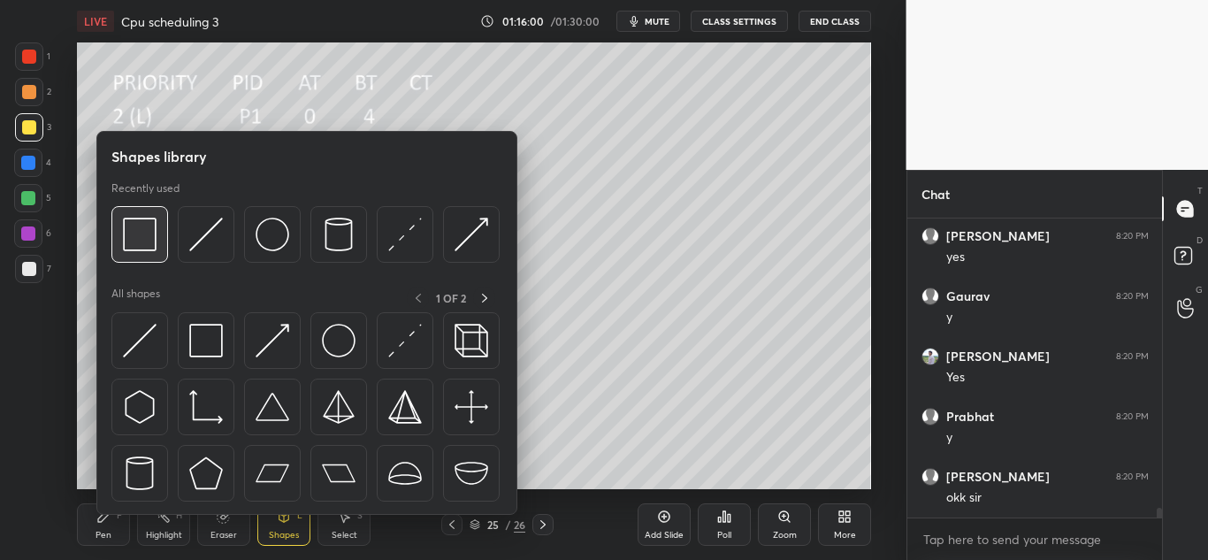
click at [139, 233] on img at bounding box center [140, 235] width 34 height 34
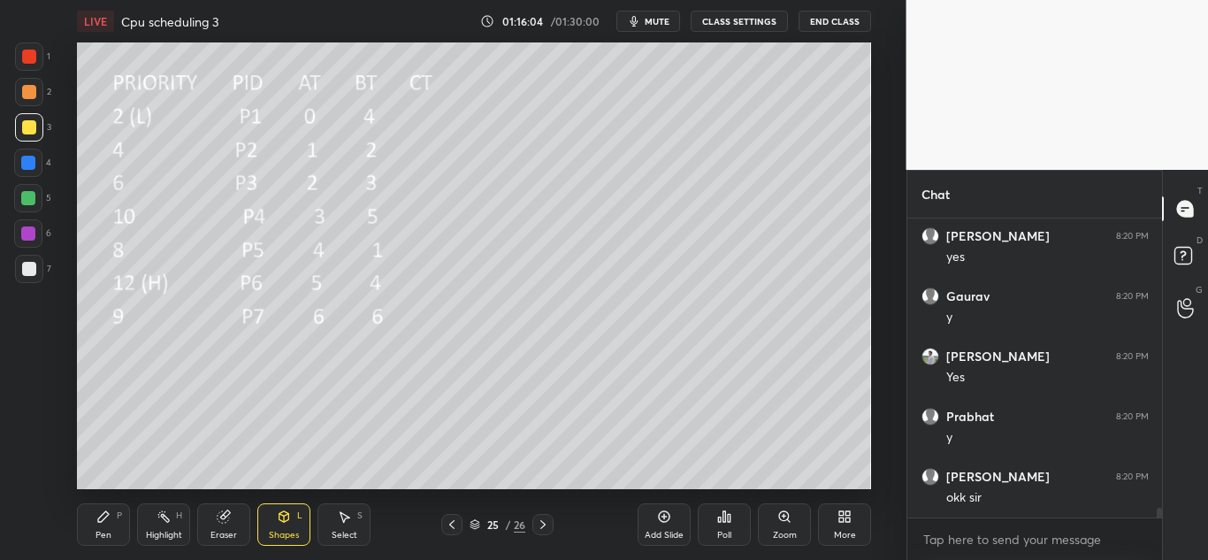
click at [102, 519] on icon at bounding box center [103, 516] width 11 height 11
click at [27, 162] on div at bounding box center [28, 163] width 14 height 14
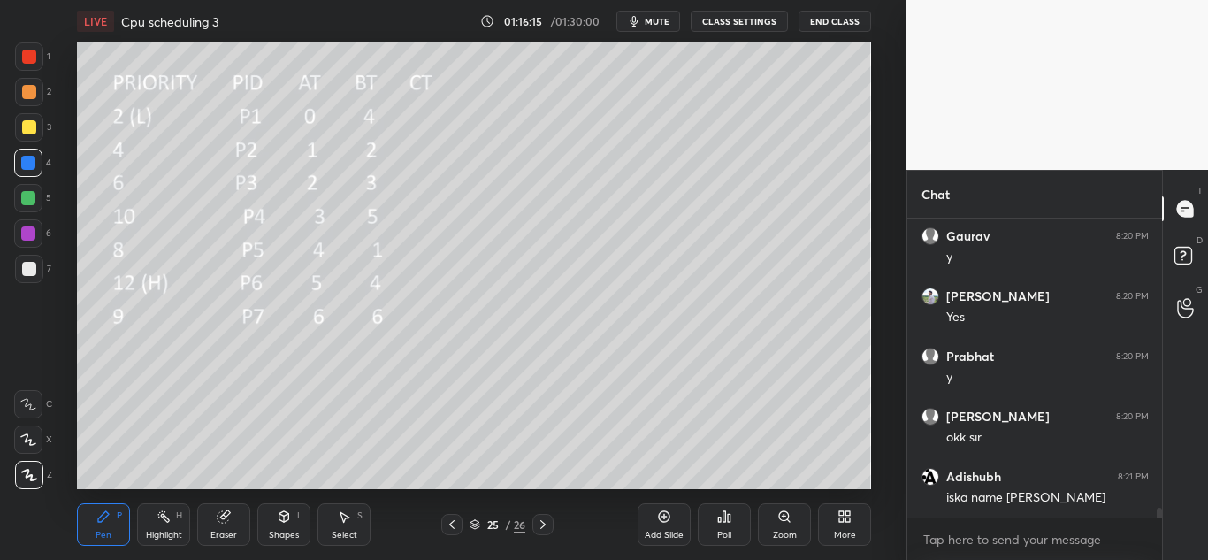
click at [449, 525] on icon at bounding box center [452, 524] width 14 height 14
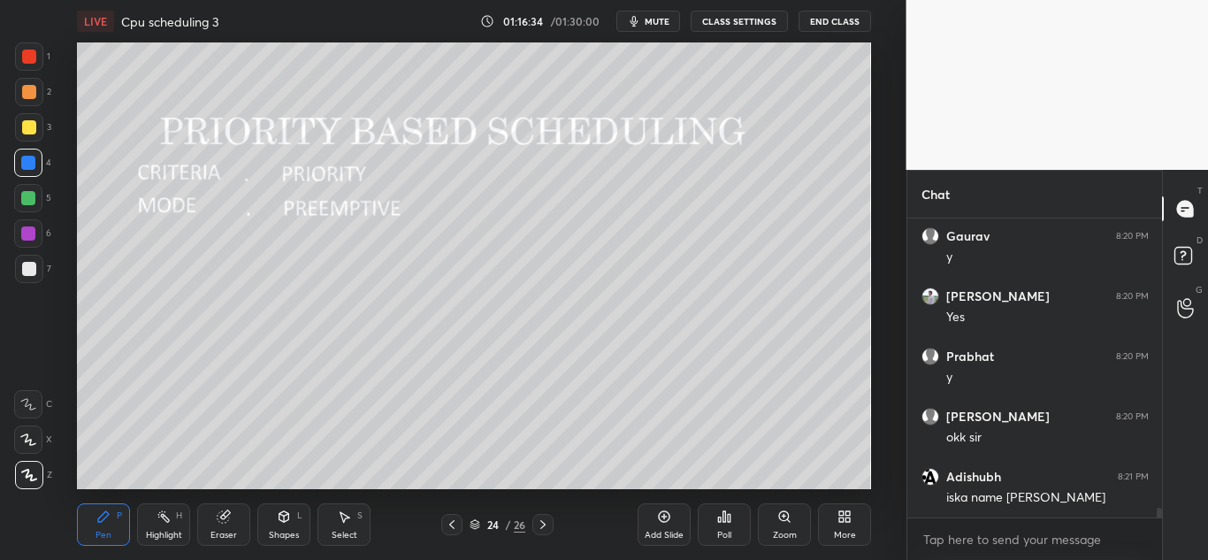
click at [547, 523] on icon at bounding box center [543, 524] width 14 height 14
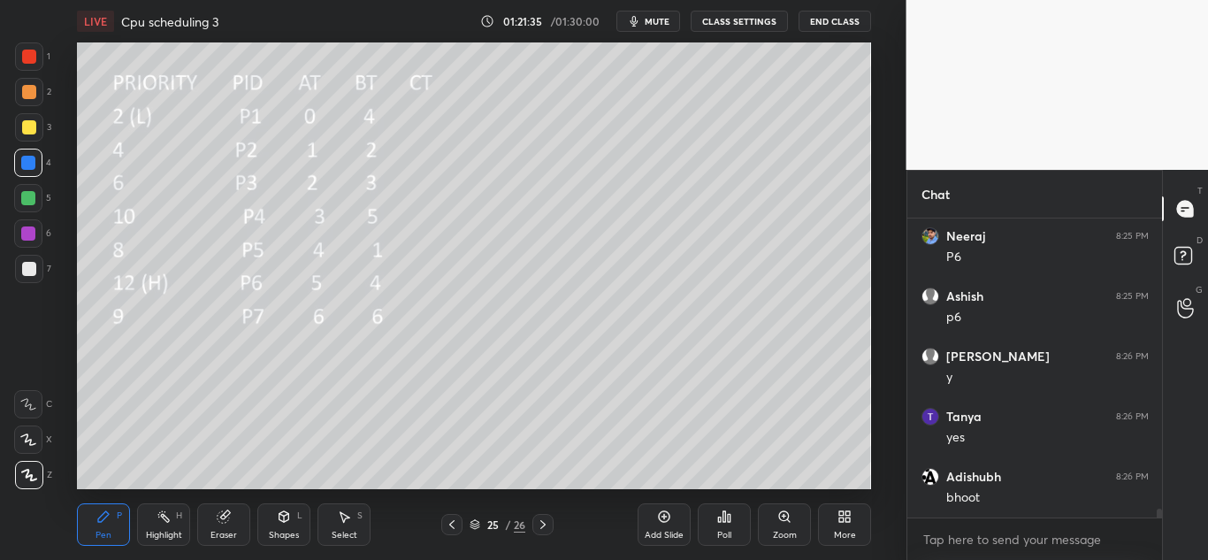
scroll to position [9509, 0]
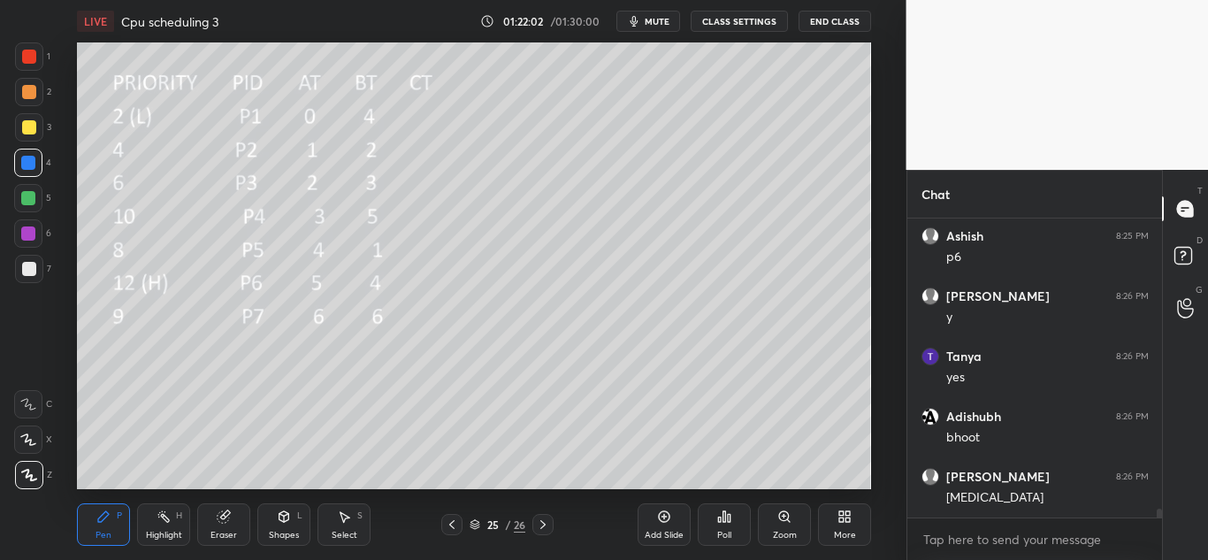
click at [544, 525] on icon at bounding box center [542, 524] width 5 height 9
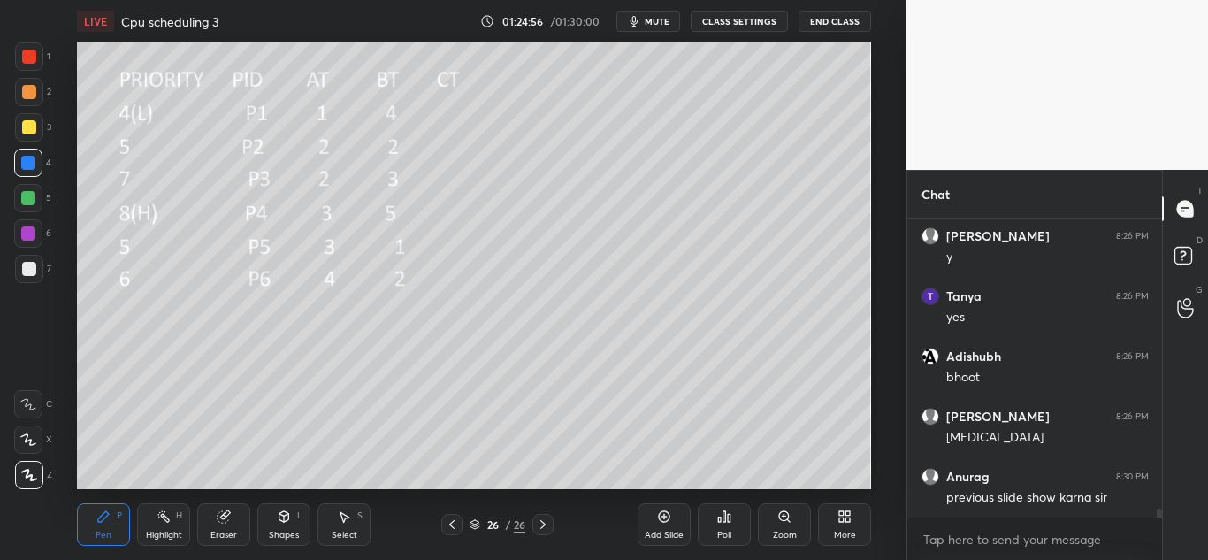
click at [455, 526] on icon at bounding box center [452, 524] width 14 height 14
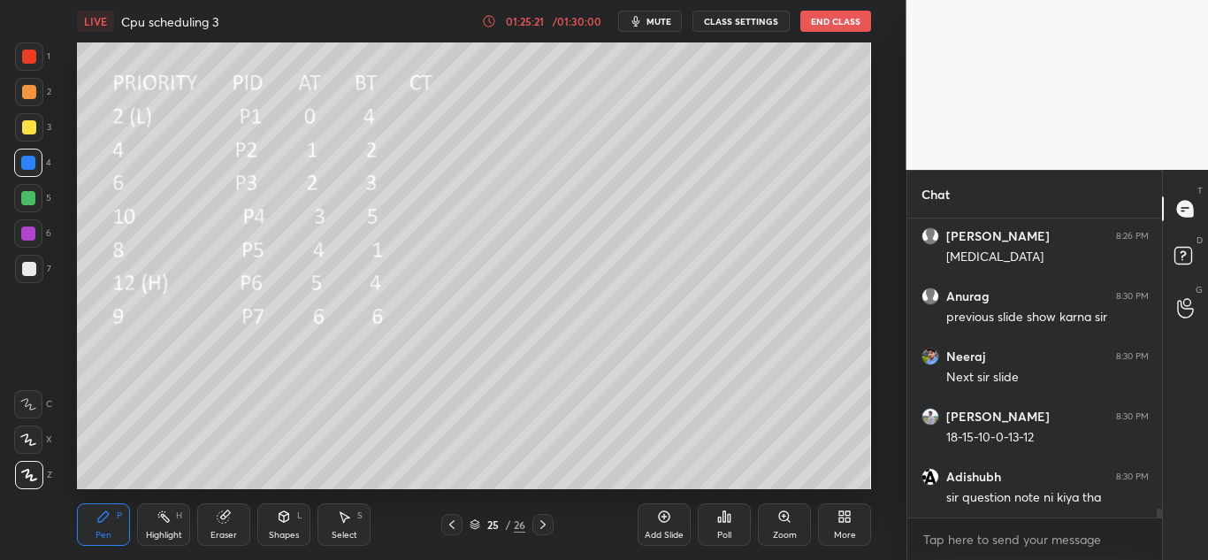
scroll to position [9809, 0]
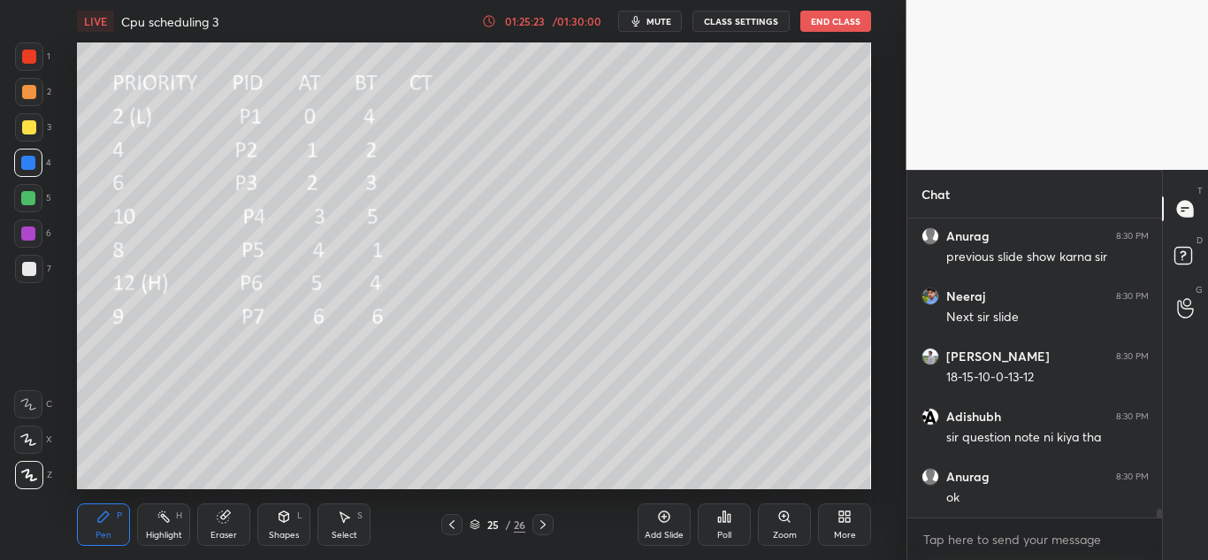
click at [544, 522] on icon at bounding box center [543, 524] width 14 height 14
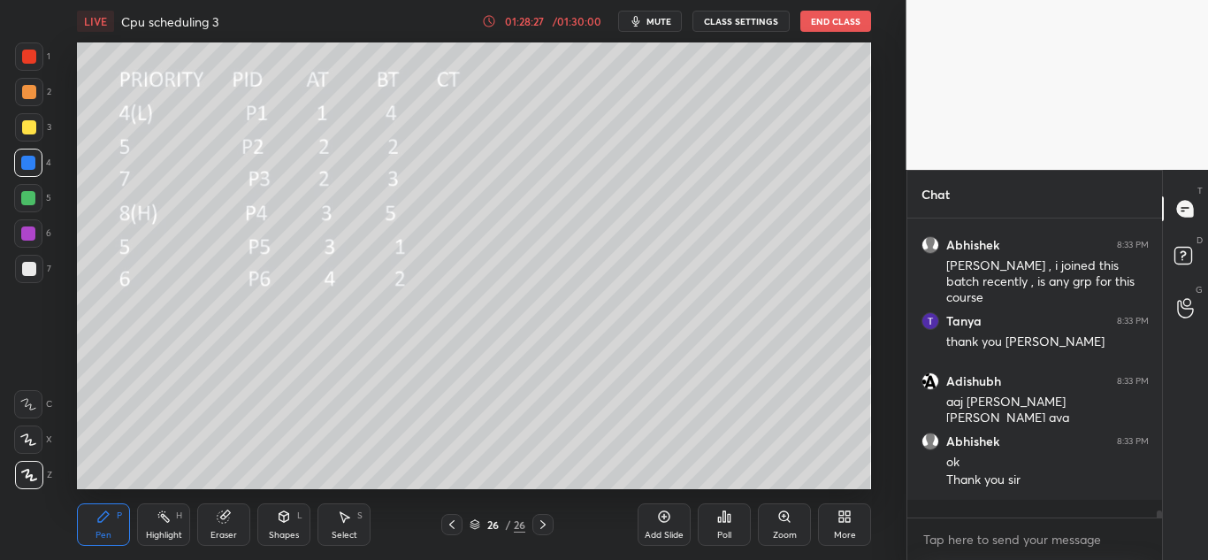
scroll to position [10738, 0]
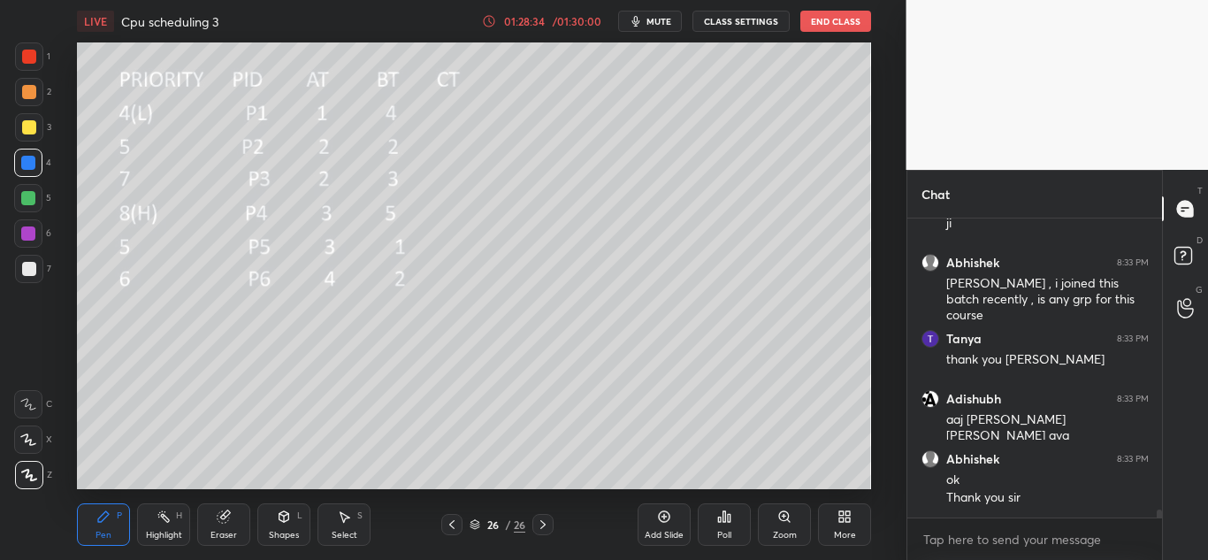
click at [841, 21] on button "End Class" at bounding box center [835, 21] width 71 height 21
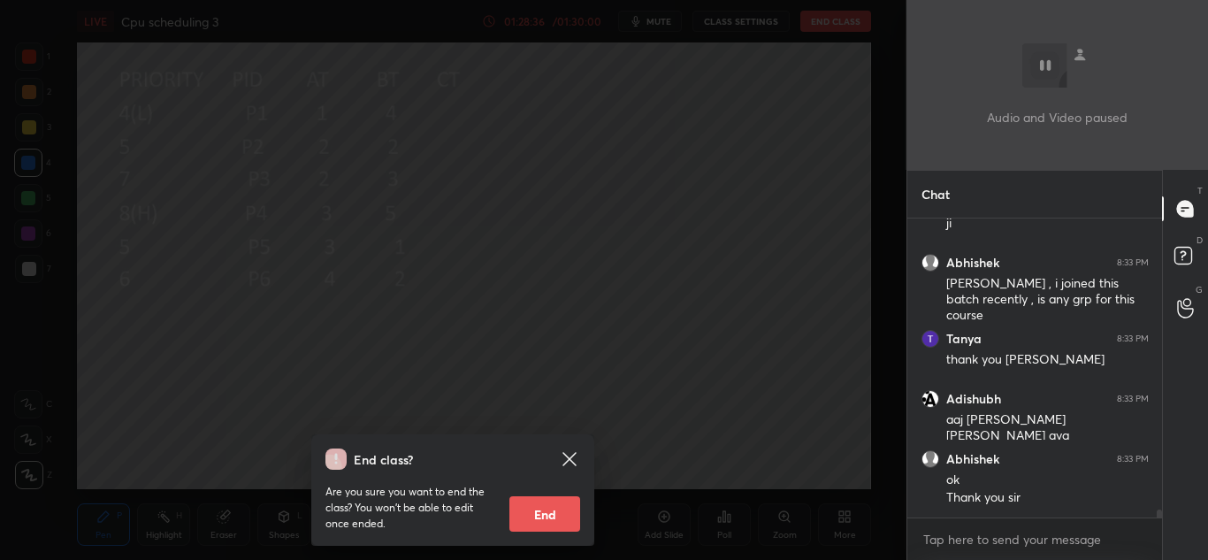
click at [542, 512] on button "End" at bounding box center [544, 513] width 71 height 35
type textarea "x"
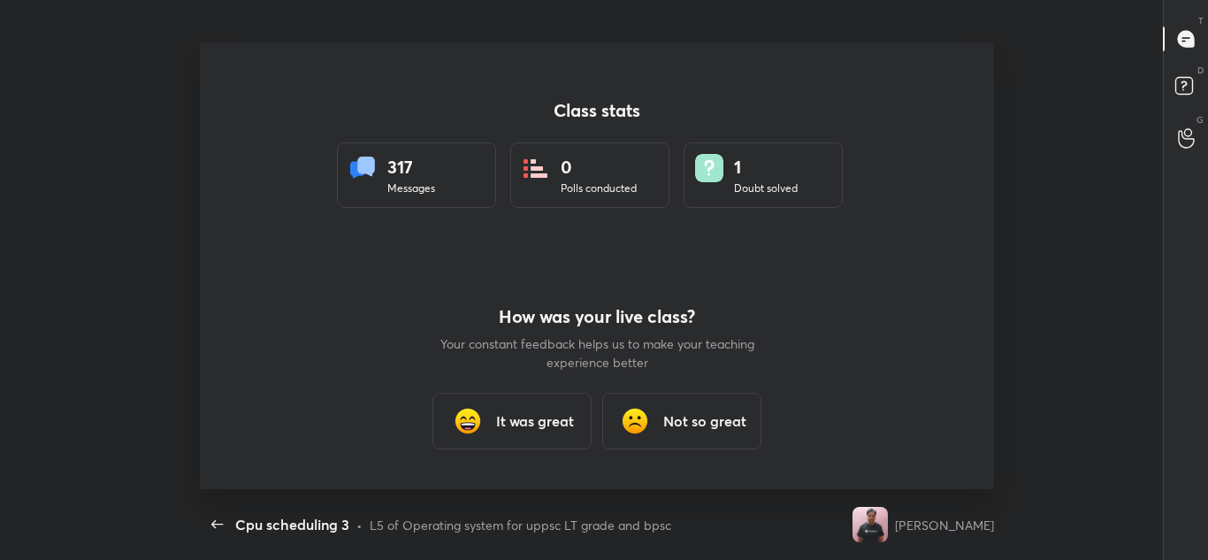
scroll to position [0, 0]
click at [524, 427] on h3 "It was great" at bounding box center [535, 420] width 78 height 21
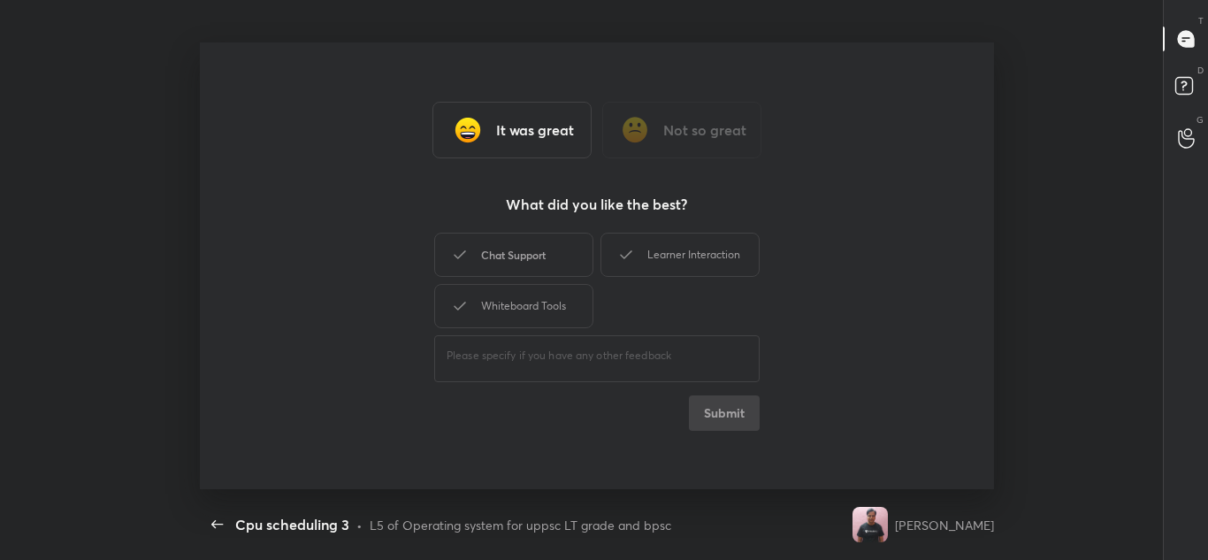
click at [554, 251] on div "Chat Support" at bounding box center [513, 255] width 159 height 44
click at [649, 249] on div "Learner Interaction" at bounding box center [679, 255] width 159 height 44
